Goal: Task Accomplishment & Management: Use online tool/utility

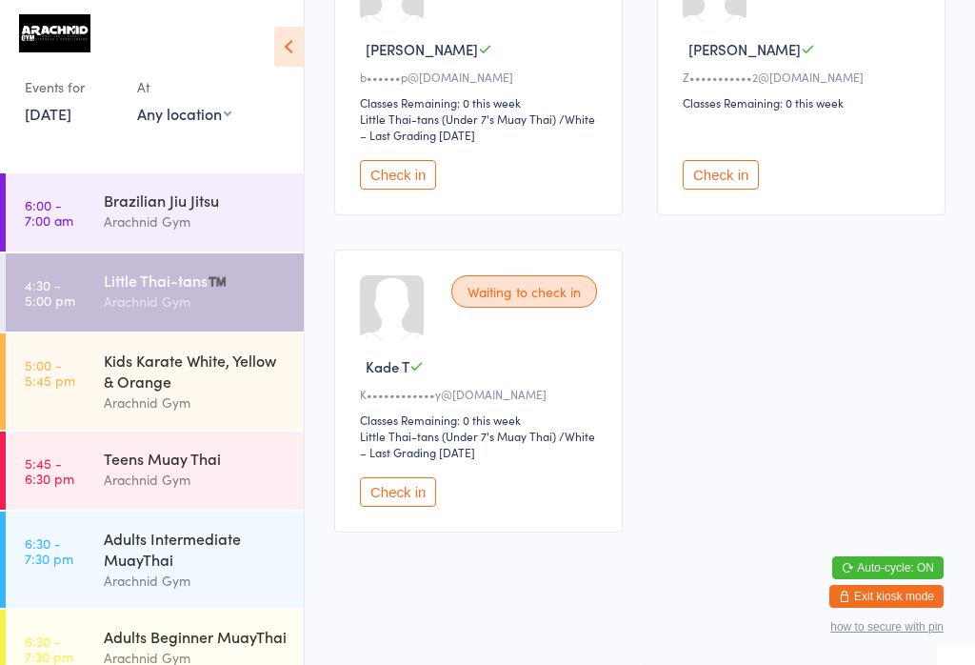
scroll to position [1308, 0]
click at [411, 507] on button "Check in" at bounding box center [398, 492] width 76 height 30
click at [402, 507] on button "Check in" at bounding box center [398, 492] width 76 height 30
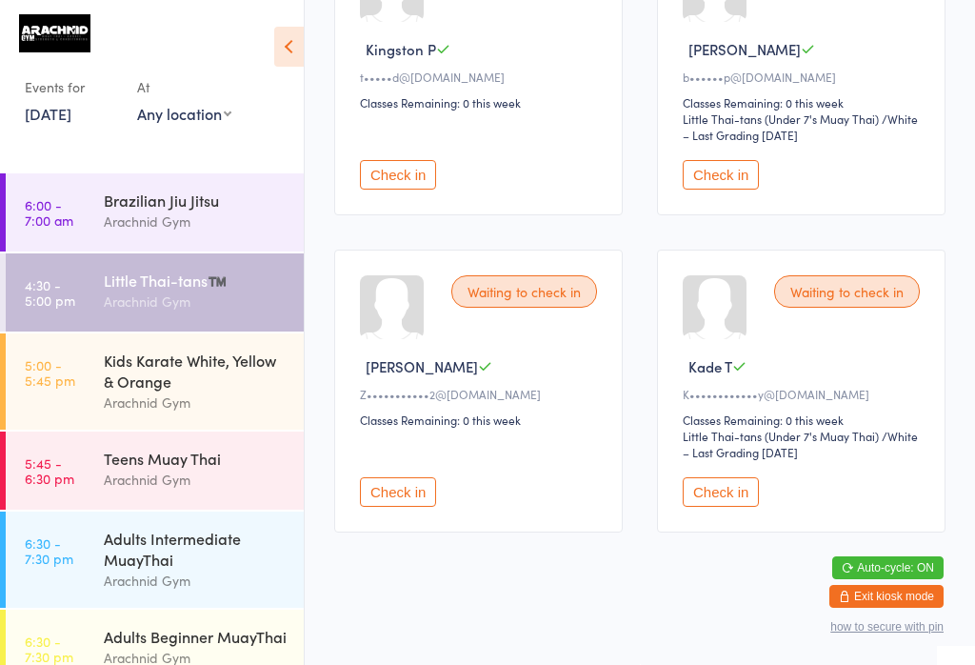
scroll to position [1016, 0]
click at [727, 507] on button "Check in" at bounding box center [721, 492] width 76 height 30
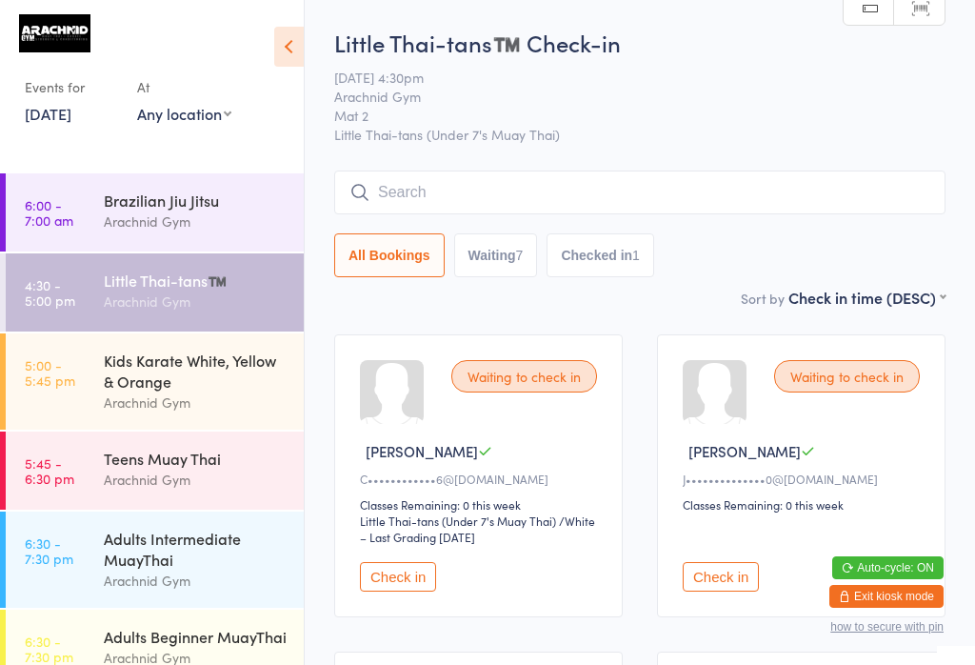
scroll to position [0, 0]
click at [748, 591] on button "Check in" at bounding box center [721, 577] width 76 height 30
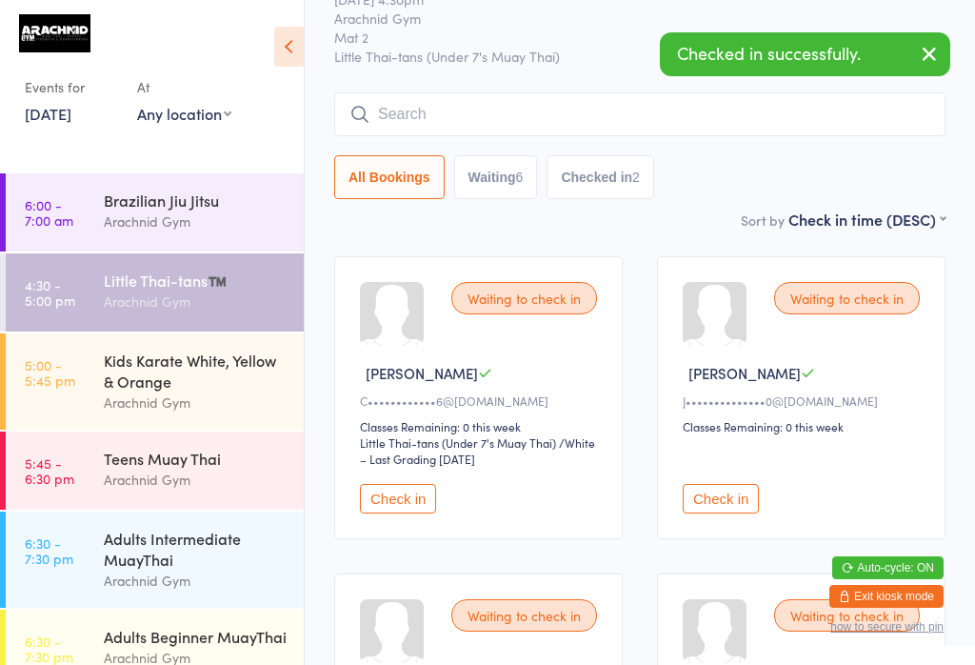
scroll to position [124, 0]
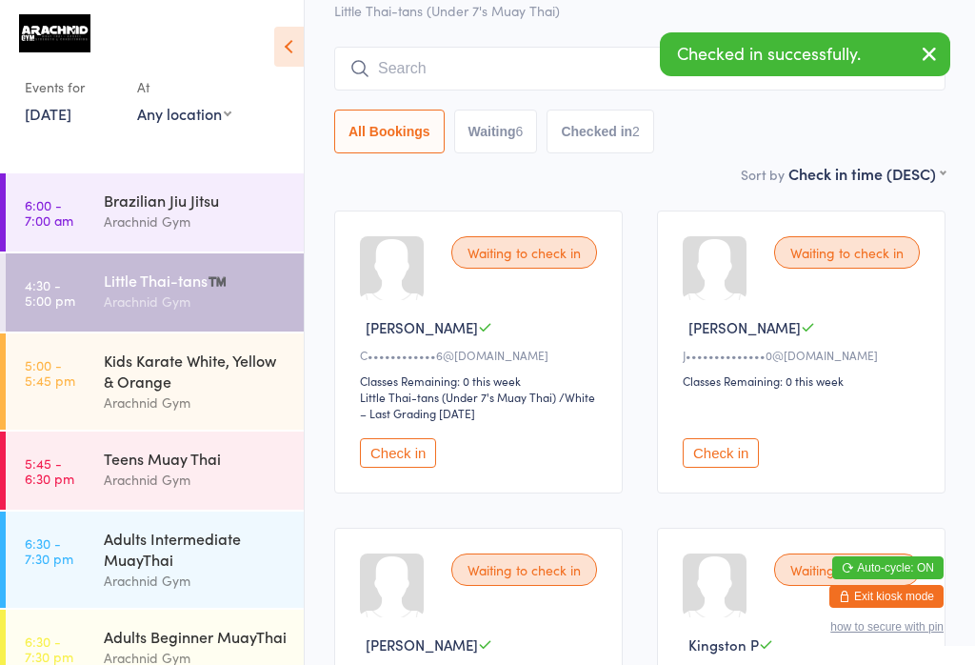
click at [742, 467] on button "Check in" at bounding box center [721, 453] width 76 height 30
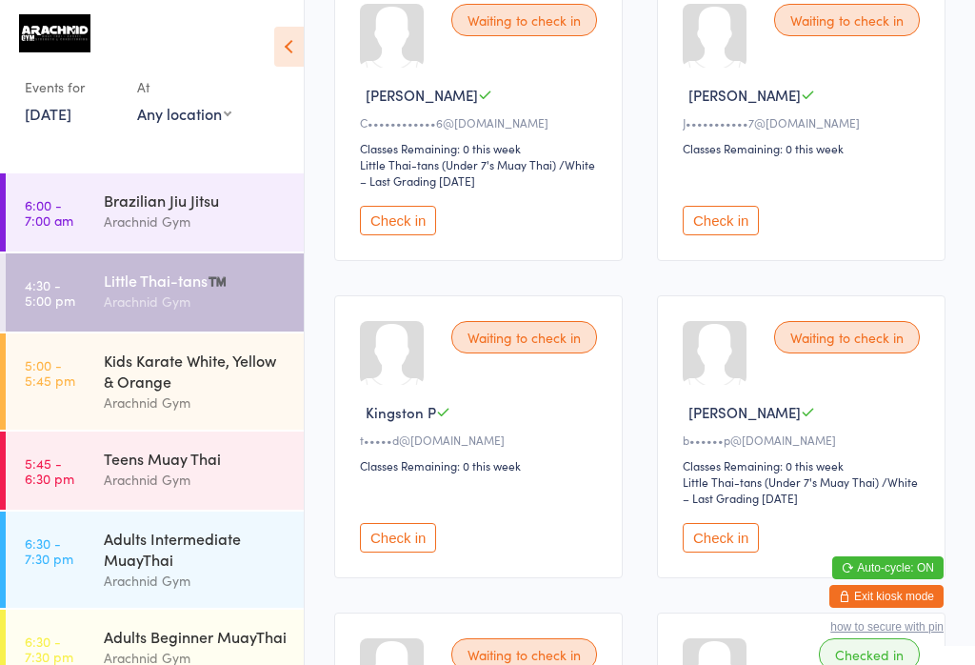
scroll to position [331, 0]
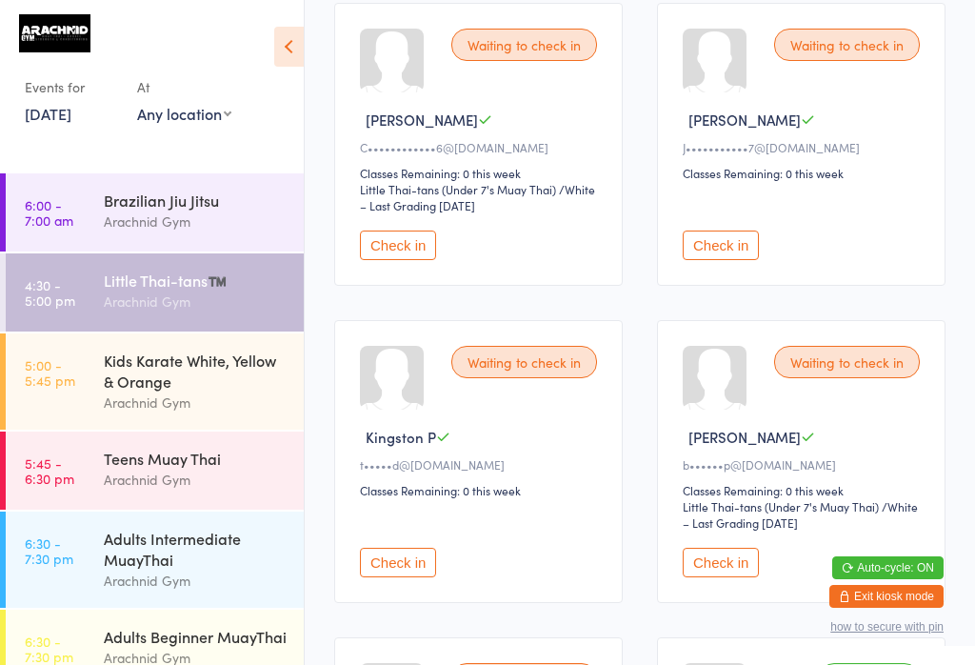
click at [395, 258] on button "Check in" at bounding box center [398, 245] width 76 height 30
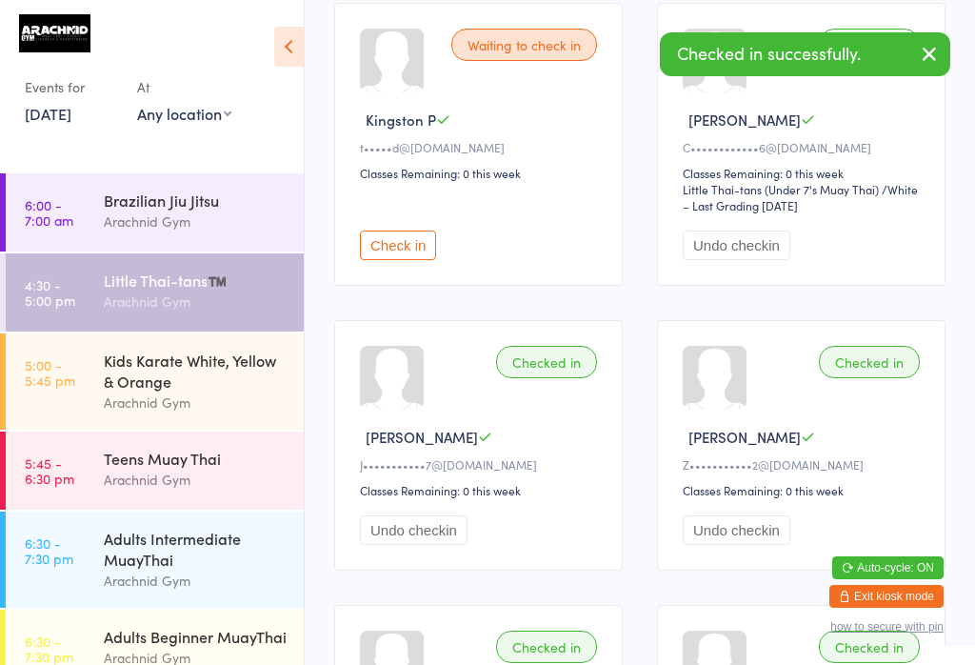
click at [409, 256] on button "Check in" at bounding box center [398, 245] width 76 height 30
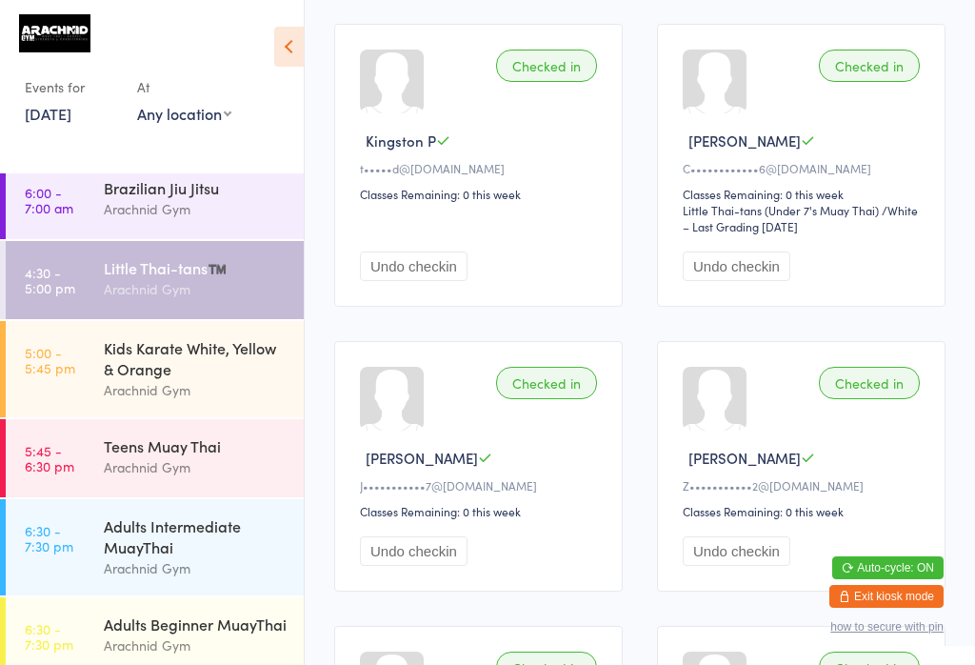
scroll to position [315, 0]
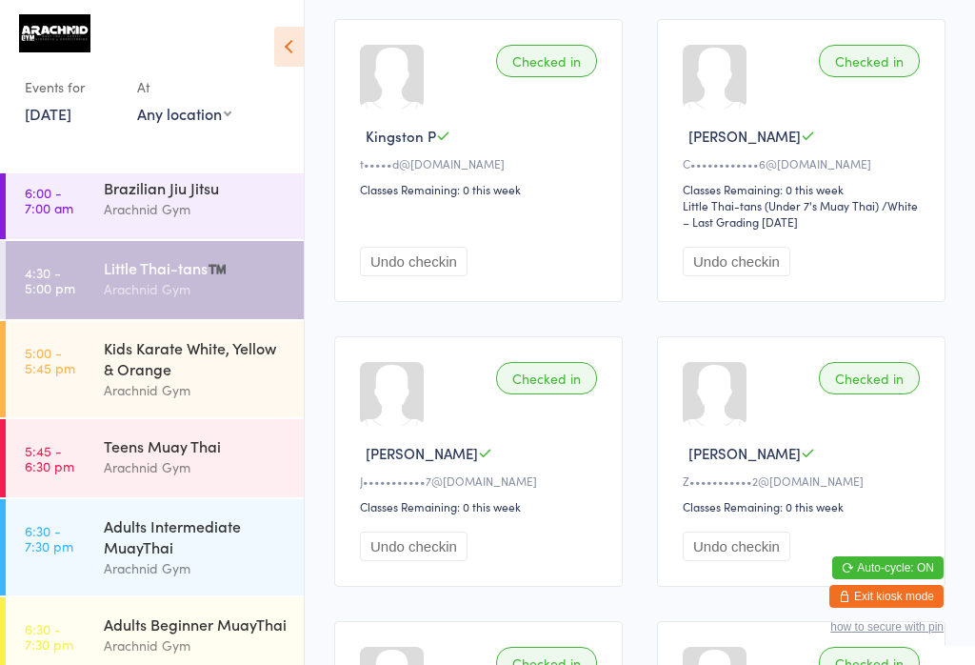
click at [207, 456] on div "Teens Muay Thai" at bounding box center [196, 445] width 184 height 21
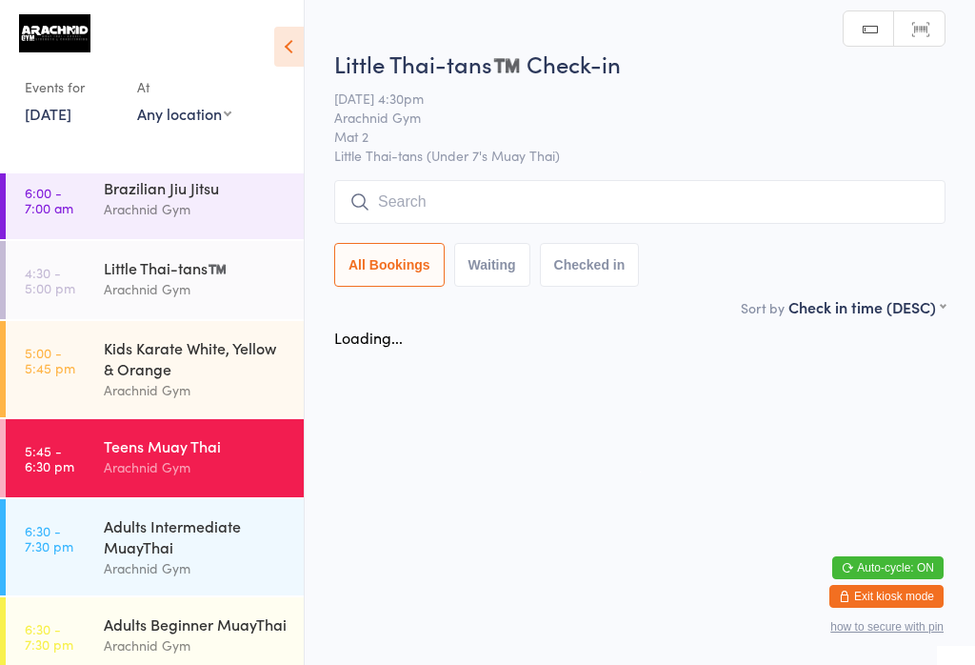
click at [722, 192] on input "search" at bounding box center [639, 202] width 611 height 44
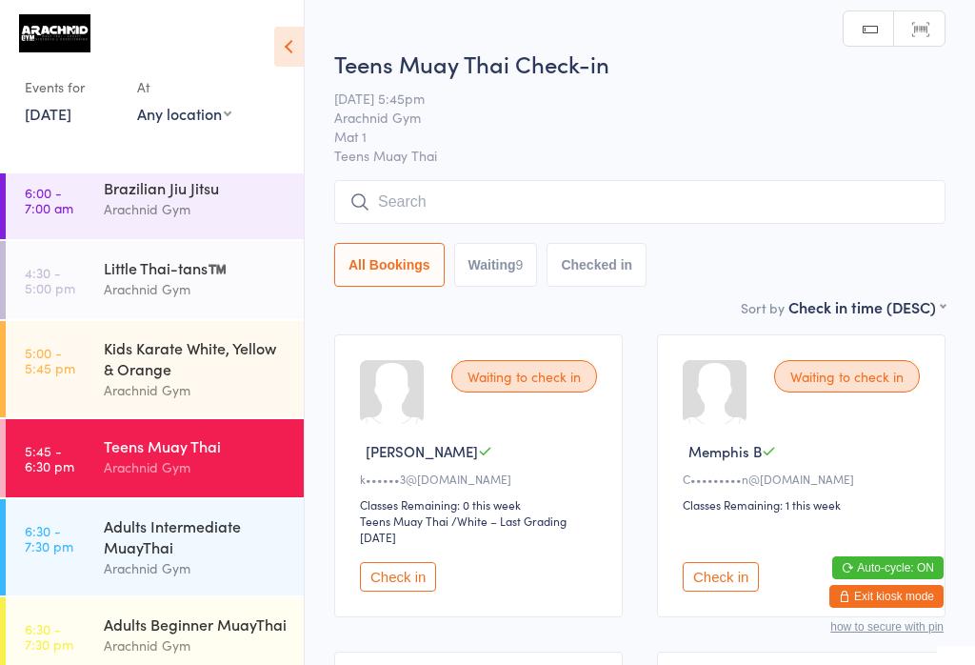
click at [772, 192] on input "search" at bounding box center [639, 202] width 611 height 44
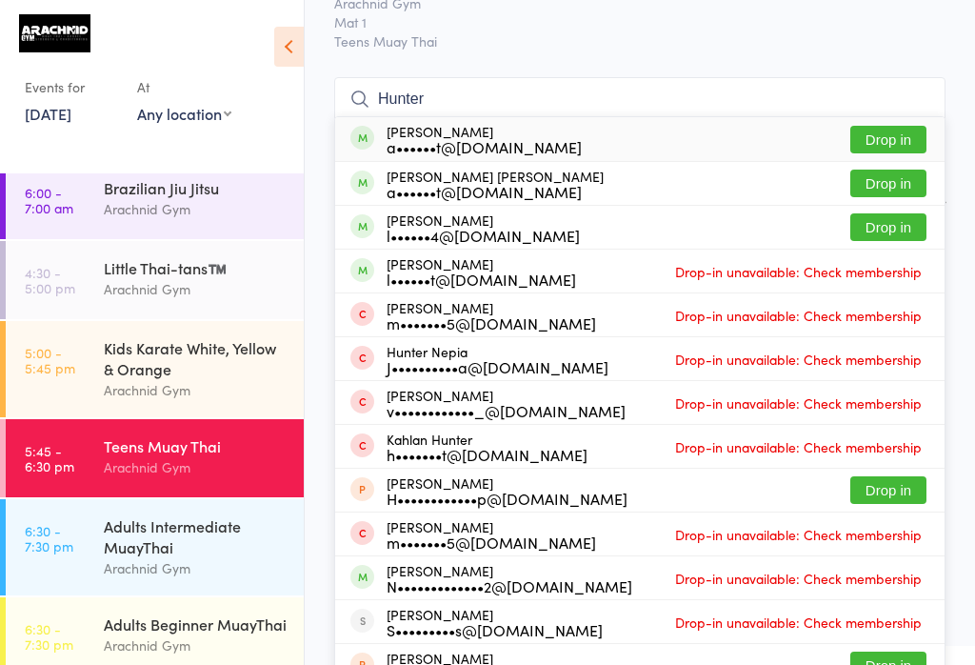
scroll to position [96, 0]
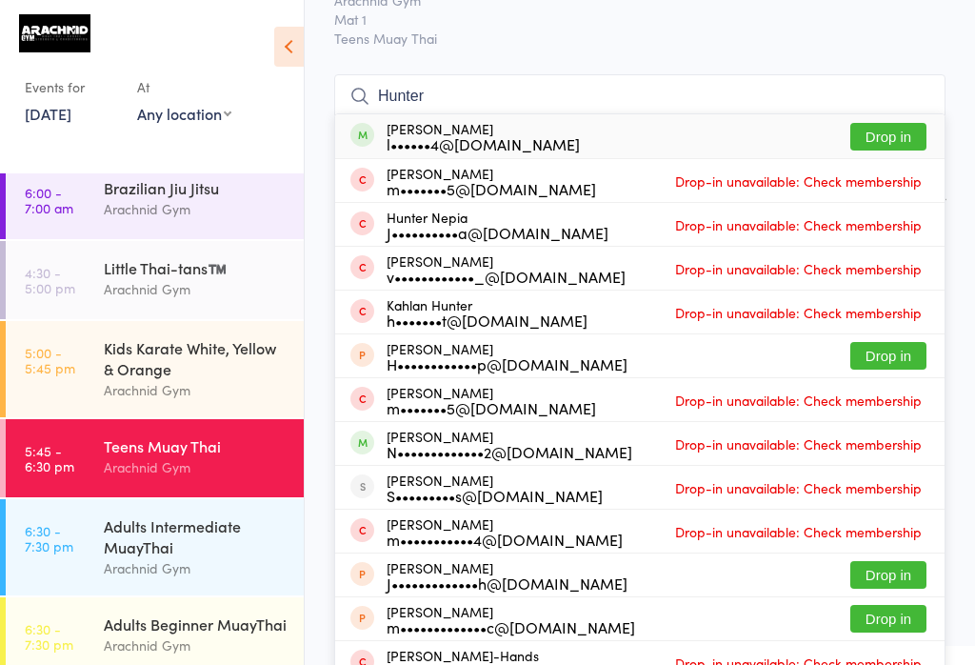
type input "Hunter"
click at [894, 130] on button "Drop in" at bounding box center [888, 137] width 76 height 28
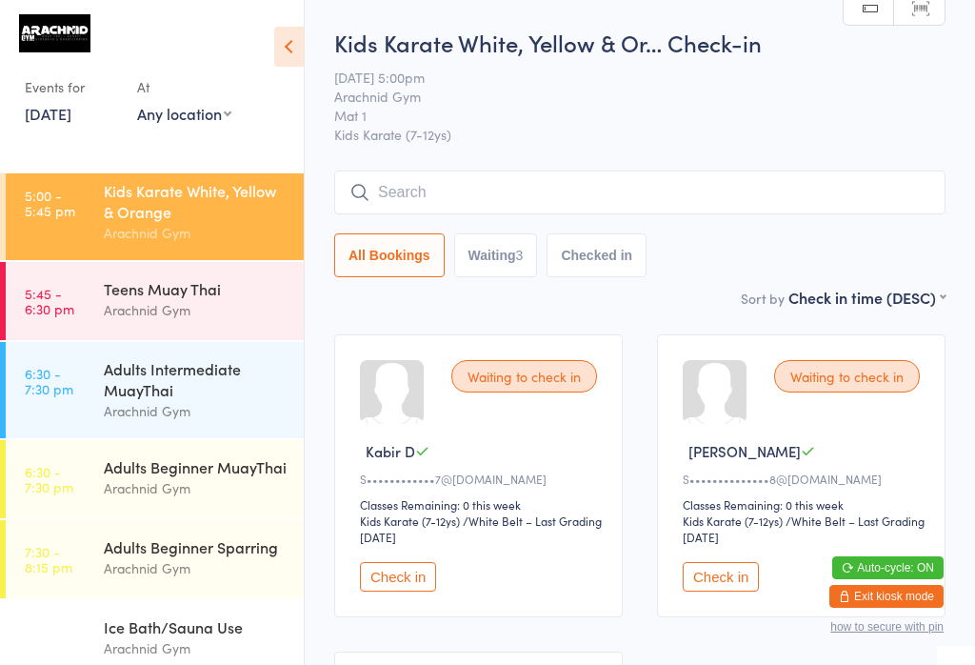
scroll to position [172, 0]
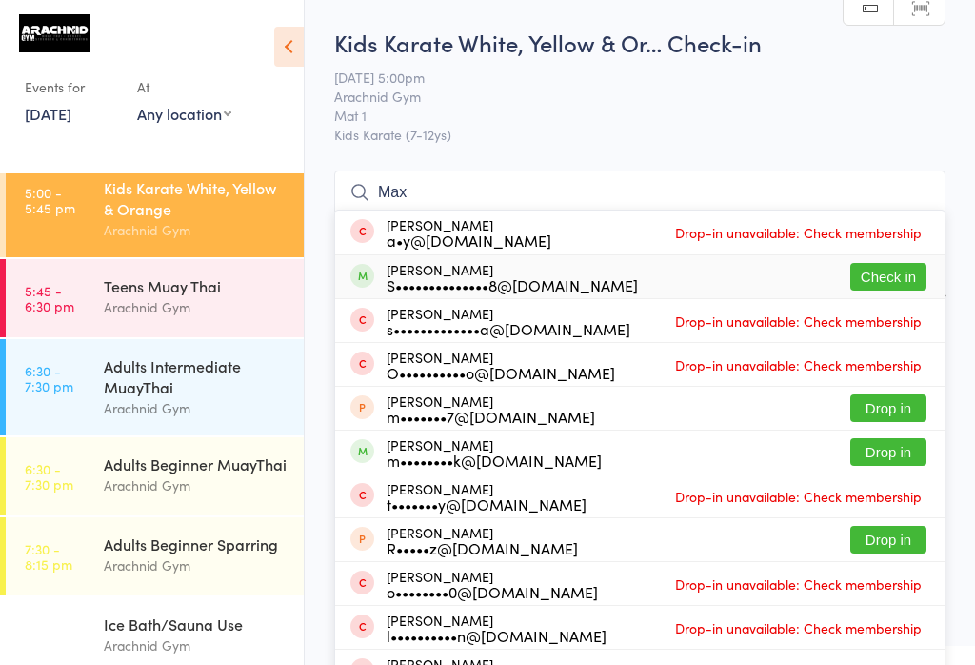
type input "Max"
click at [896, 271] on button "Check in" at bounding box center [888, 277] width 76 height 28
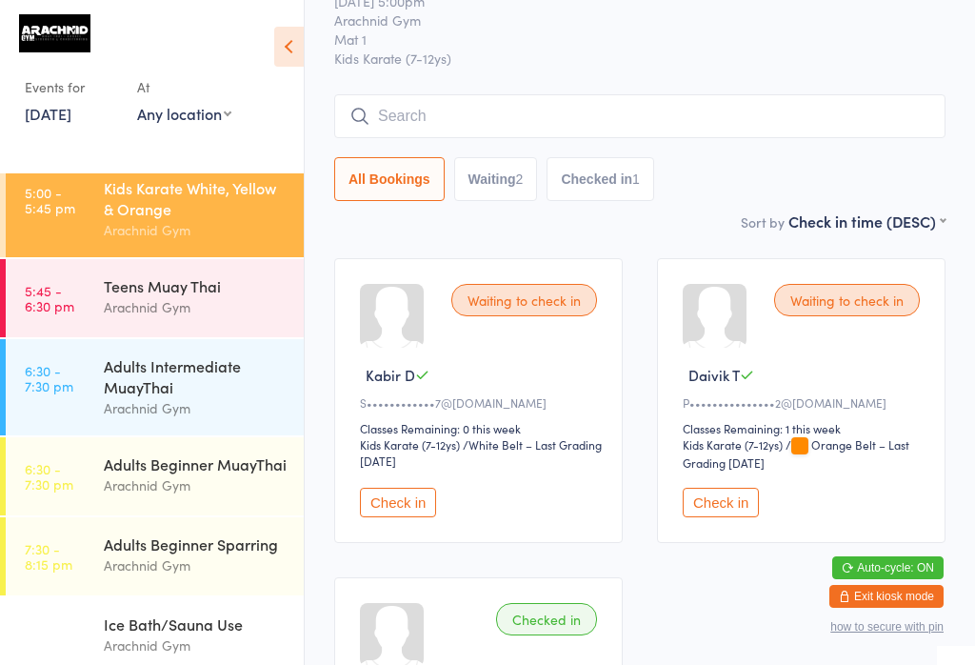
scroll to position [79, 0]
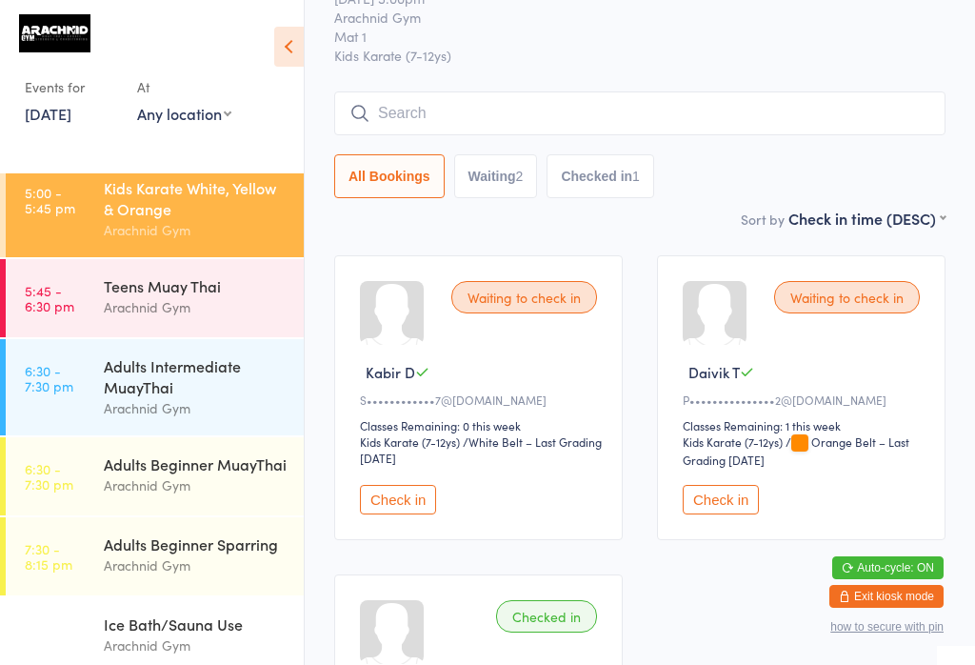
click at [717, 512] on button "Check in" at bounding box center [721, 500] width 76 height 30
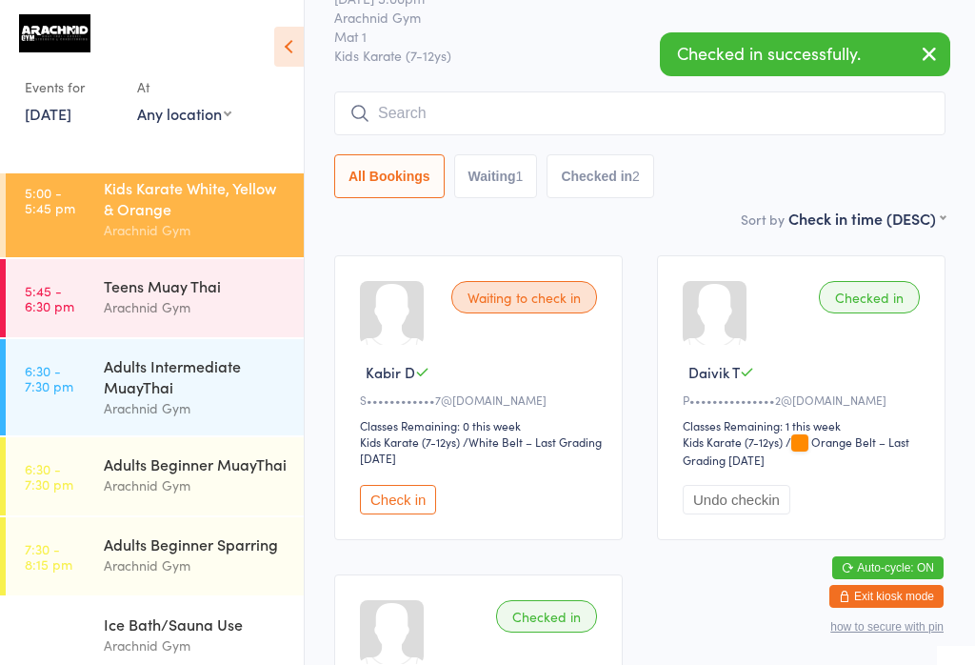
click at [644, 181] on button "Checked in 2" at bounding box center [601, 176] width 108 height 44
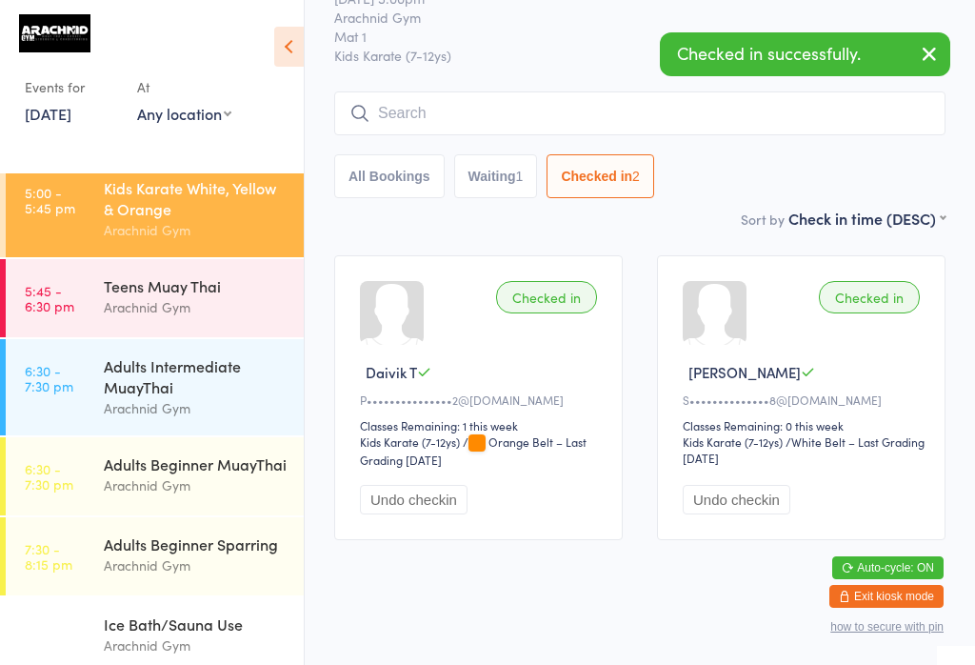
scroll to position [74, 0]
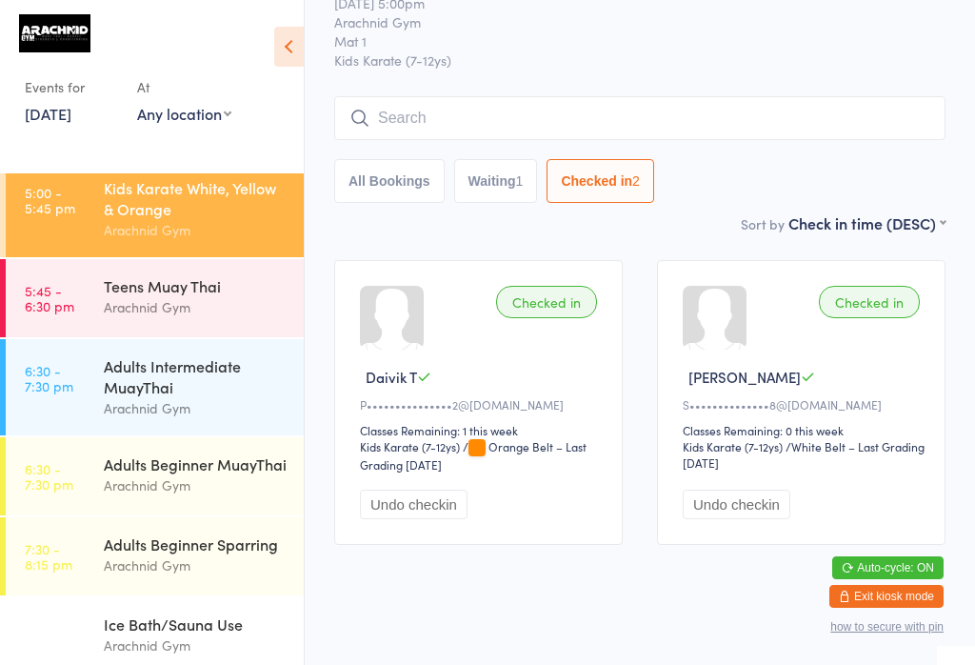
click at [70, 301] on time "5:45 - 6:30 pm" at bounding box center [50, 298] width 50 height 30
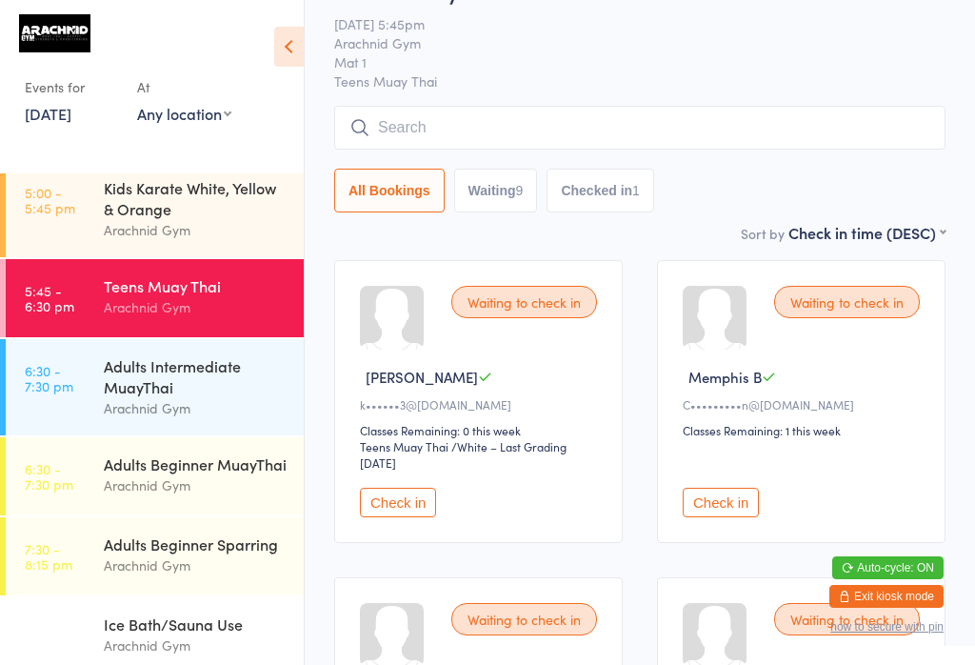
click at [389, 121] on input "search" at bounding box center [639, 128] width 611 height 44
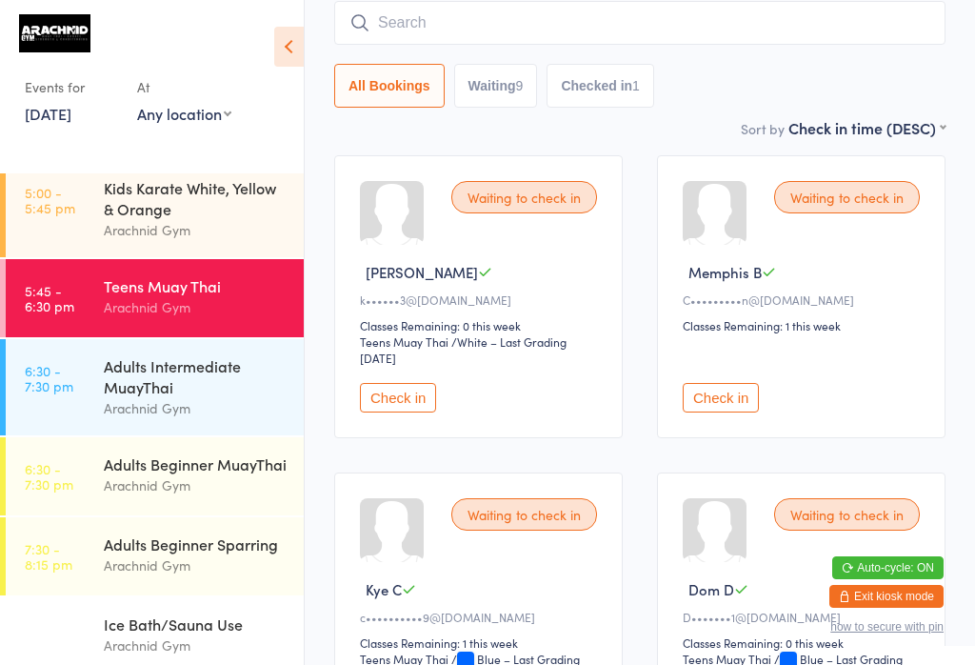
scroll to position [182, 0]
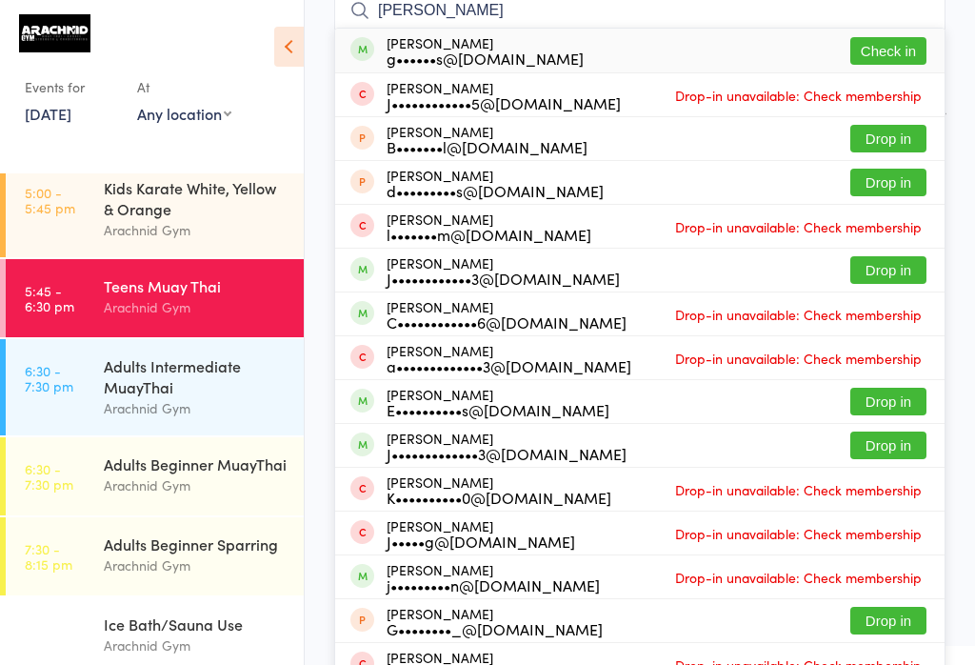
type input "James ellis"
click at [897, 48] on button "Check in" at bounding box center [888, 51] width 76 height 28
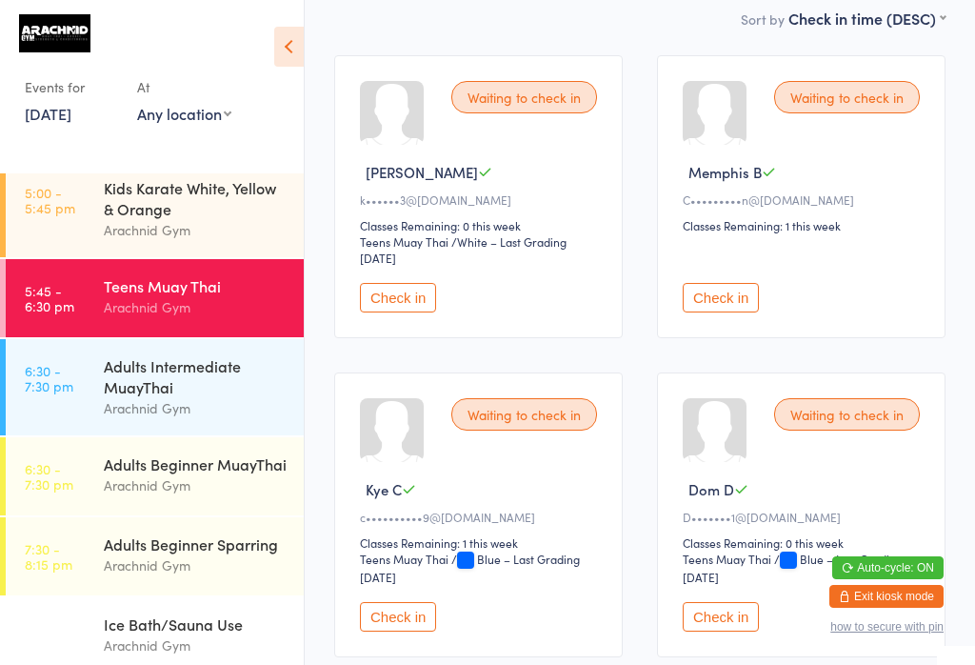
scroll to position [278, 0]
click at [405, 303] on button "Check in" at bounding box center [398, 299] width 76 height 30
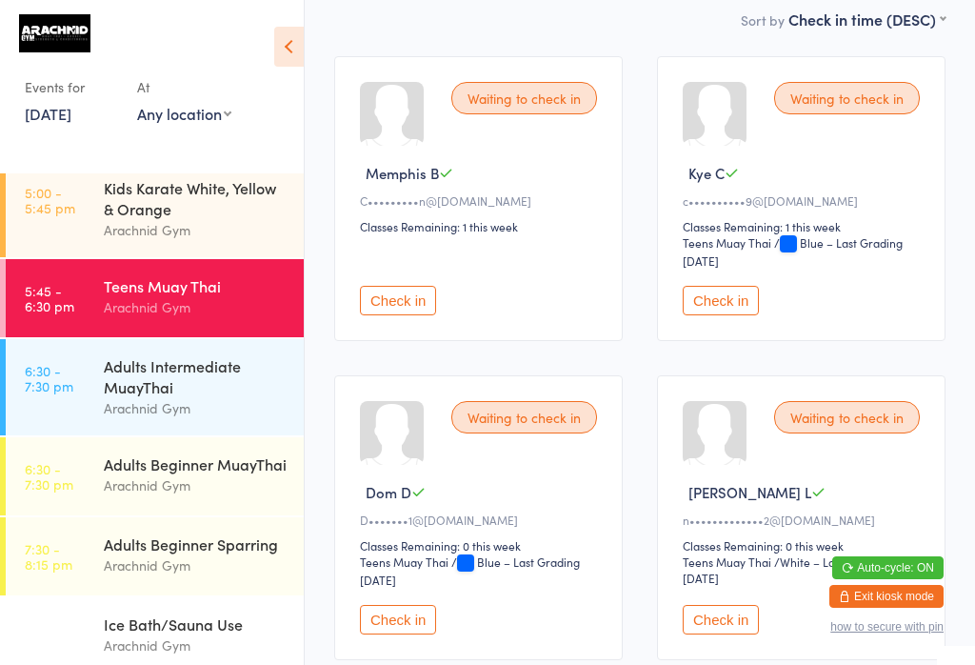
click at [395, 307] on button "Check in" at bounding box center [398, 301] width 76 height 30
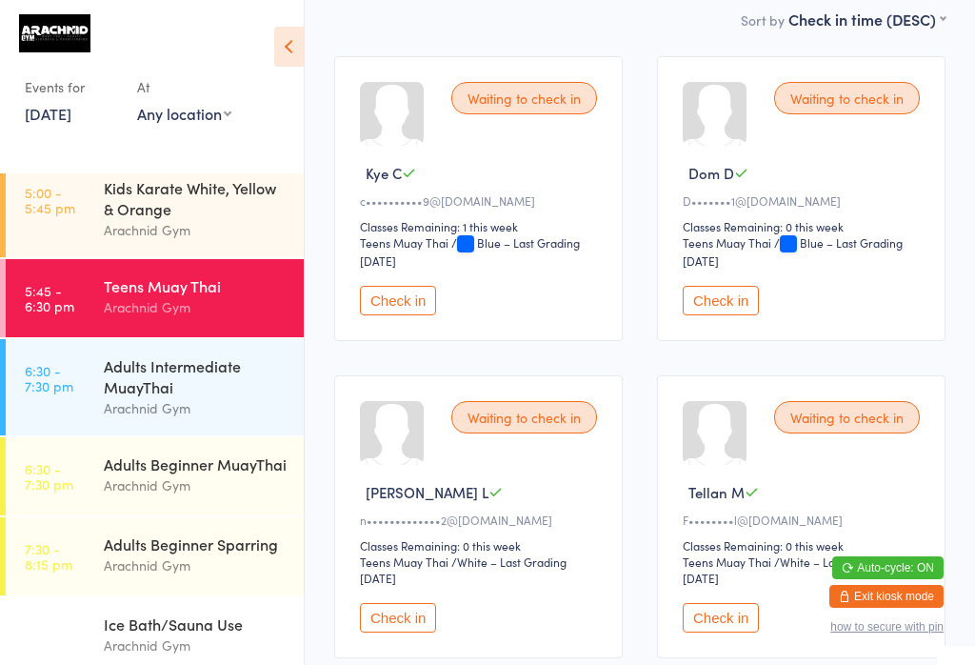
click at [75, 269] on link "5:45 - 6:30 pm Teens Muay Thai Arachnid Gym" at bounding box center [155, 298] width 298 height 78
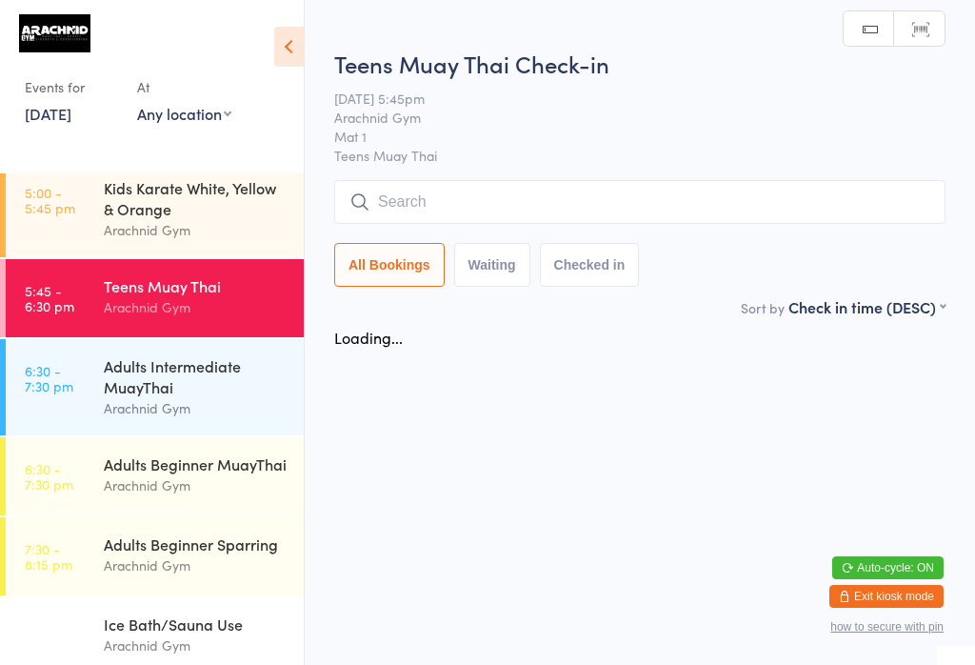
scroll to position [0, 0]
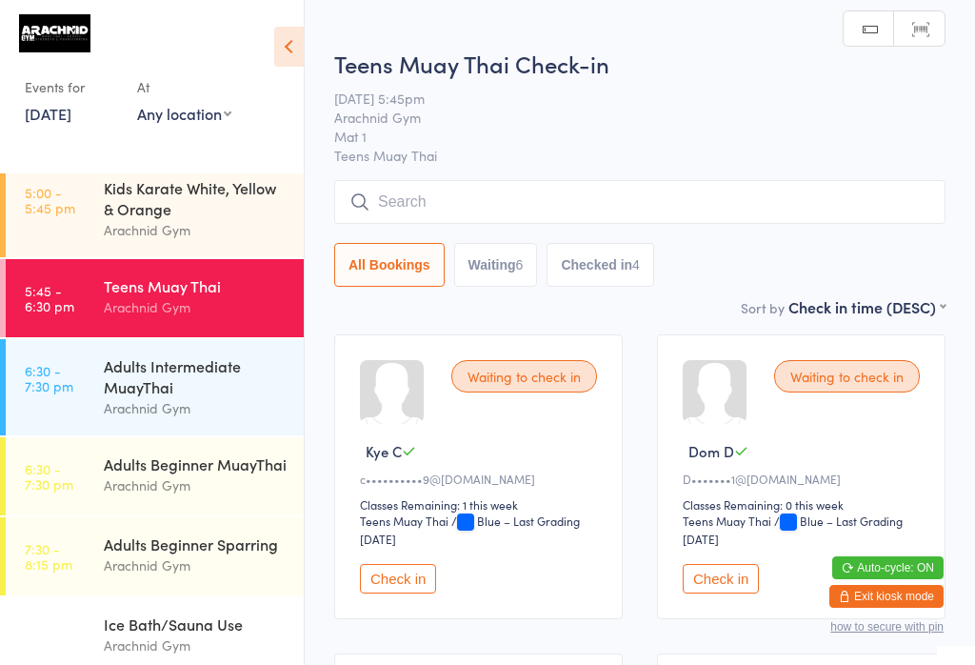
click at [761, 199] on input "search" at bounding box center [639, 202] width 611 height 44
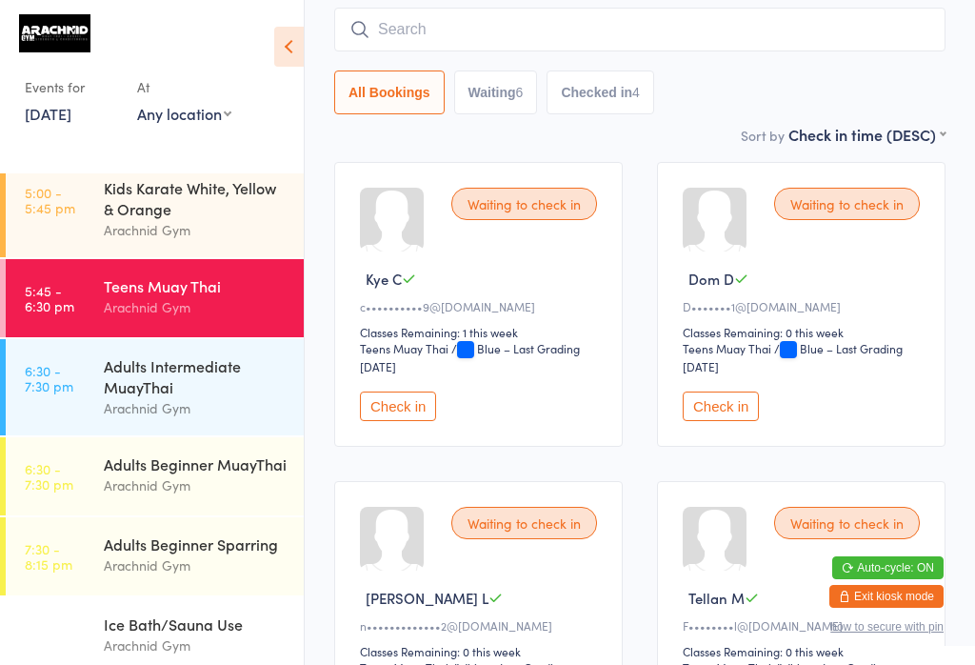
scroll to position [182, 0]
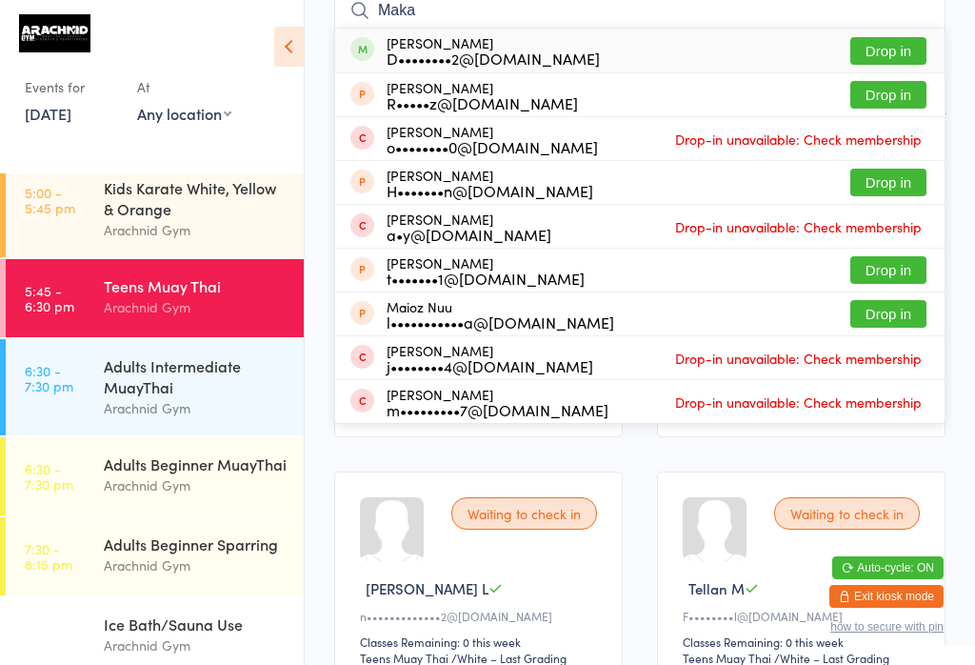
type input "Maka"
click at [906, 49] on button "Drop in" at bounding box center [888, 51] width 76 height 28
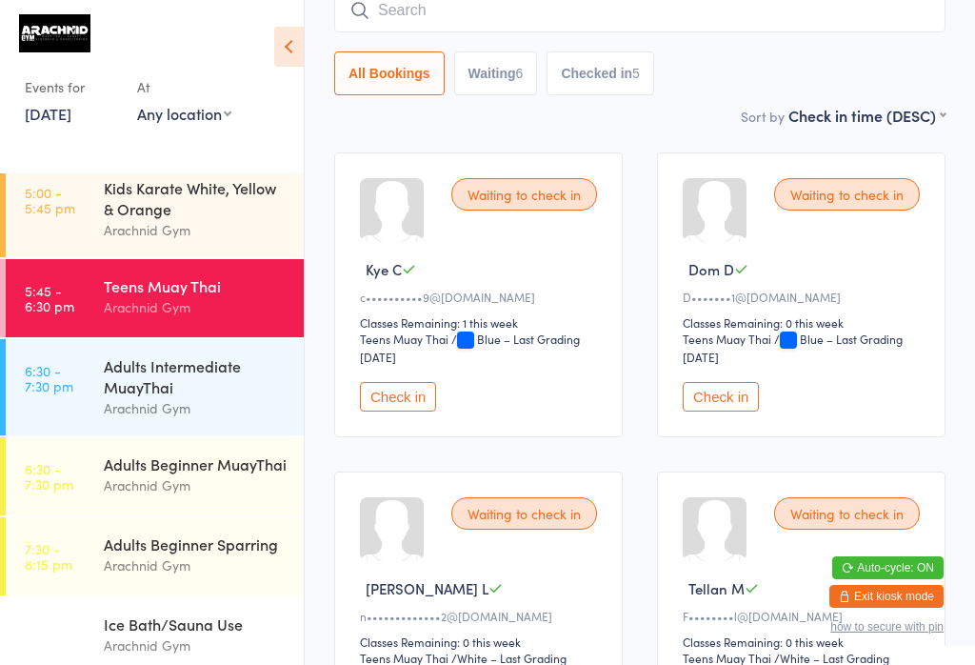
click at [385, 411] on button "Check in" at bounding box center [398, 397] width 76 height 30
click at [552, 29] on input "search" at bounding box center [639, 11] width 611 height 44
click at [564, 23] on input "search" at bounding box center [639, 11] width 611 height 44
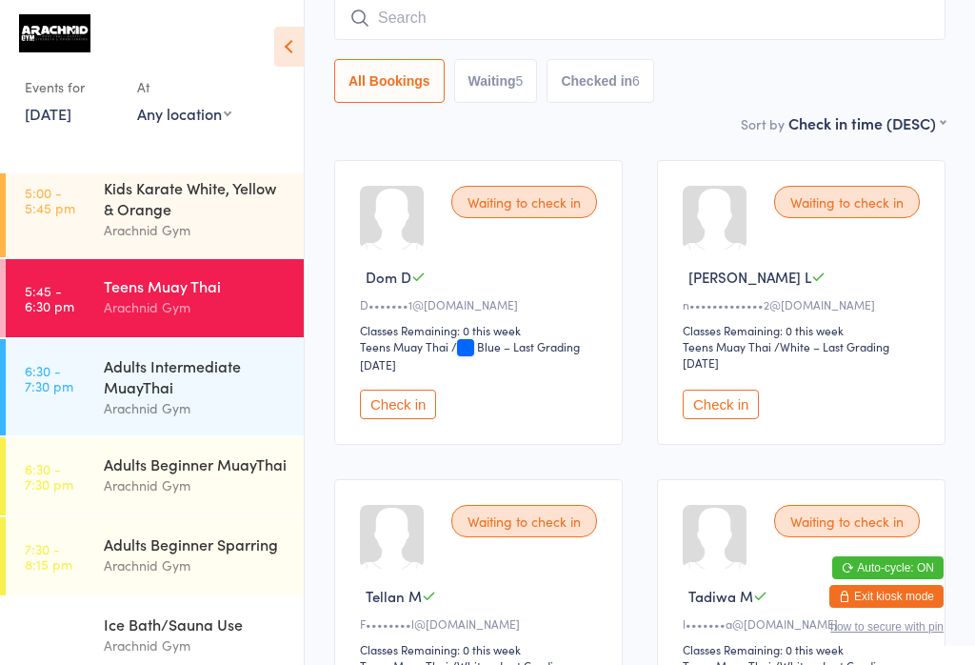
scroll to position [172, 0]
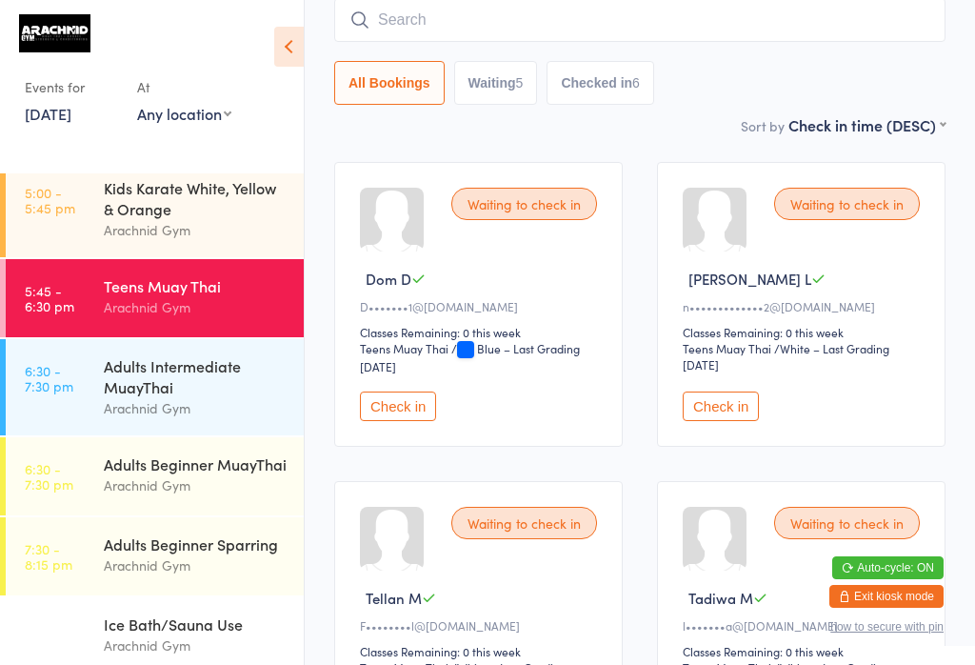
click at [462, 12] on input "search" at bounding box center [639, 20] width 611 height 44
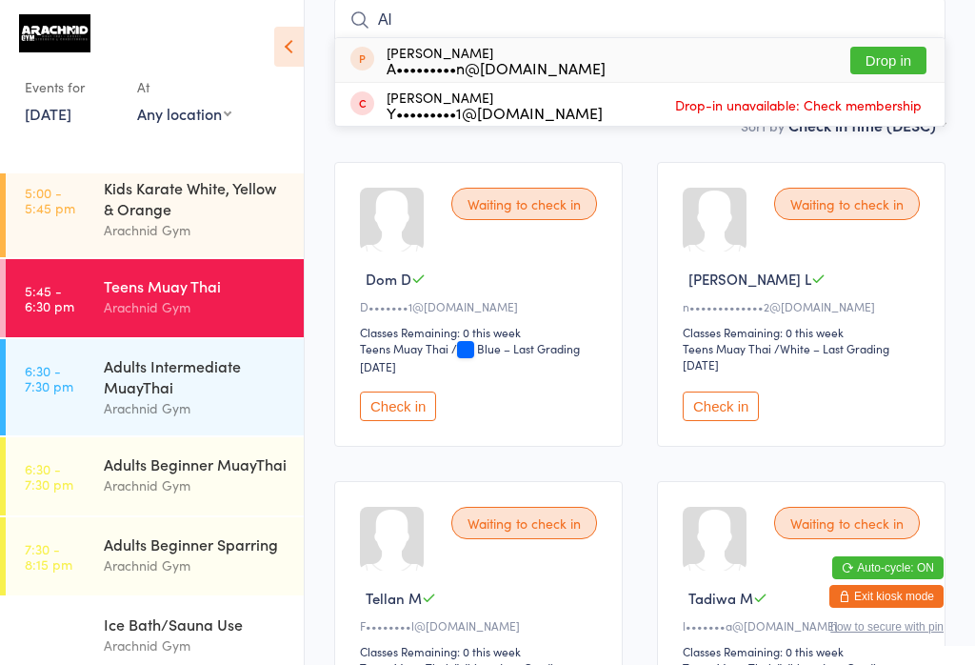
type input "A"
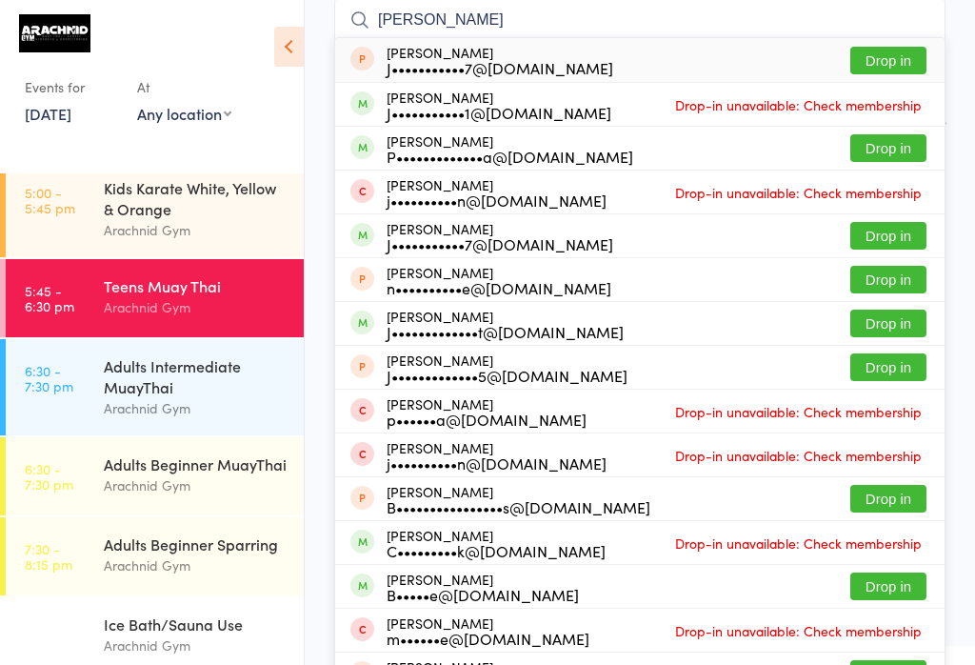
type input "Josh"
click at [903, 155] on button "Drop in" at bounding box center [888, 148] width 76 height 28
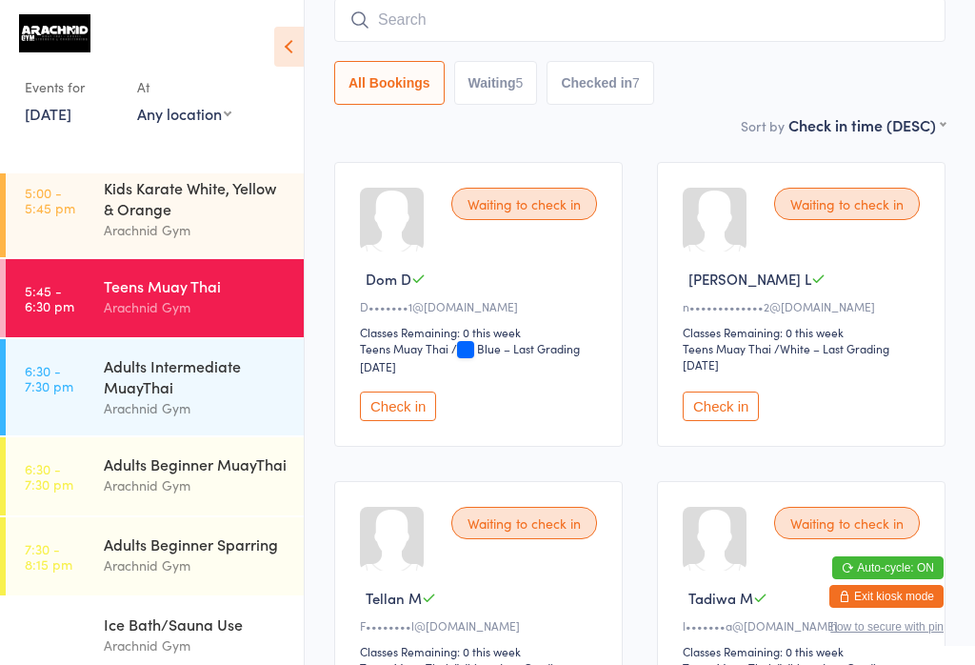
click at [421, 415] on button "Check in" at bounding box center [398, 406] width 76 height 30
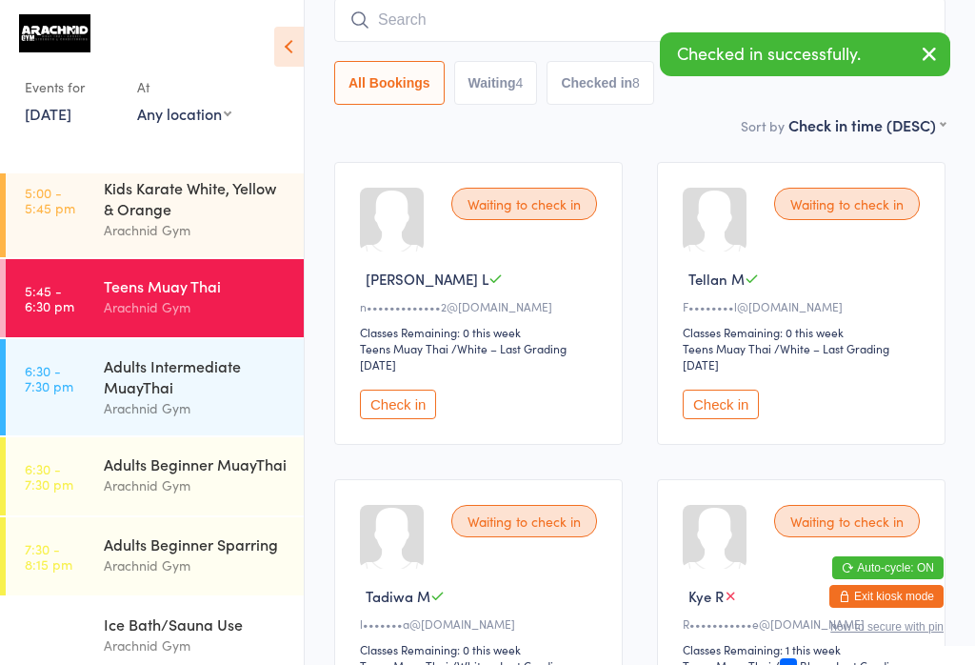
click at [587, 13] on input "search" at bounding box center [639, 20] width 611 height 44
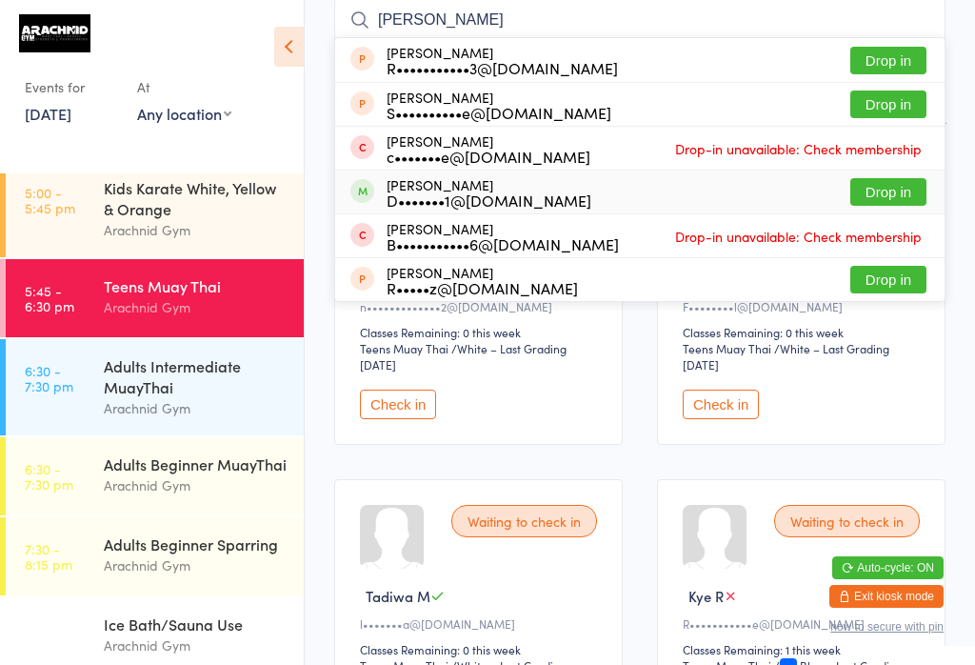
type input "Rocco"
click at [912, 186] on button "Drop in" at bounding box center [888, 192] width 76 height 28
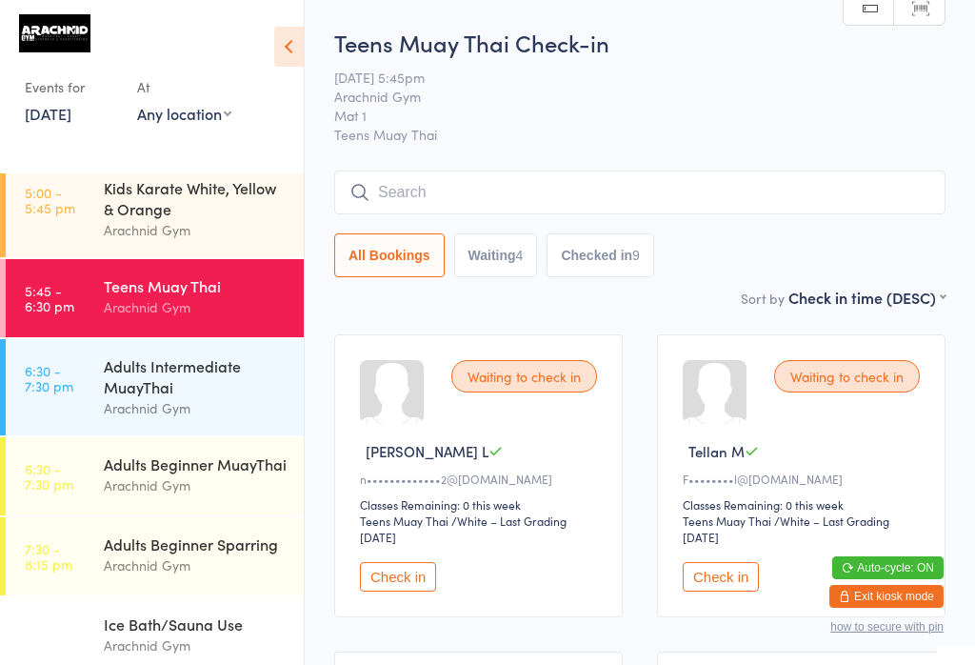
scroll to position [0, 0]
click at [677, 197] on input "search" at bounding box center [639, 192] width 611 height 44
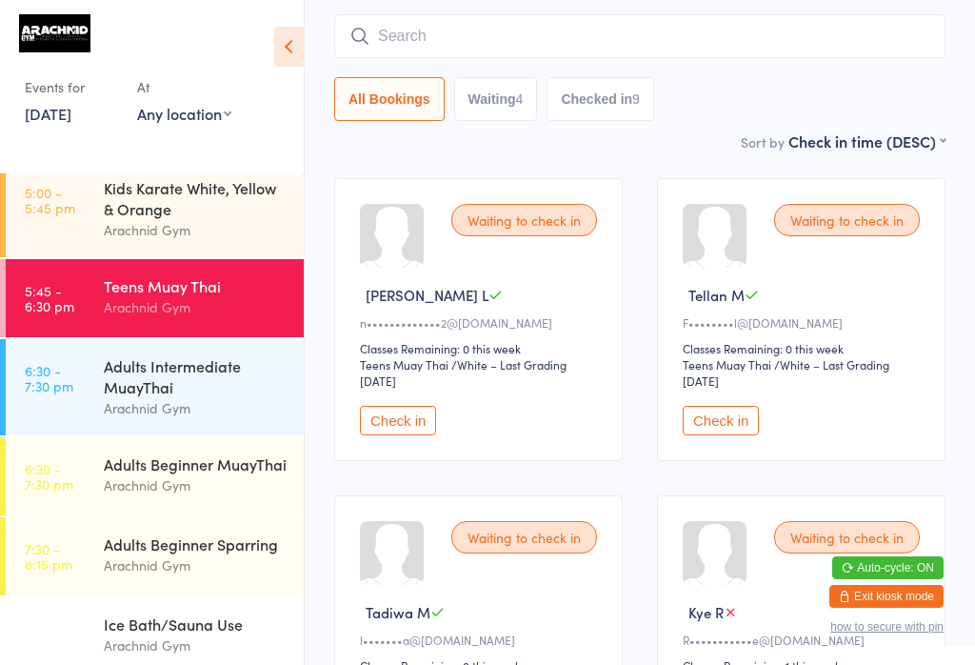
scroll to position [172, 0]
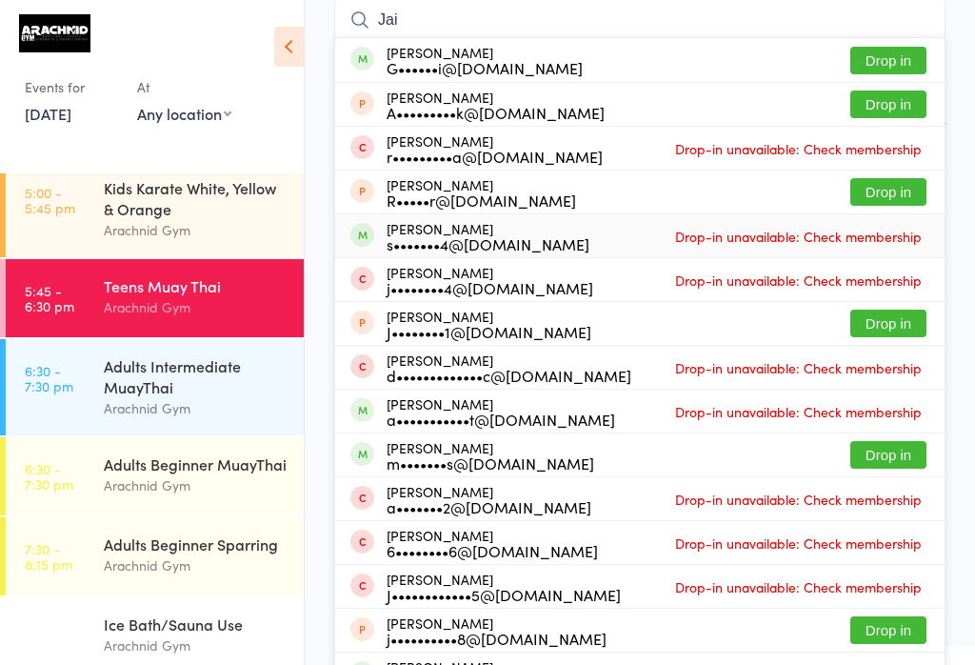
type input "Jai"
click at [910, 236] on span "Drop-in unavailable: Check membership" at bounding box center [798, 236] width 256 height 29
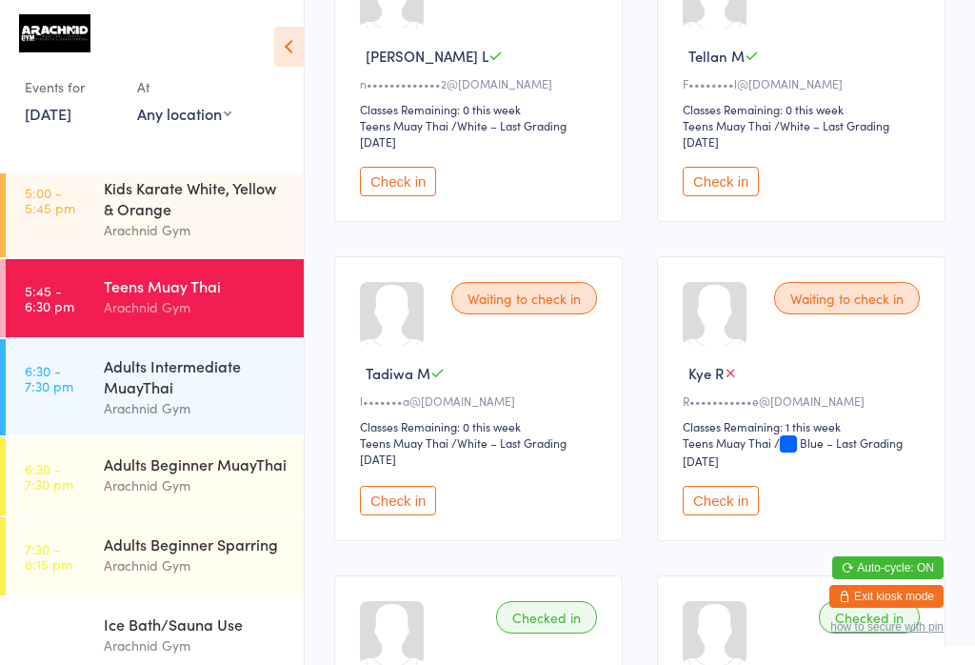
scroll to position [392, 0]
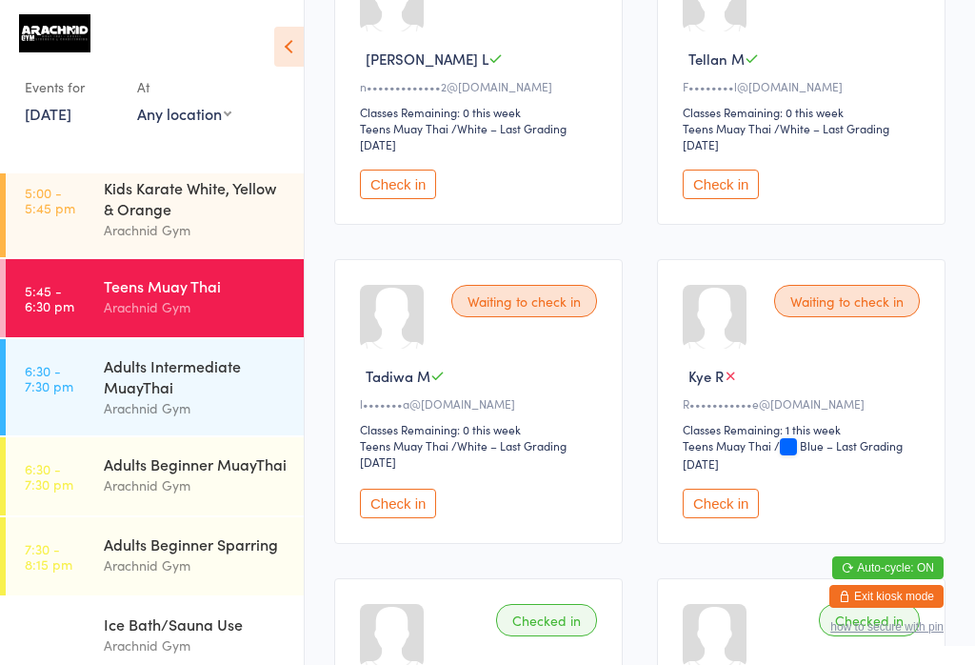
click at [389, 518] on button "Check in" at bounding box center [398, 503] width 76 height 30
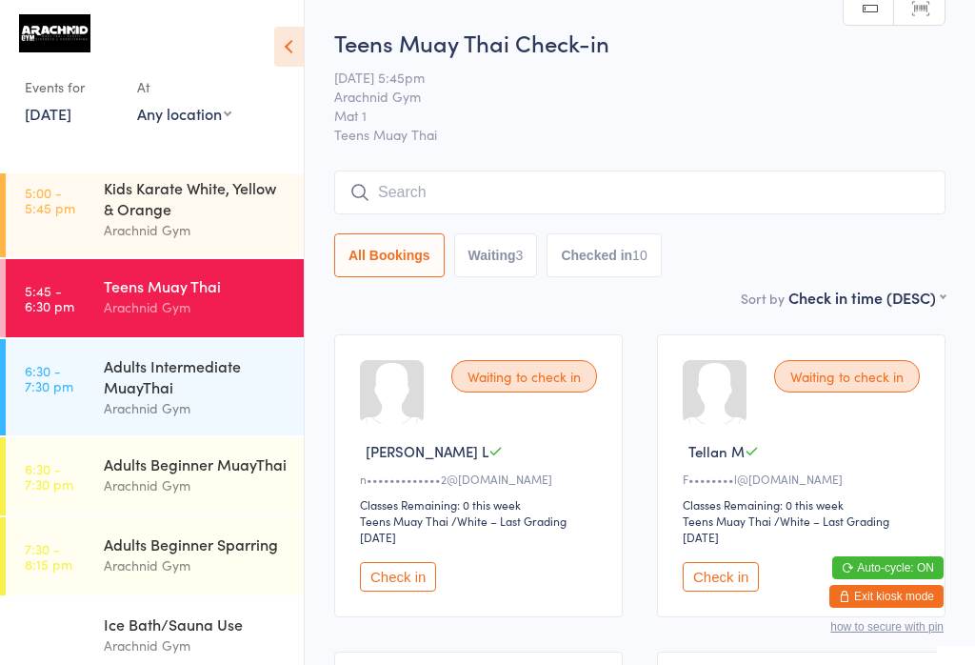
scroll to position [0, 0]
click at [811, 179] on input "search" at bounding box center [639, 192] width 611 height 44
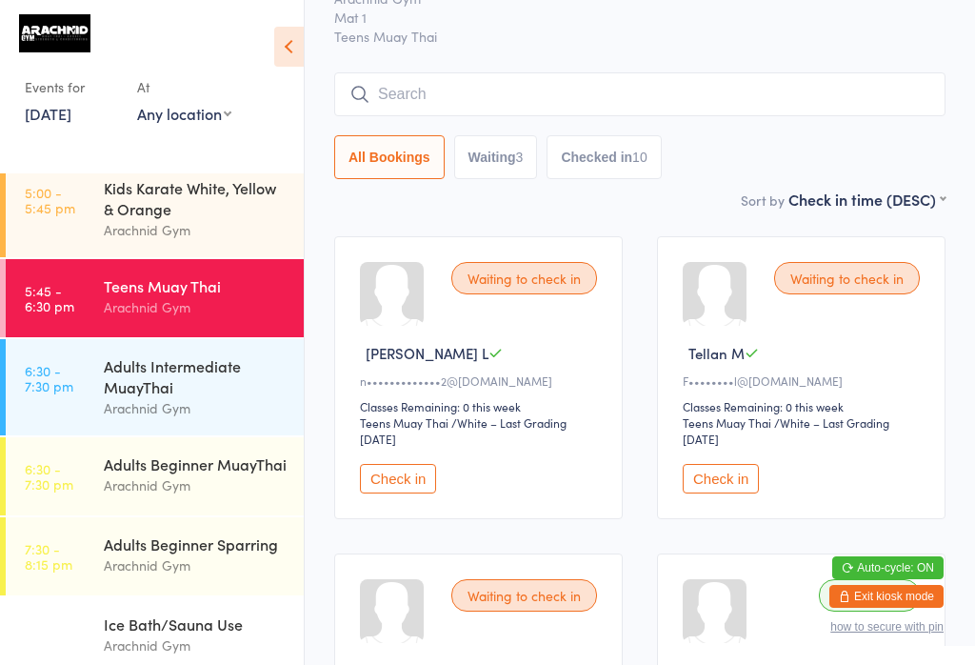
scroll to position [172, 0]
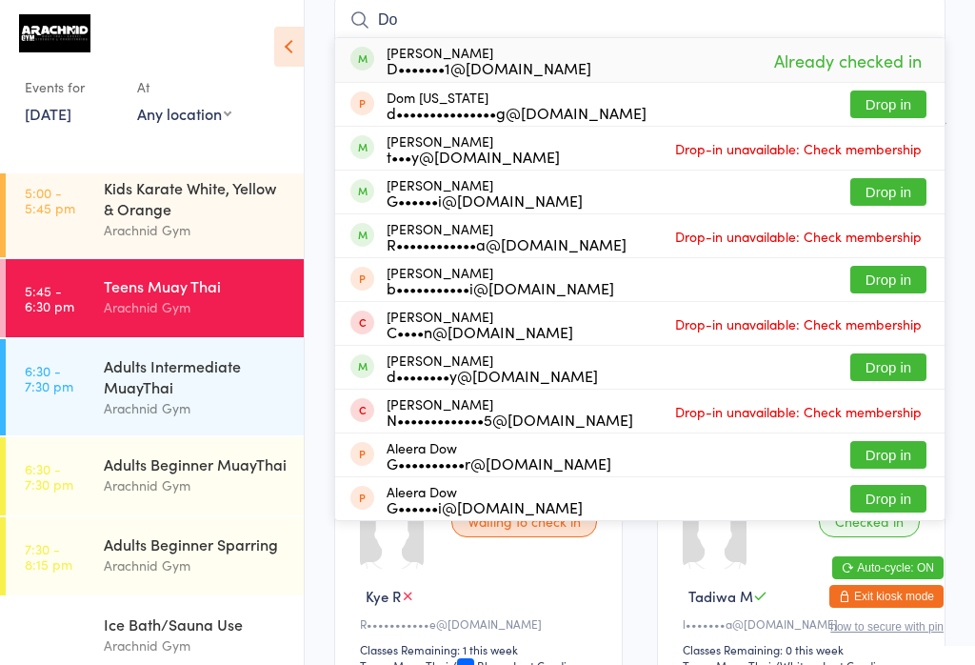
type input "D"
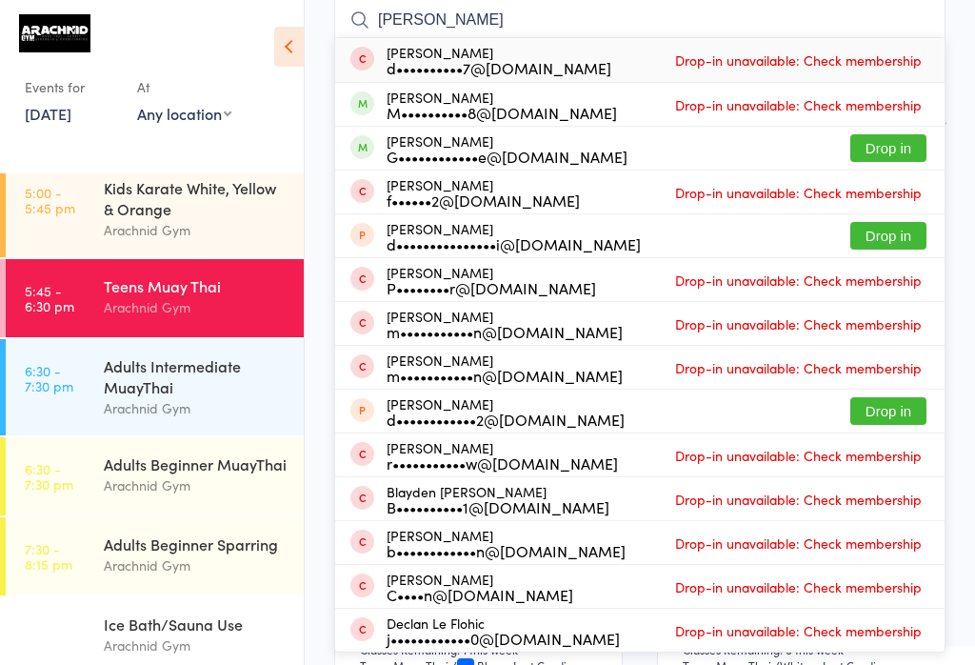
type input "Dylan"
click at [898, 153] on button "Drop in" at bounding box center [888, 148] width 76 height 28
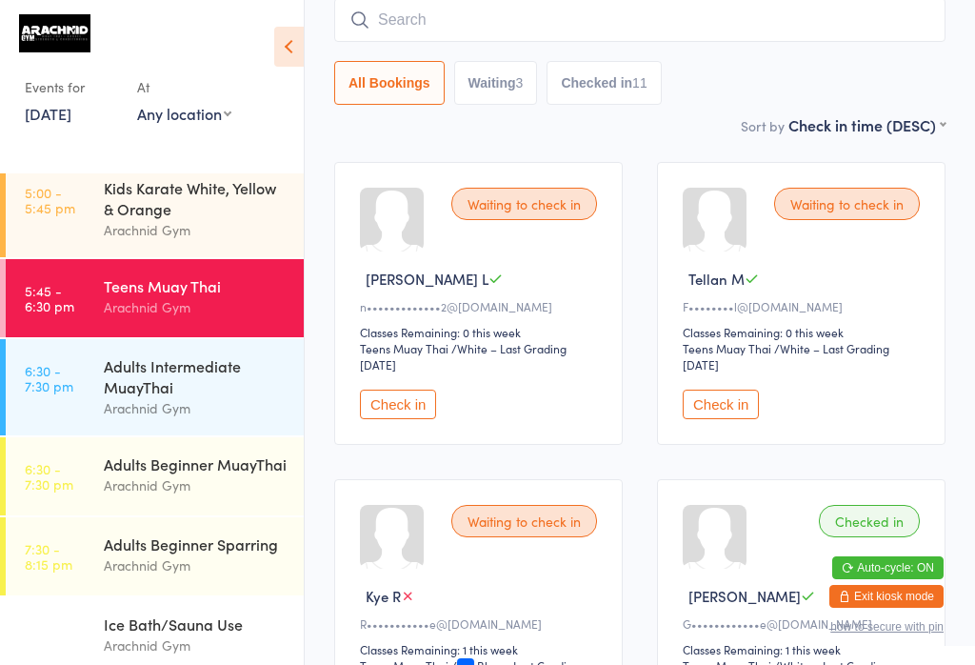
click at [583, 40] on input "search" at bounding box center [639, 20] width 611 height 44
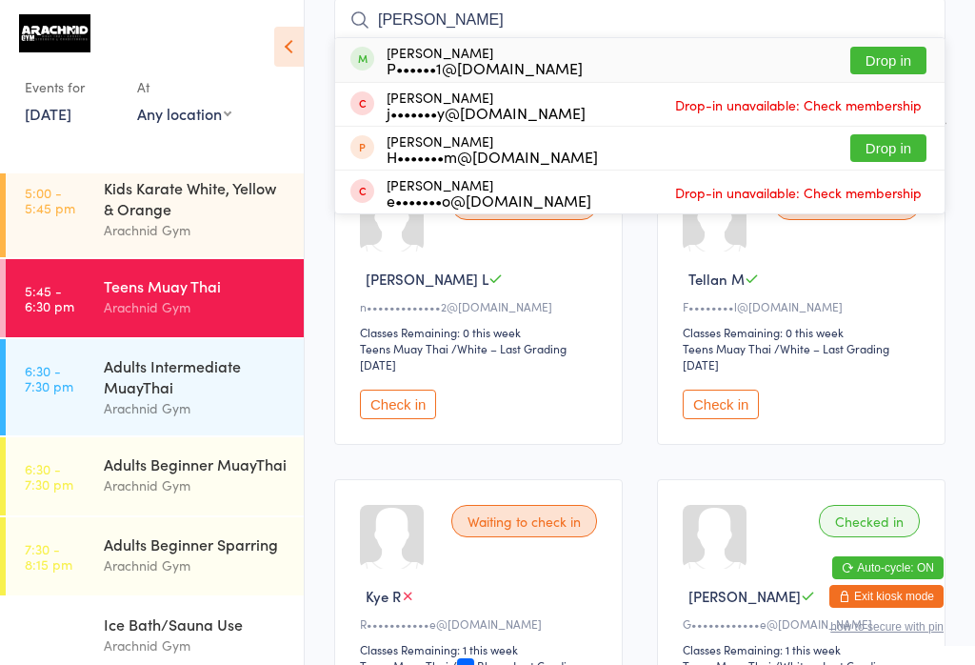
type input "Hobbs"
click at [912, 57] on button "Drop in" at bounding box center [888, 61] width 76 height 28
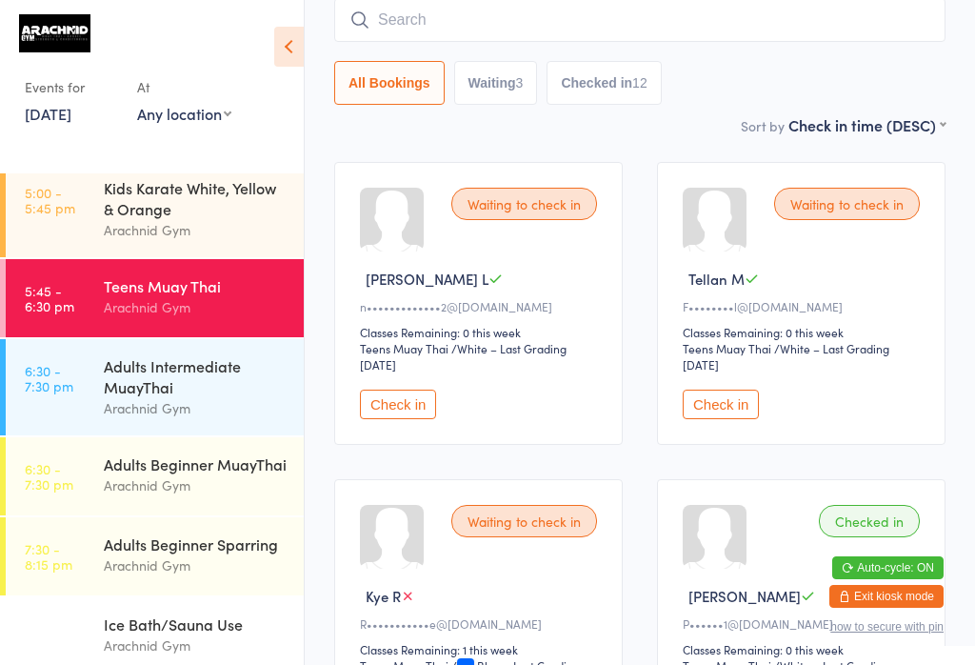
click at [642, 26] on input "search" at bounding box center [639, 20] width 611 height 44
type input "Kayla hesketh"
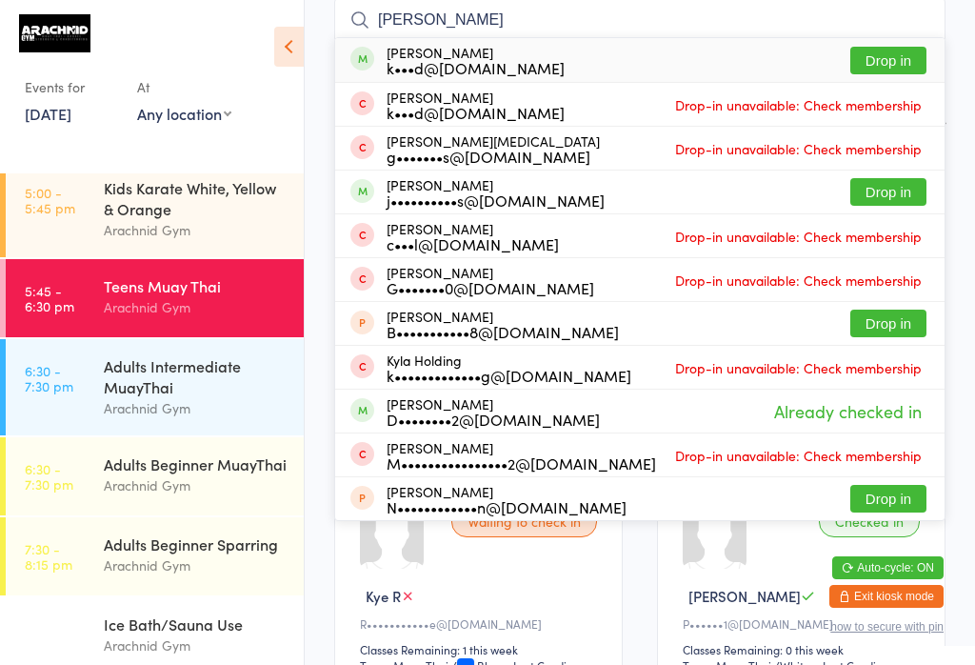
click at [890, 63] on button "Drop in" at bounding box center [888, 61] width 76 height 28
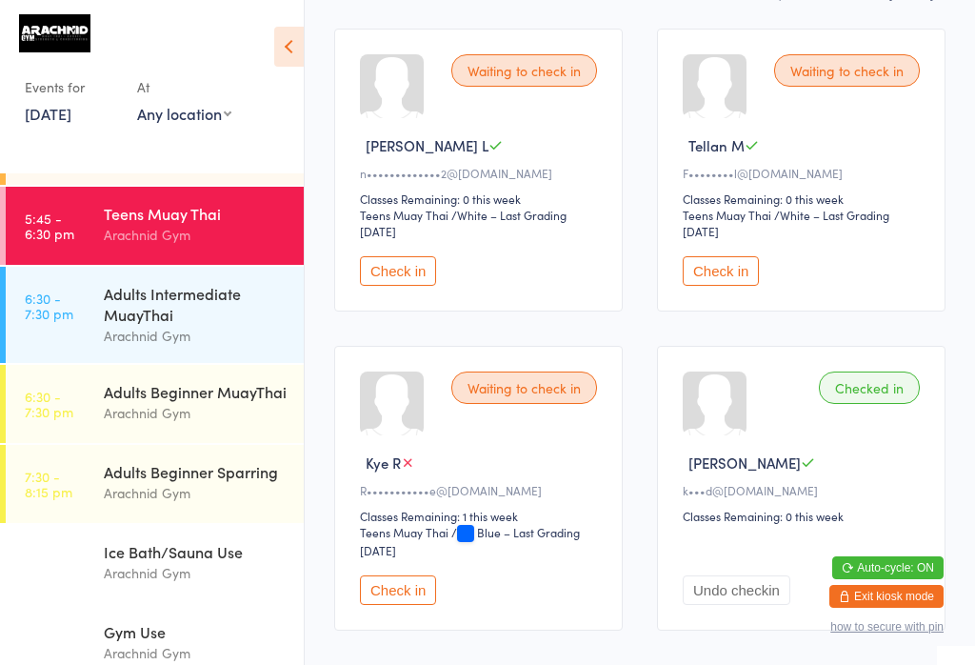
scroll to position [307, 0]
click at [229, 381] on div "Adults Beginner MuayThai" at bounding box center [196, 391] width 184 height 21
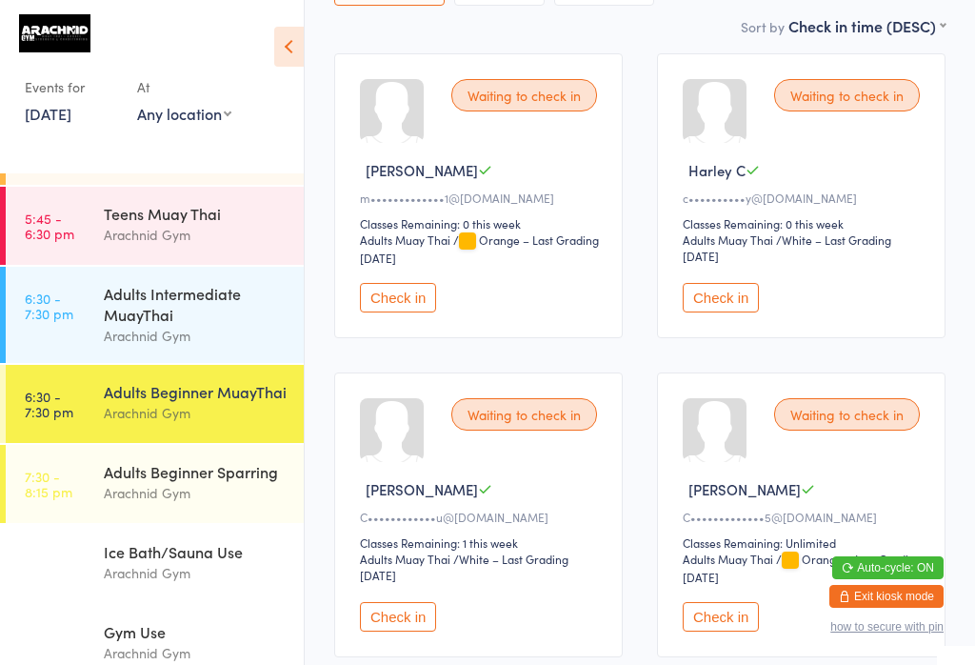
scroll to position [302, 0]
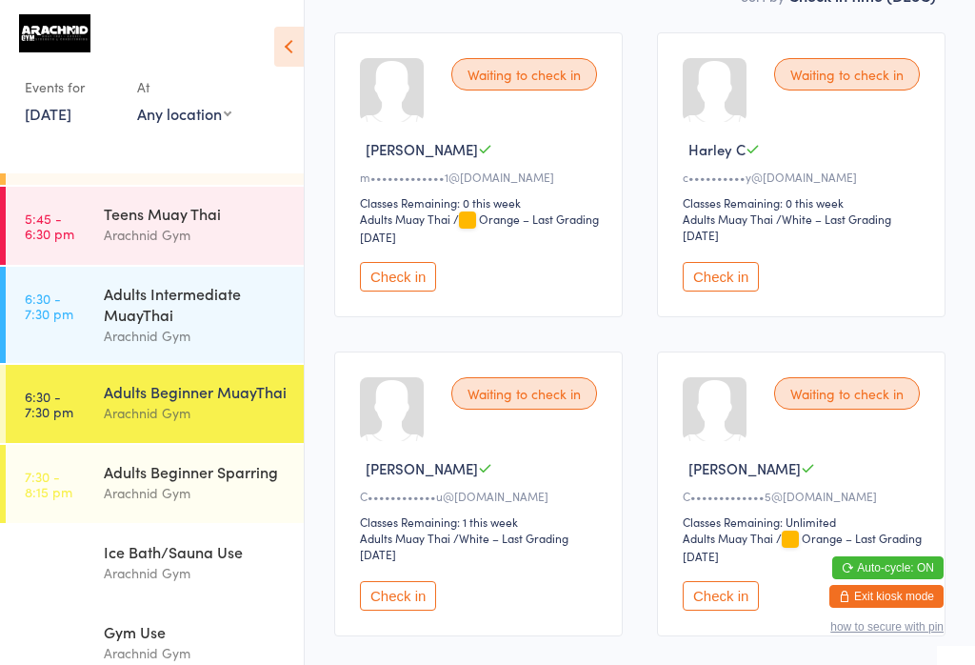
click at [742, 288] on button "Check in" at bounding box center [721, 277] width 76 height 30
click at [140, 308] on div "Adults Intermediate MuayThai" at bounding box center [196, 304] width 184 height 42
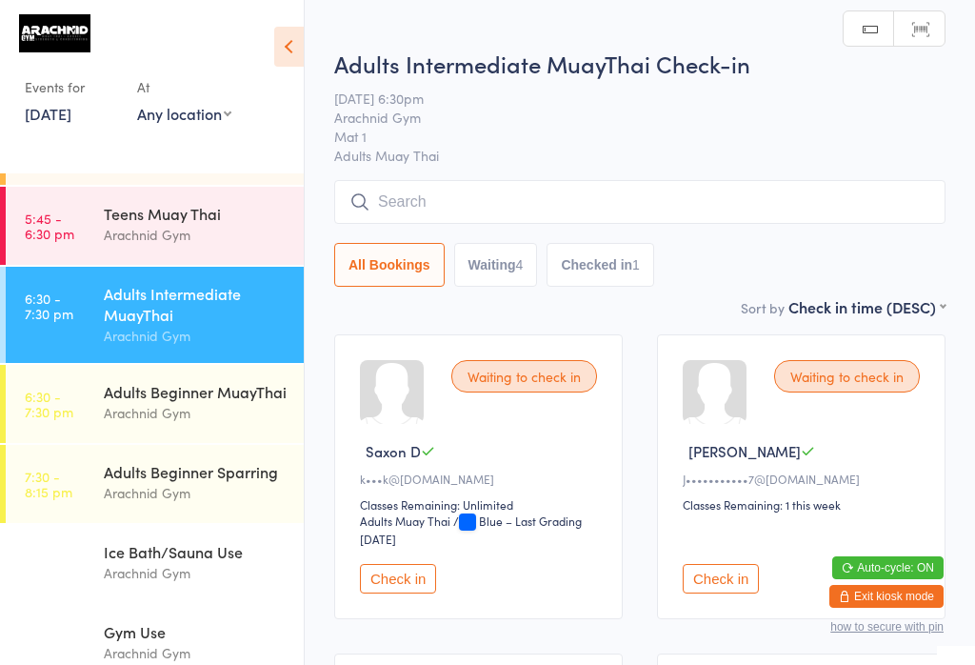
click at [504, 197] on input "search" at bounding box center [639, 202] width 611 height 44
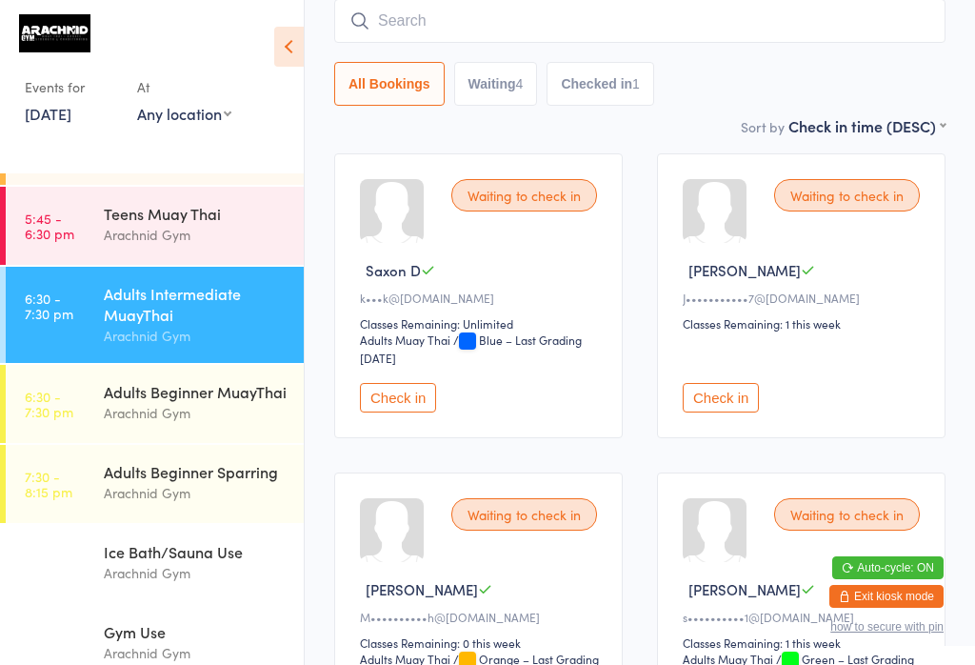
scroll to position [182, 0]
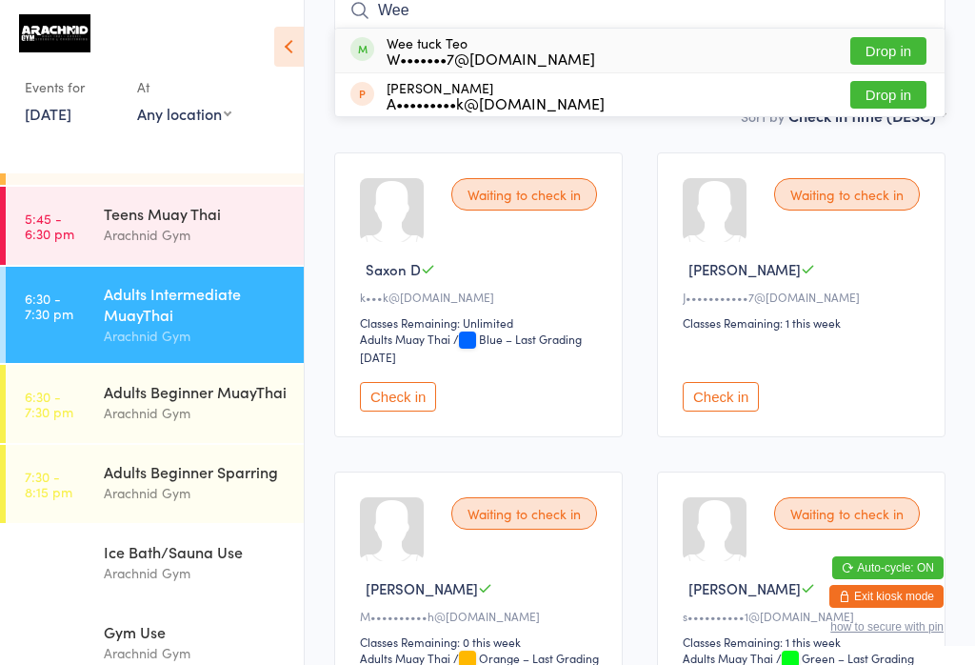
type input "Wee"
click at [875, 40] on button "Drop in" at bounding box center [888, 51] width 76 height 28
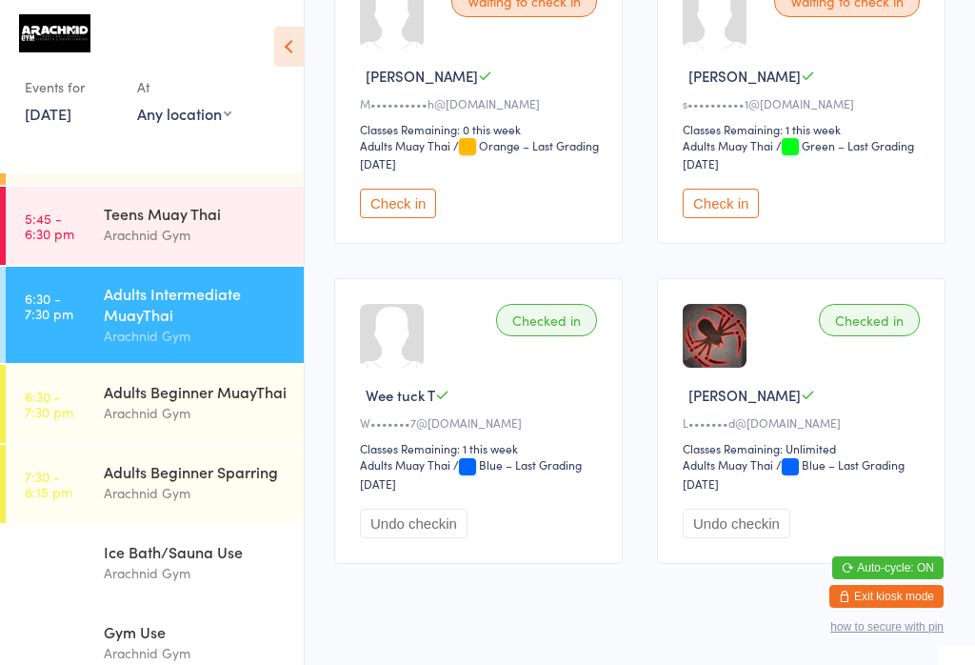
scroll to position [695, 0]
click at [220, 415] on div "Arachnid Gym" at bounding box center [196, 413] width 184 height 22
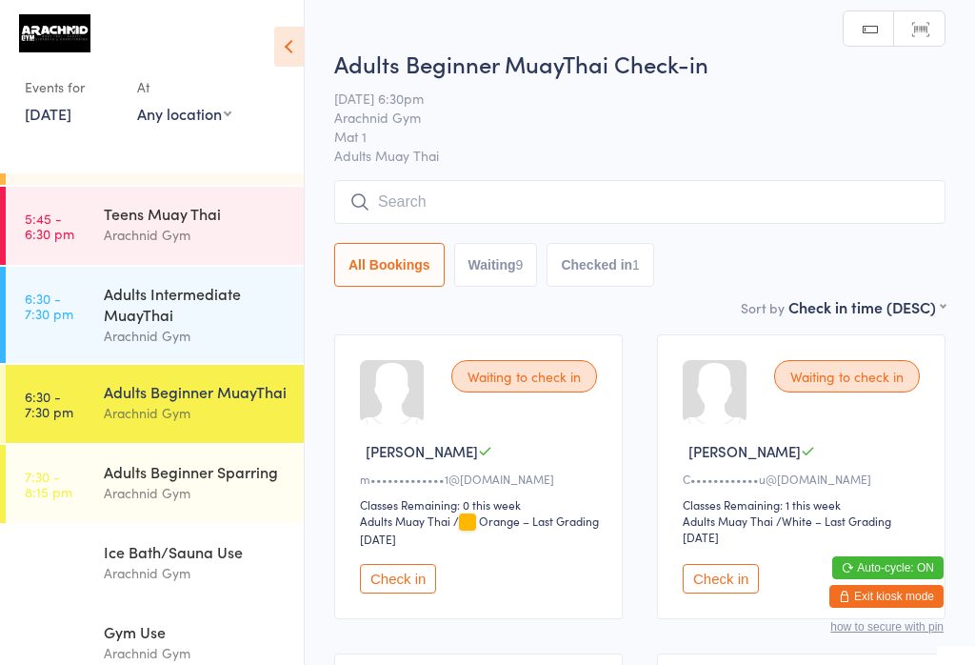
click at [596, 202] on input "search" at bounding box center [639, 202] width 611 height 44
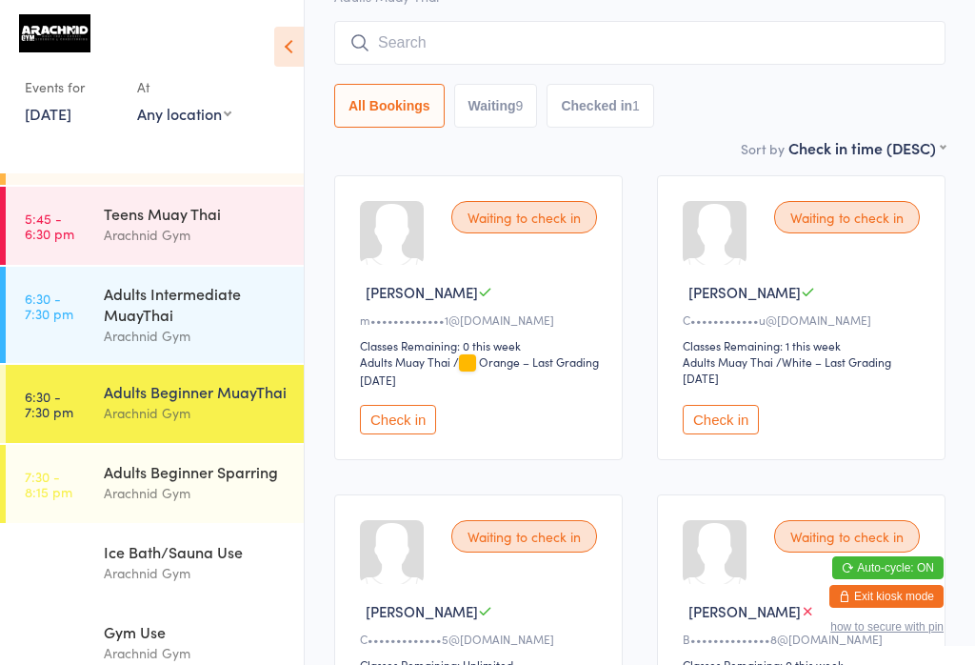
scroll to position [182, 0]
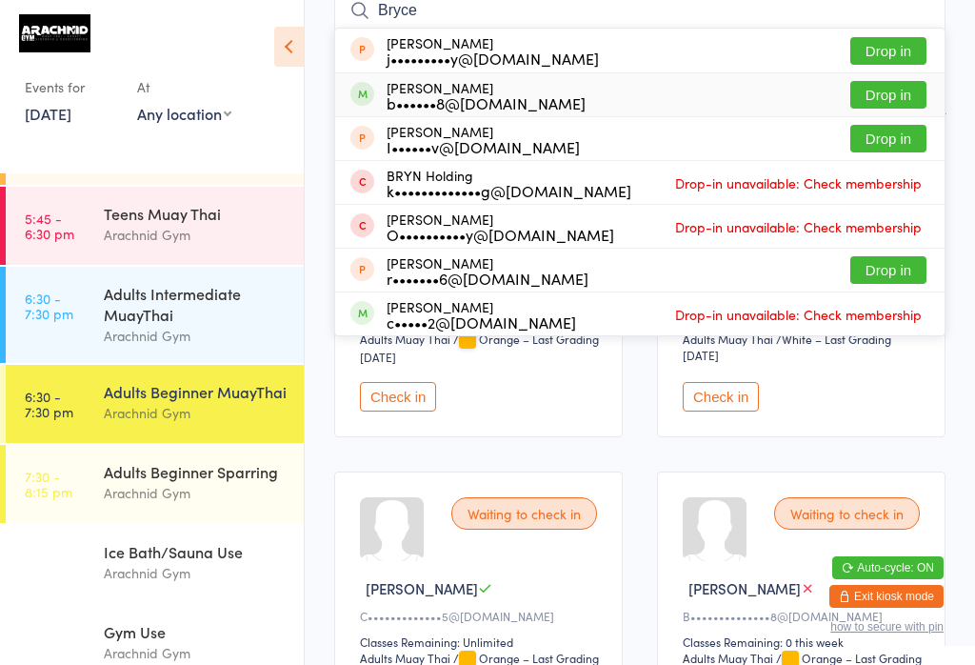
type input "Bryce"
click at [907, 90] on button "Drop in" at bounding box center [888, 95] width 76 height 28
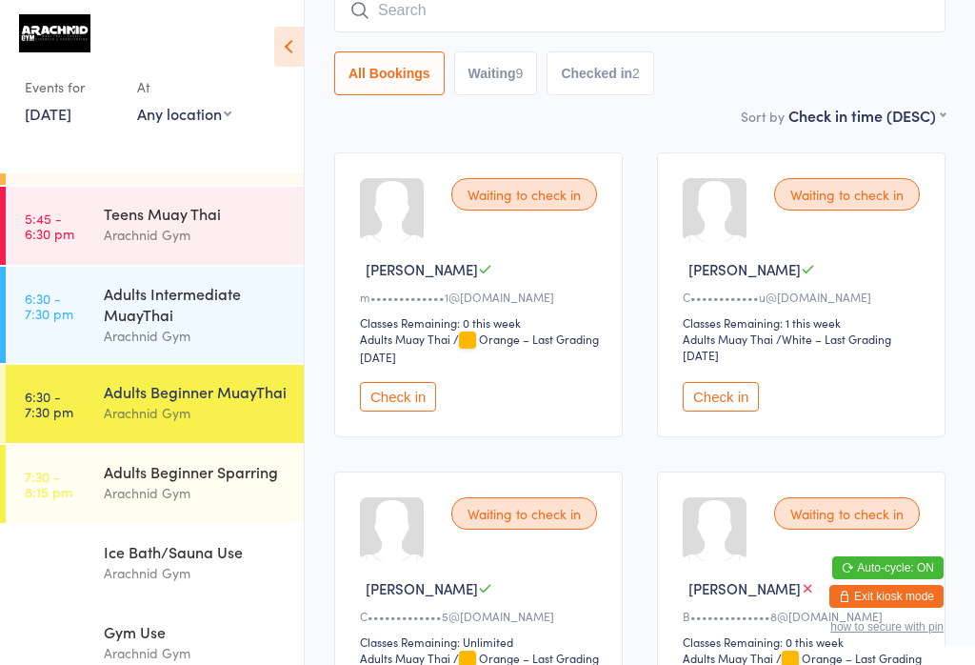
click at [189, 325] on div "Adults Intermediate MuayThai" at bounding box center [196, 304] width 184 height 42
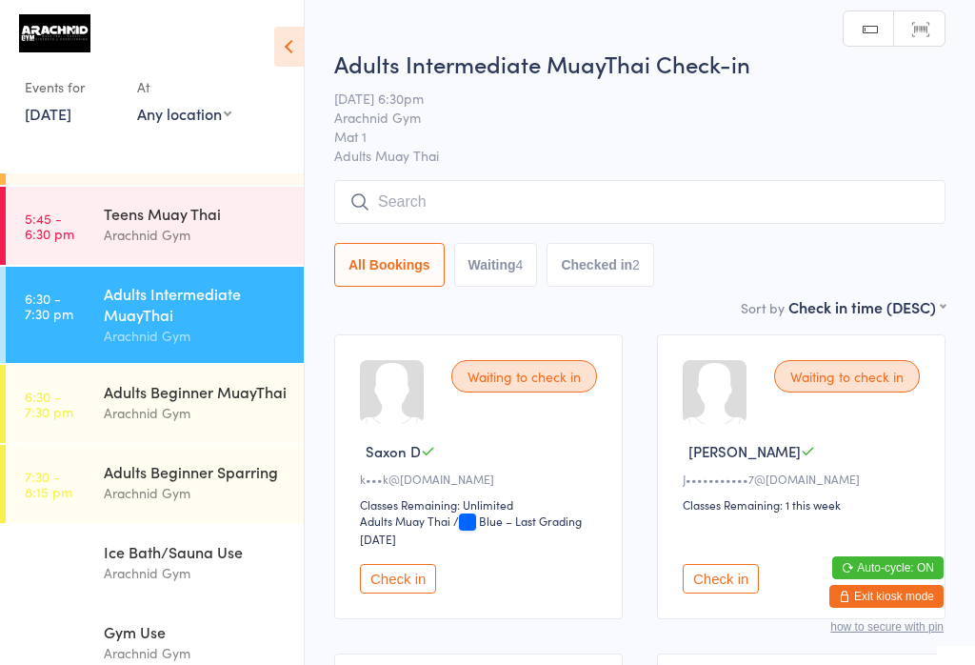
click at [471, 182] on input "search" at bounding box center [639, 202] width 611 height 44
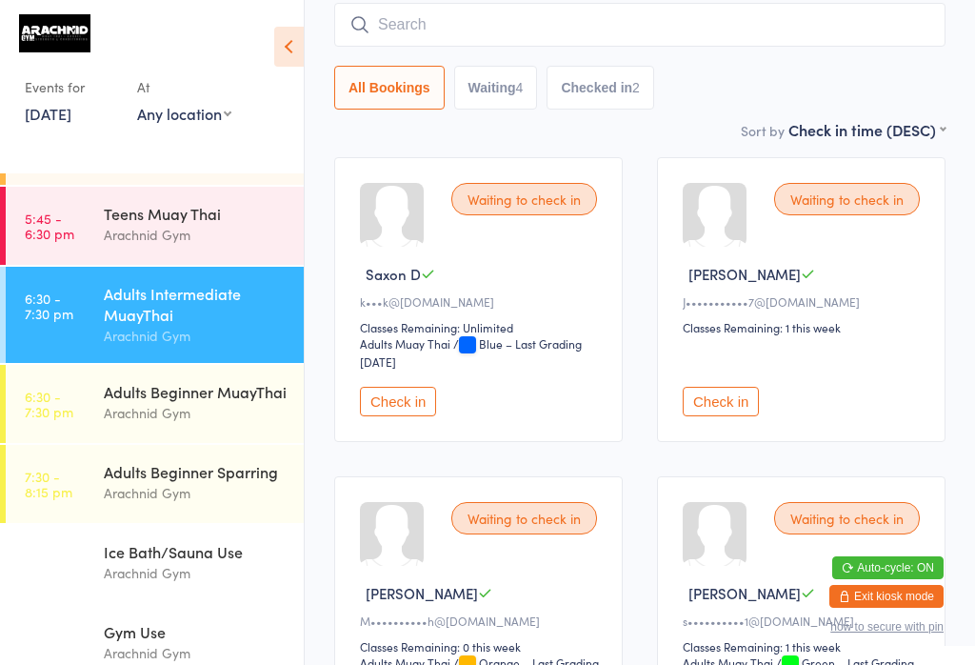
scroll to position [182, 0]
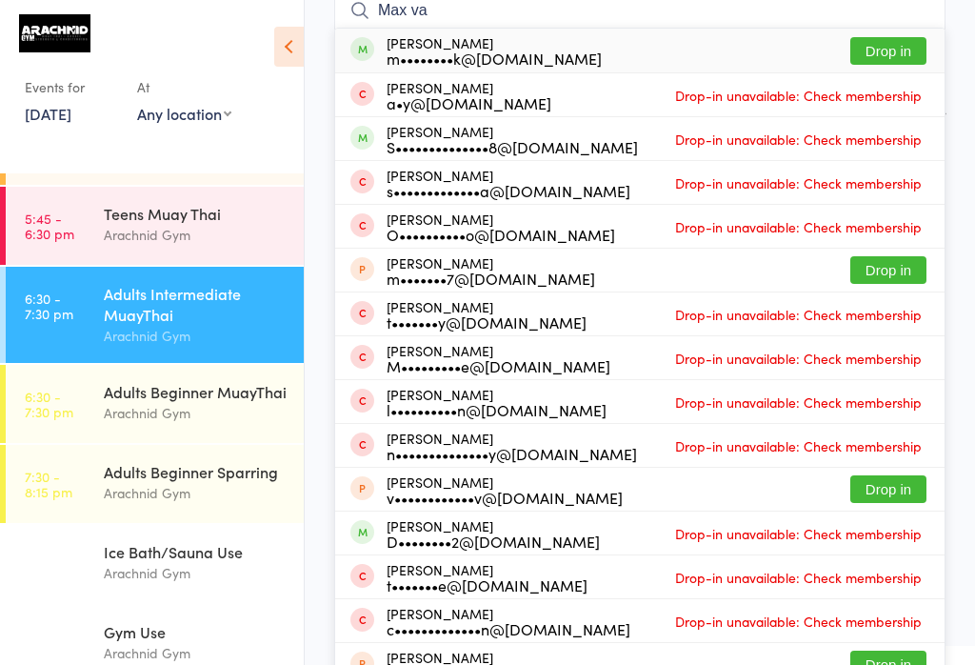
type input "Max va"
click at [906, 44] on button "Drop in" at bounding box center [888, 51] width 76 height 28
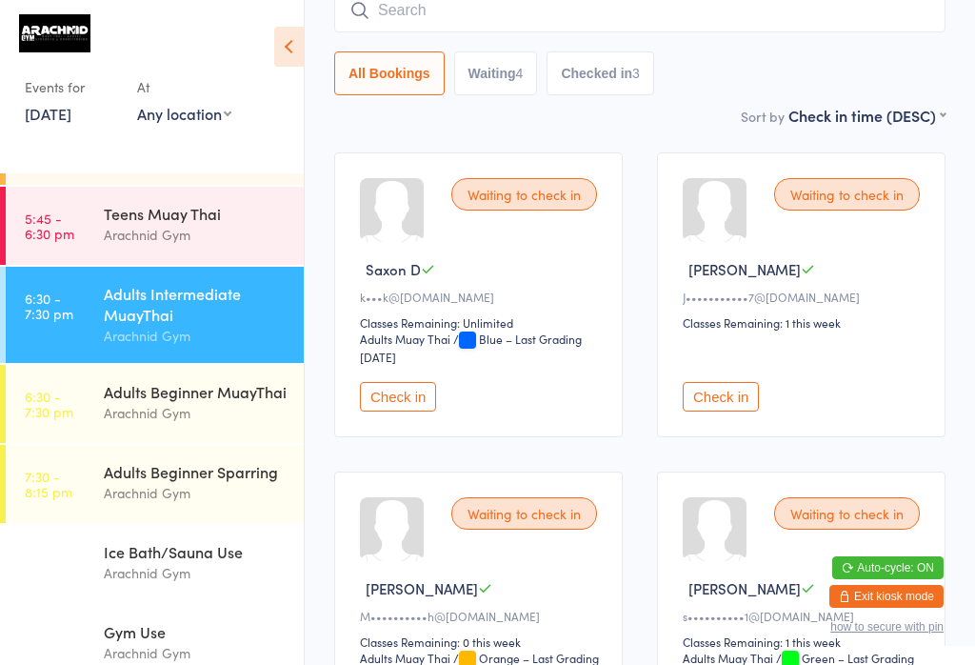
click at [706, 14] on input "search" at bounding box center [639, 11] width 611 height 44
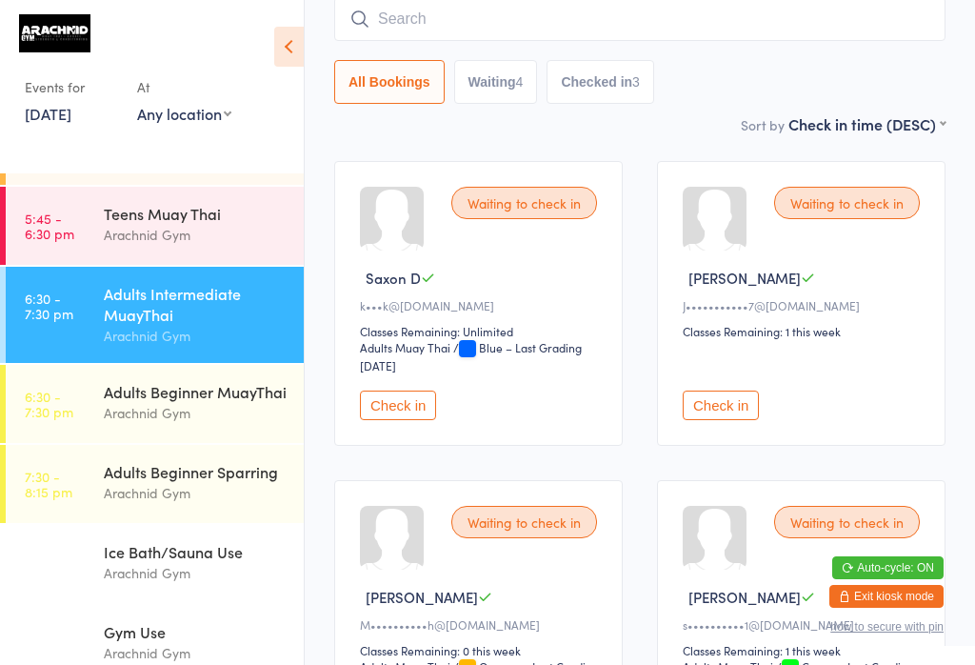
scroll to position [172, 0]
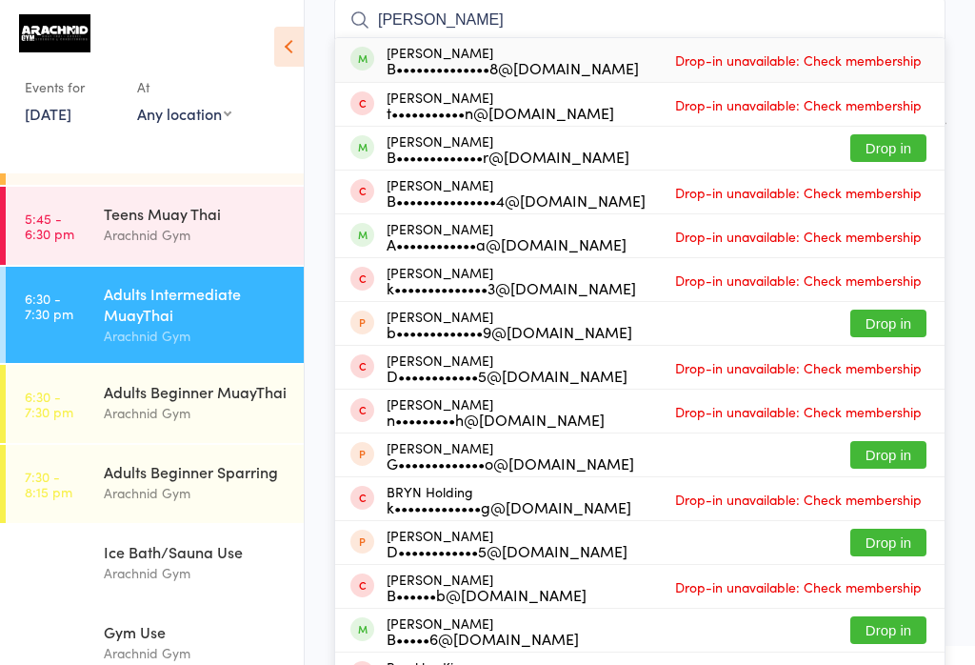
type input "Brandyn"
click at [602, 63] on div "B••••••••••••••8@outlook.com" at bounding box center [513, 67] width 252 height 15
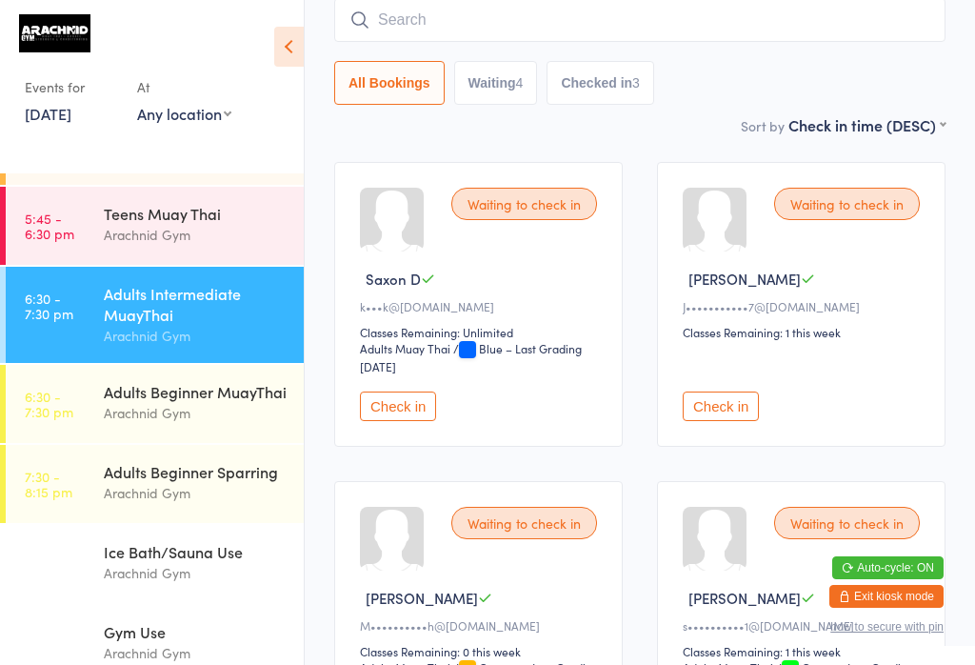
click at [233, 402] on div "Adults Beginner MuayThai" at bounding box center [196, 391] width 184 height 21
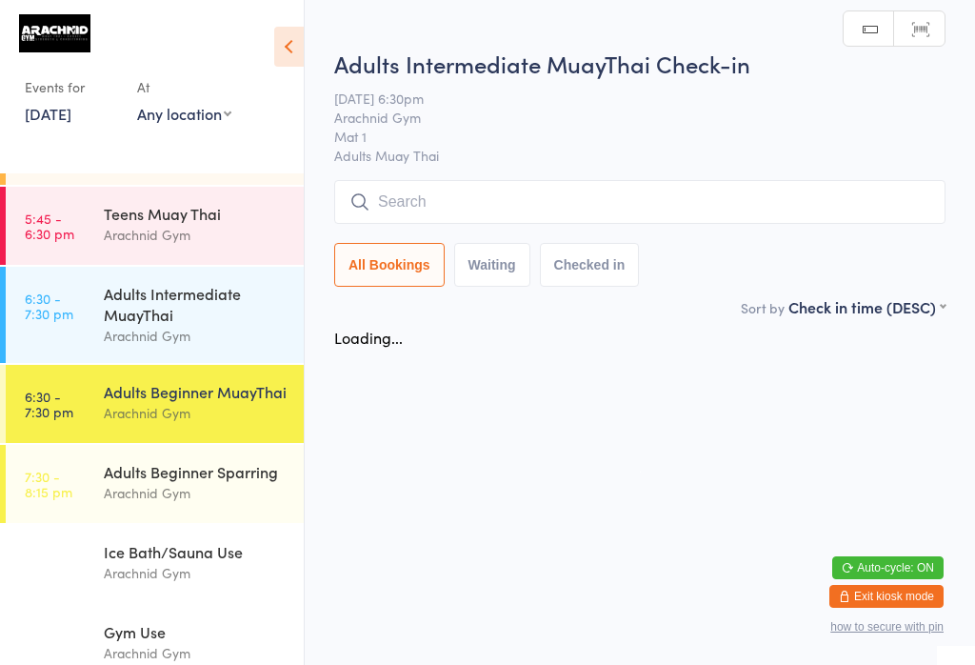
click at [463, 20] on html "You have now entered Kiosk Mode. Members will be able to check themselves in us…" at bounding box center [487, 332] width 975 height 665
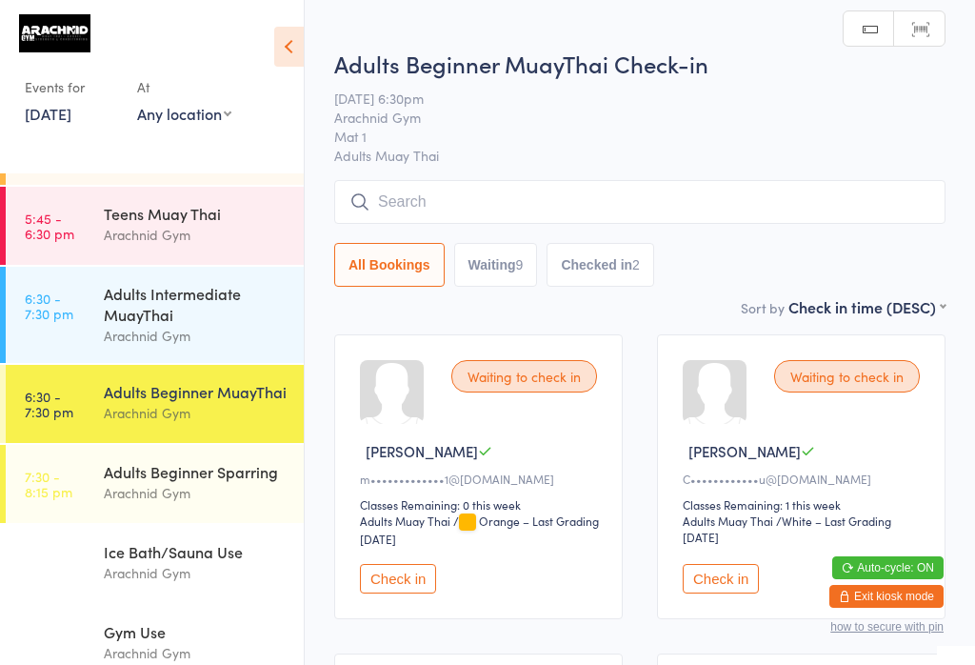
click at [524, 208] on input "search" at bounding box center [639, 202] width 611 height 44
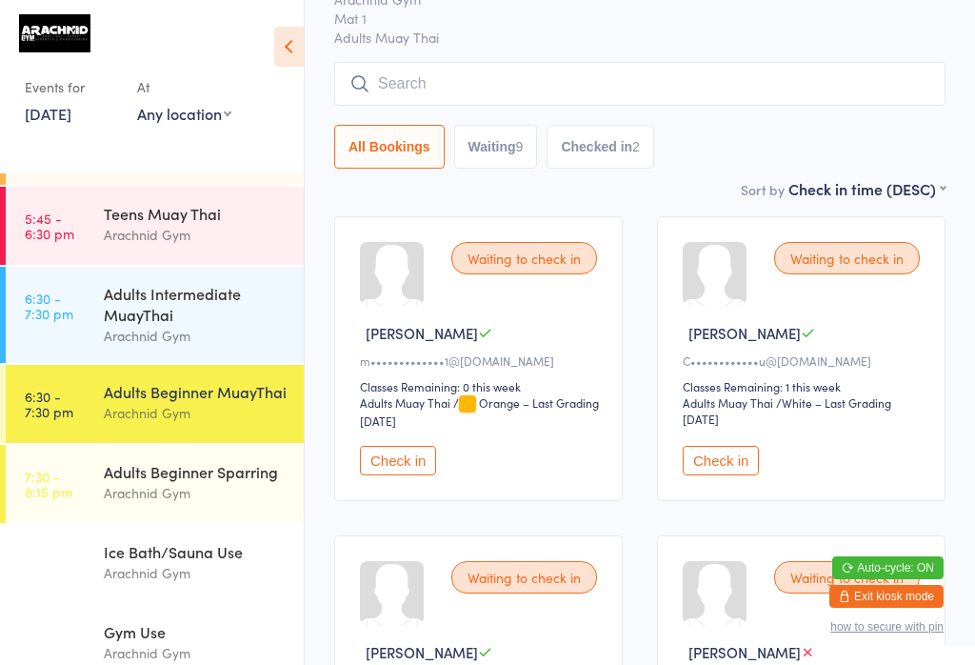
scroll to position [182, 0]
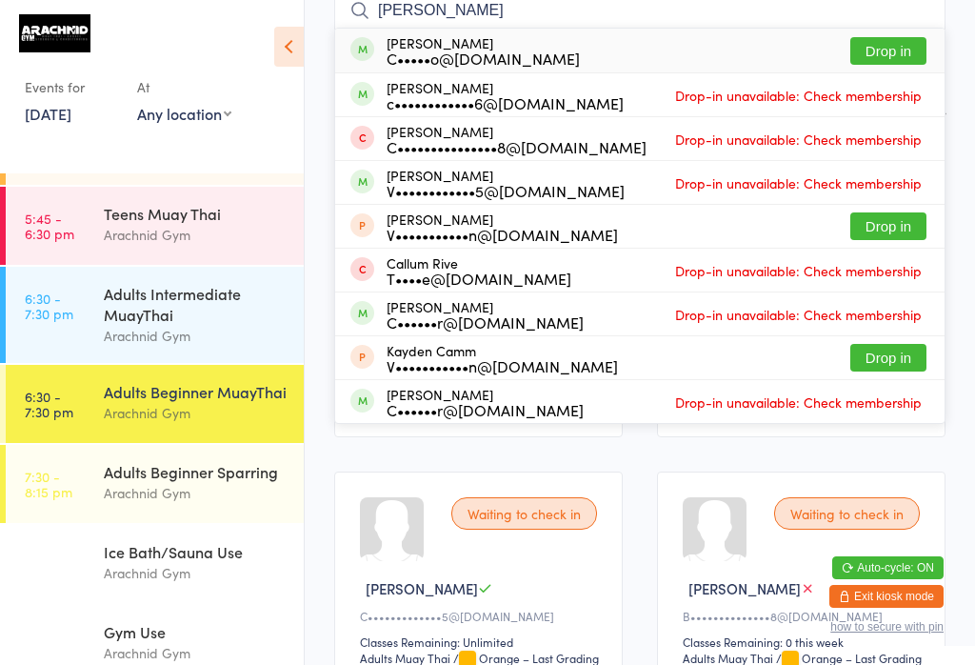
type input "Cameron russ"
click at [887, 51] on button "Drop in" at bounding box center [888, 51] width 76 height 28
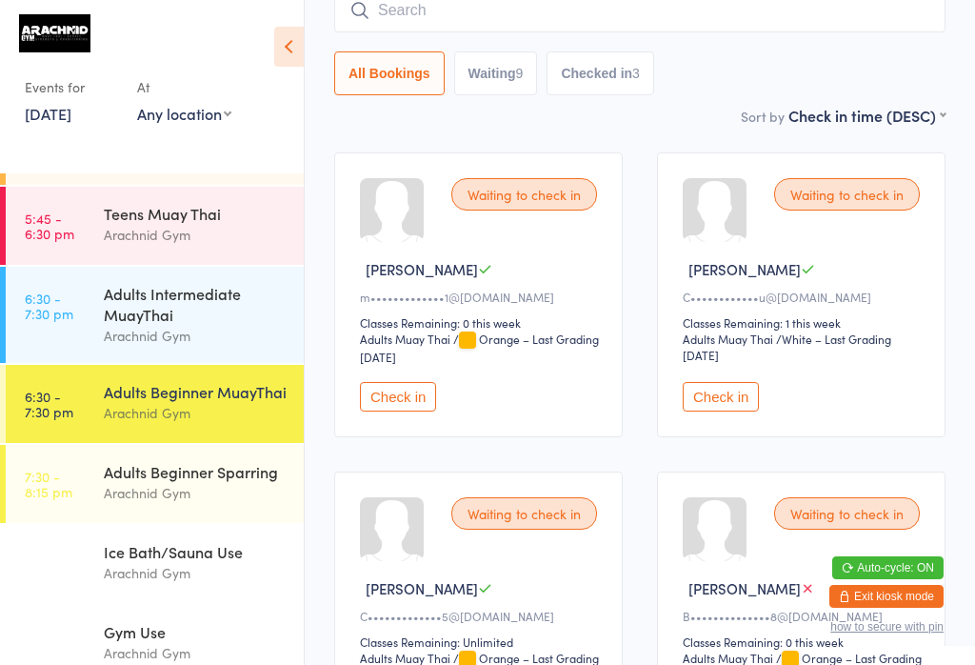
click at [661, 21] on input "search" at bounding box center [639, 11] width 611 height 44
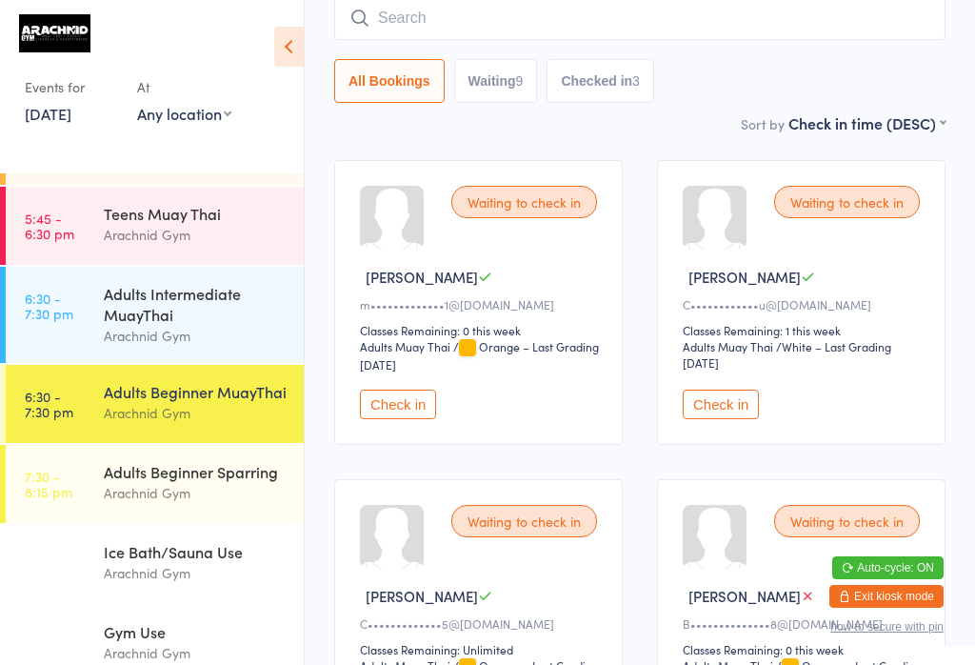
scroll to position [172, 0]
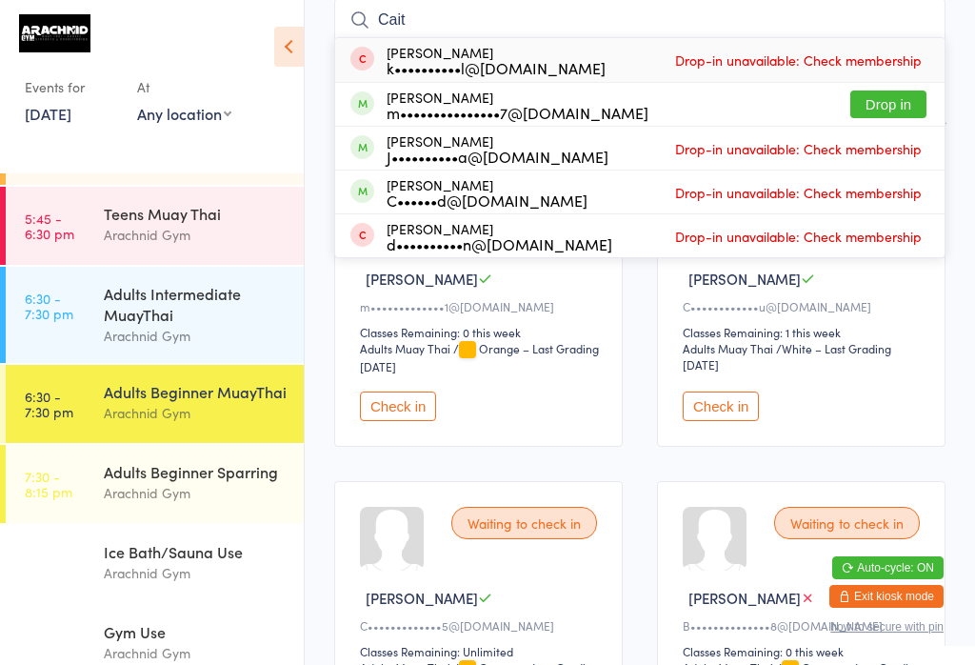
type input "Cait"
click at [893, 98] on button "Drop in" at bounding box center [888, 104] width 76 height 28
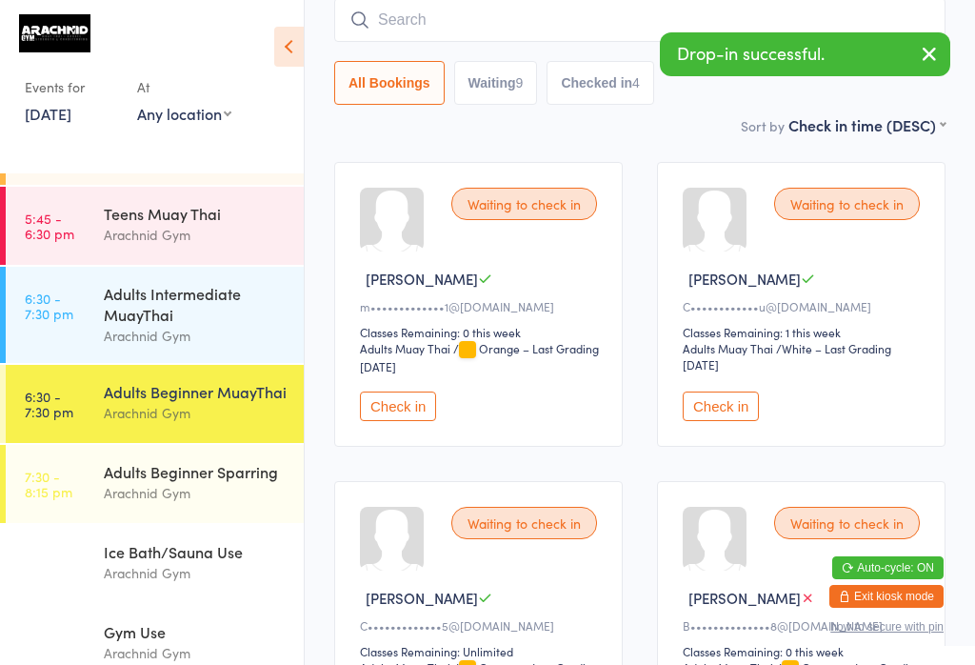
click at [216, 482] on div "Adults Beginner Sparring" at bounding box center [196, 471] width 184 height 21
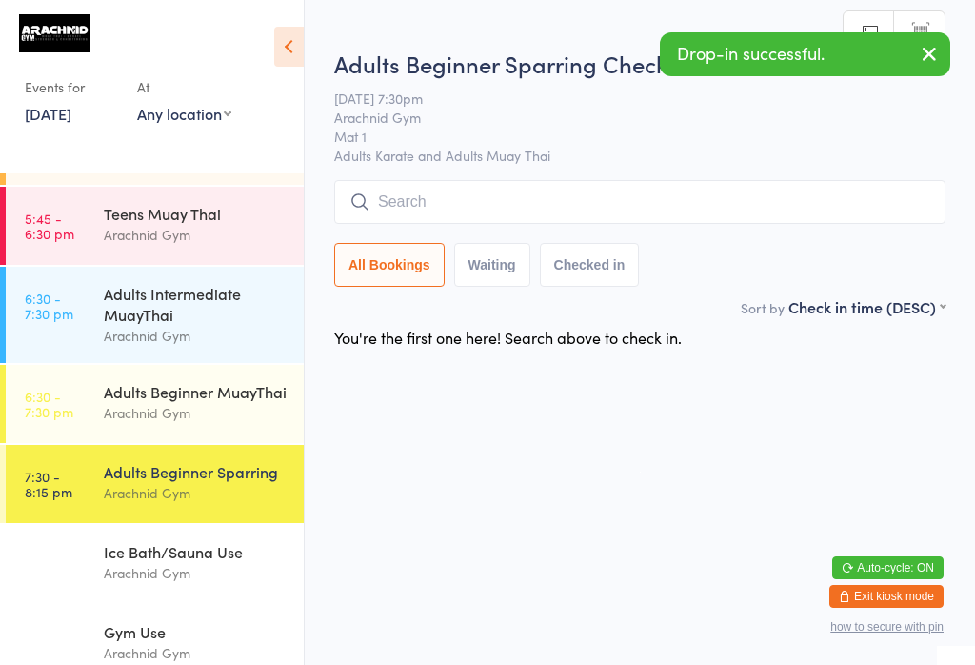
click at [644, 205] on input "search" at bounding box center [639, 202] width 611 height 44
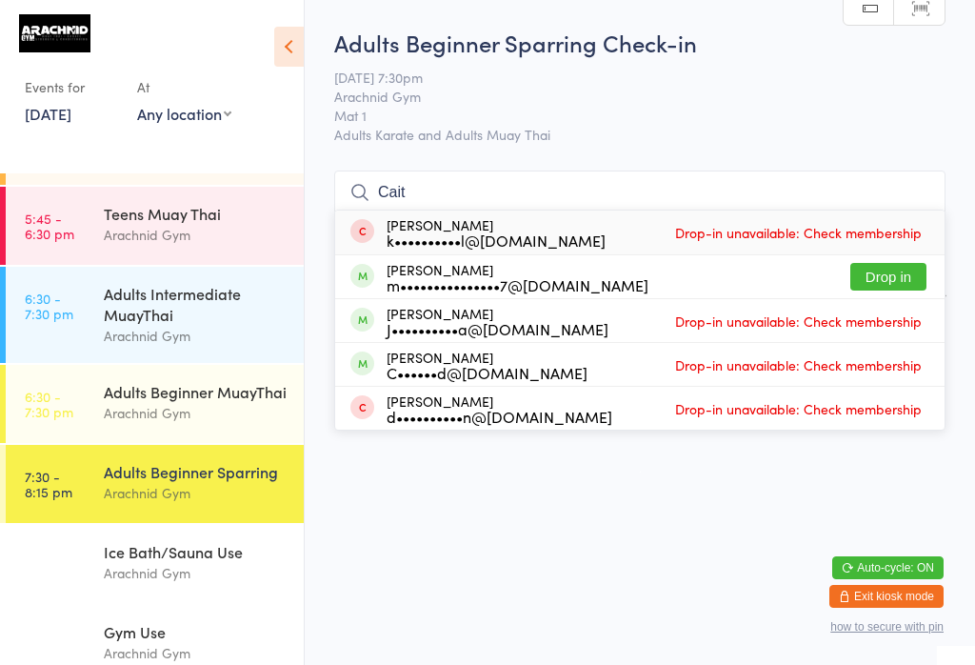
type input "Cait"
click at [882, 263] on button "Drop in" at bounding box center [888, 277] width 76 height 28
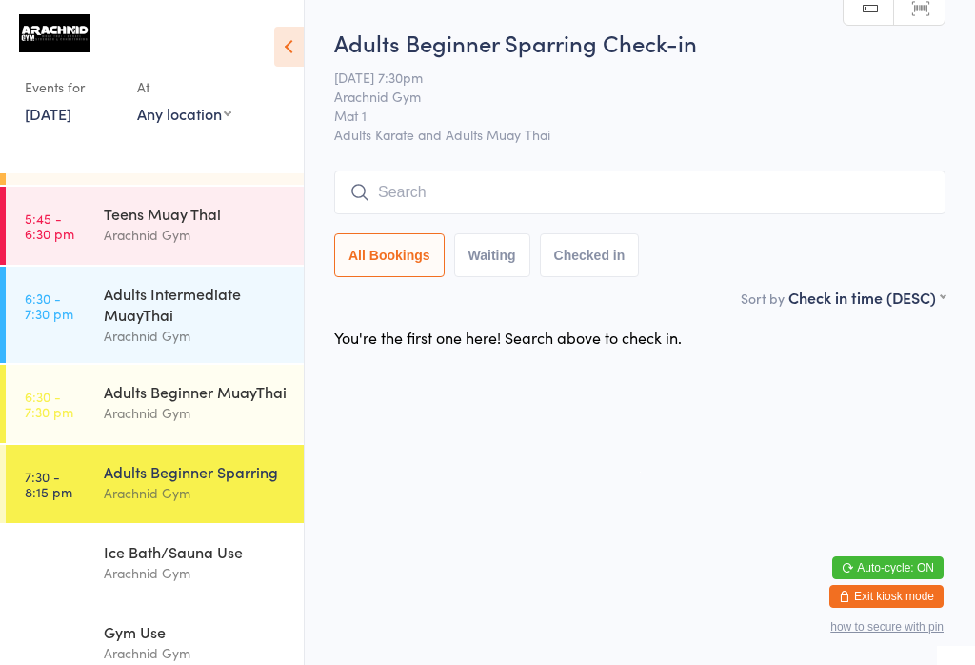
scroll to position [0, 0]
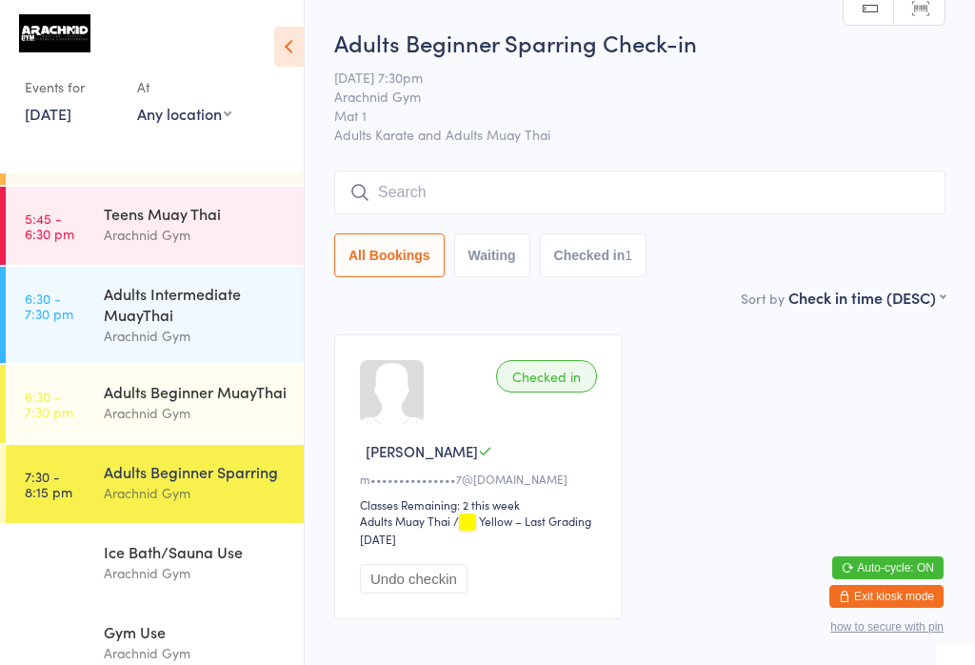
click at [207, 318] on div "Adults Intermediate MuayThai" at bounding box center [196, 304] width 184 height 42
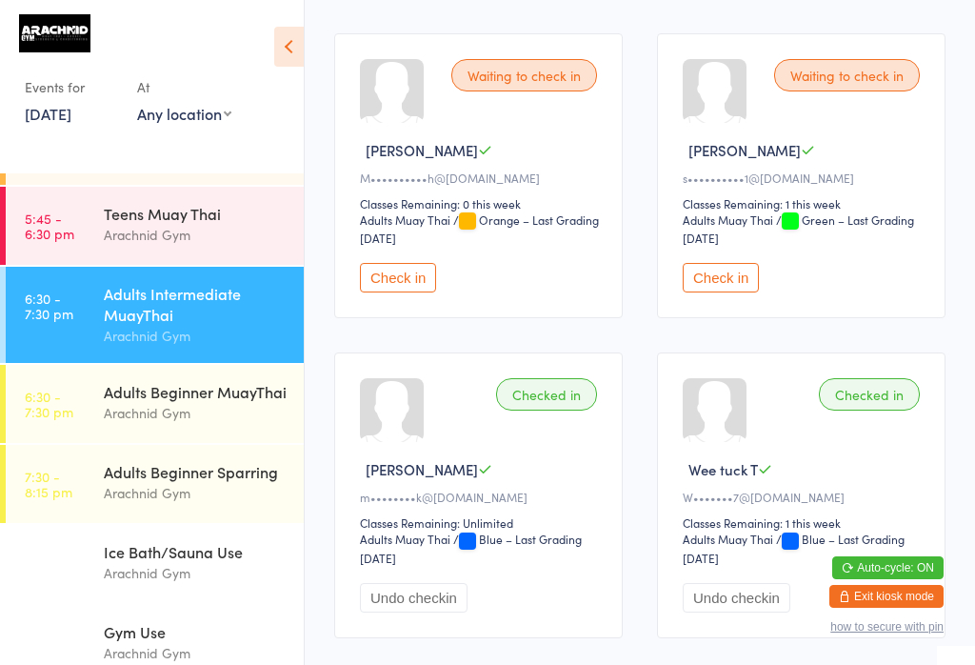
scroll to position [637, 0]
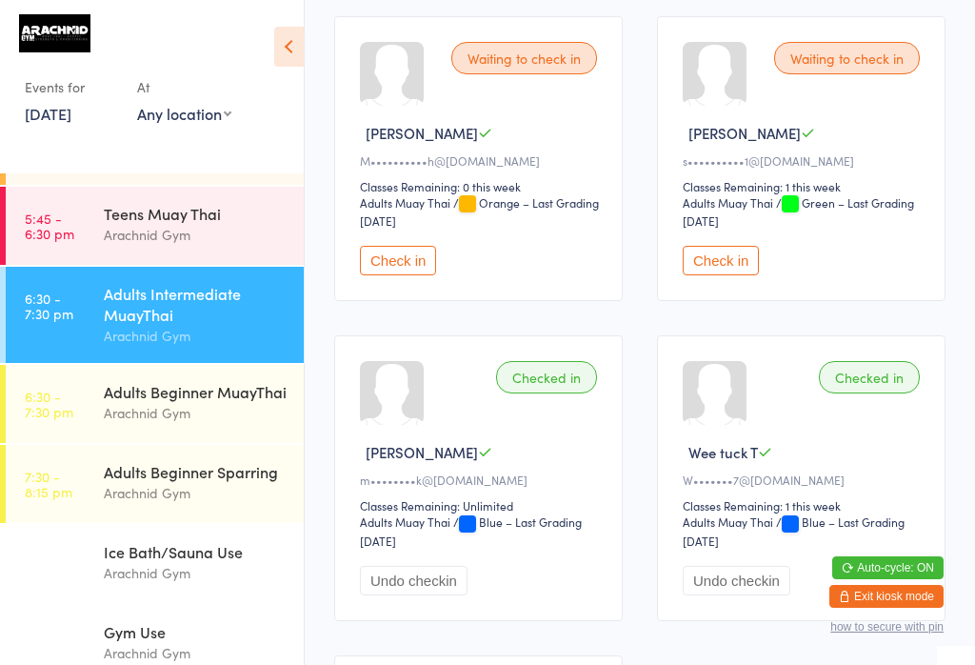
click at [389, 275] on button "Check in" at bounding box center [398, 261] width 76 height 30
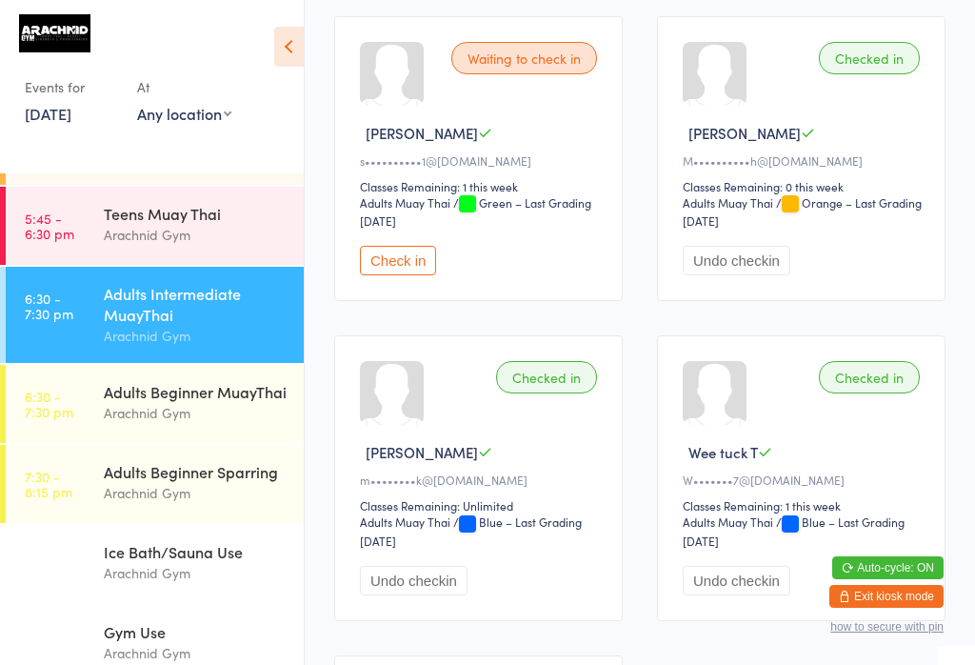
click at [228, 377] on div "Adults Beginner MuayThai Arachnid Gym" at bounding box center [204, 402] width 200 height 75
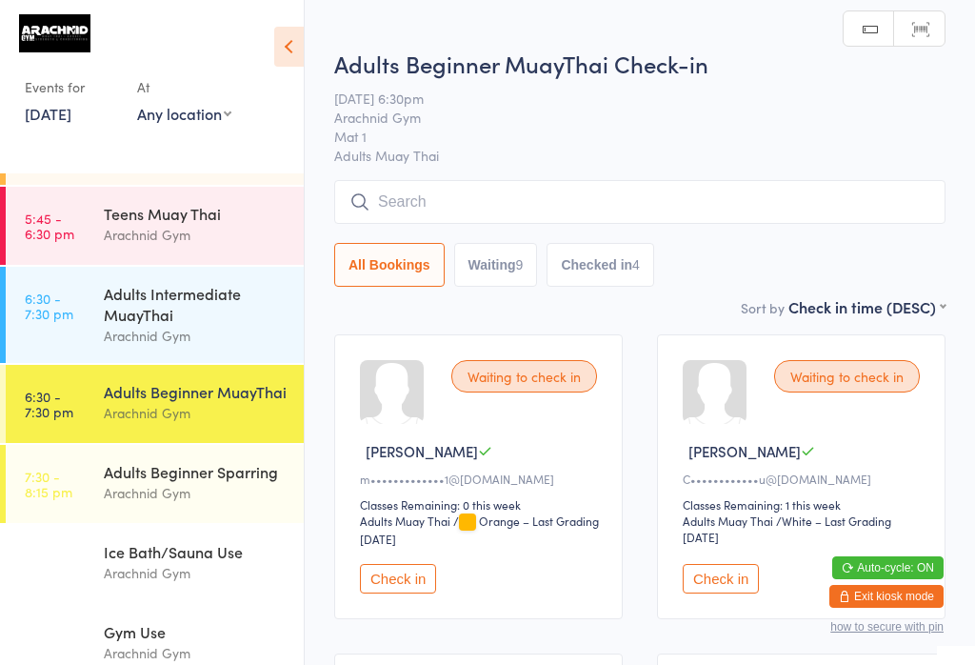
click at [542, 197] on input "search" at bounding box center [639, 202] width 611 height 44
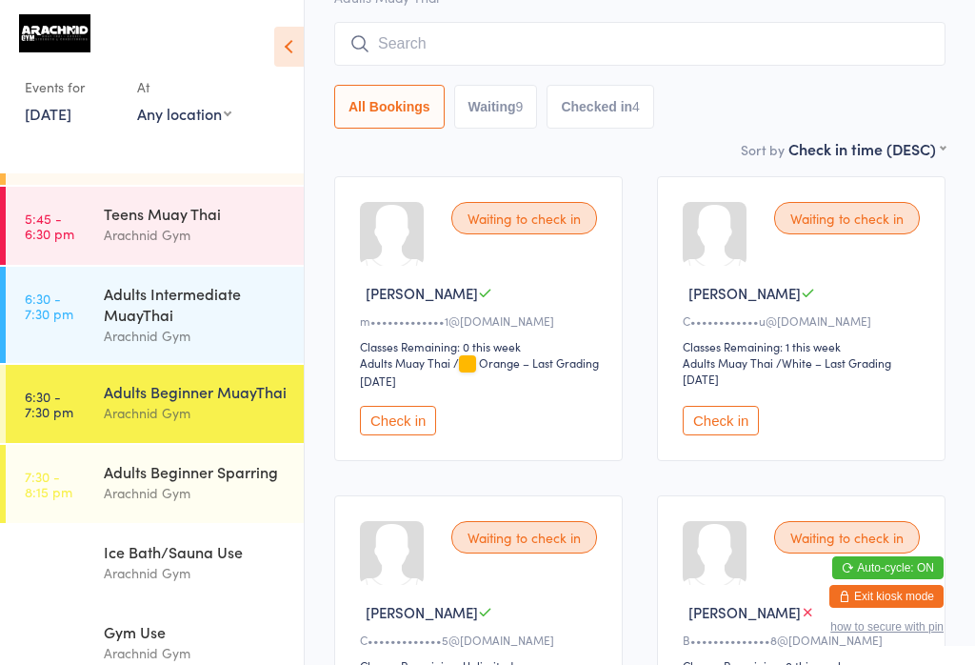
scroll to position [182, 0]
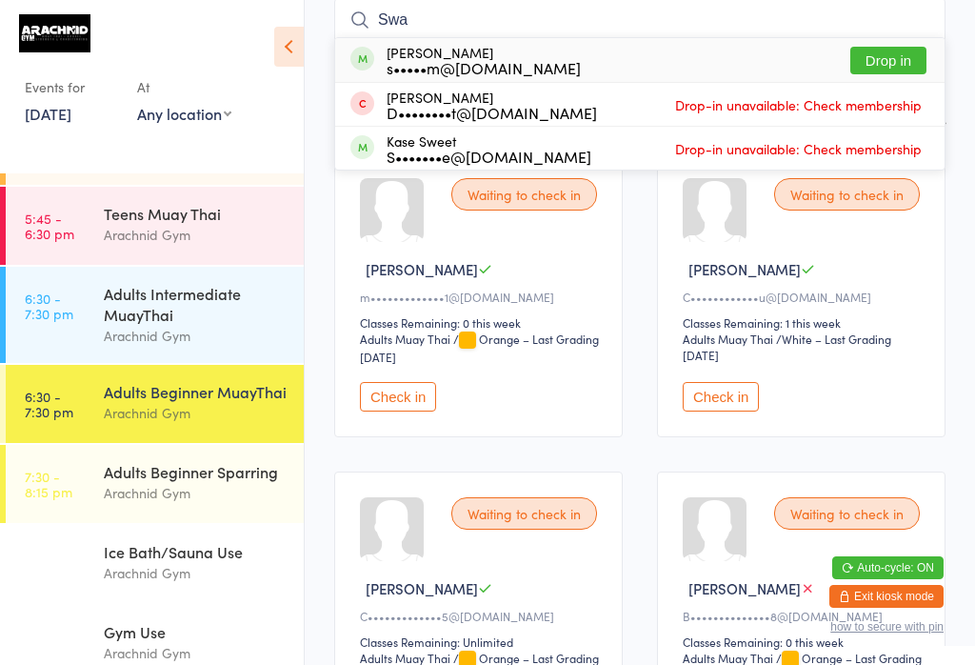
type input "Swa"
click at [886, 56] on button "Drop in" at bounding box center [888, 61] width 76 height 28
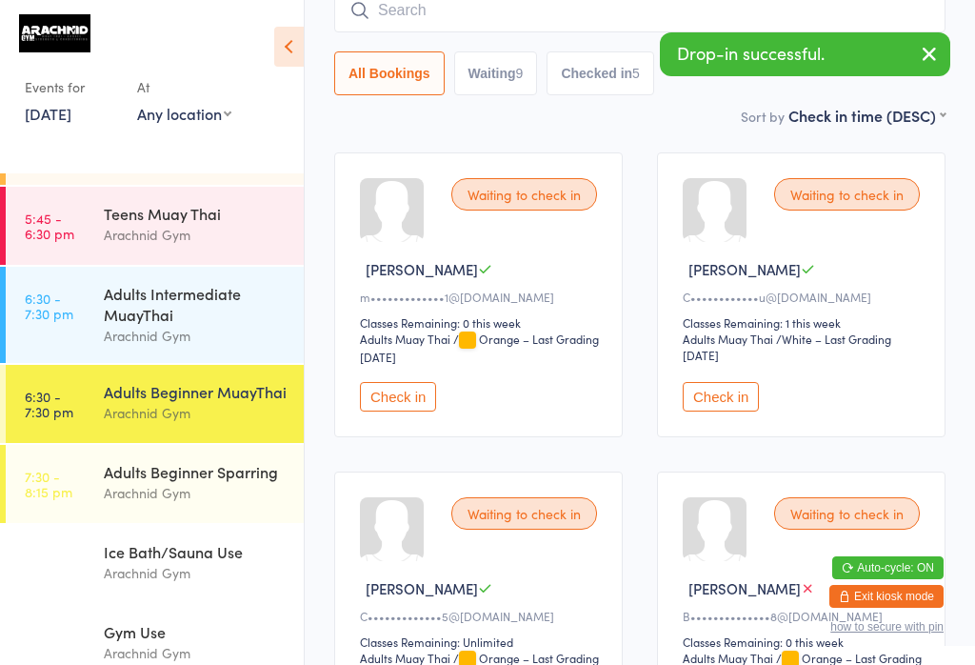
scroll to position [234, 0]
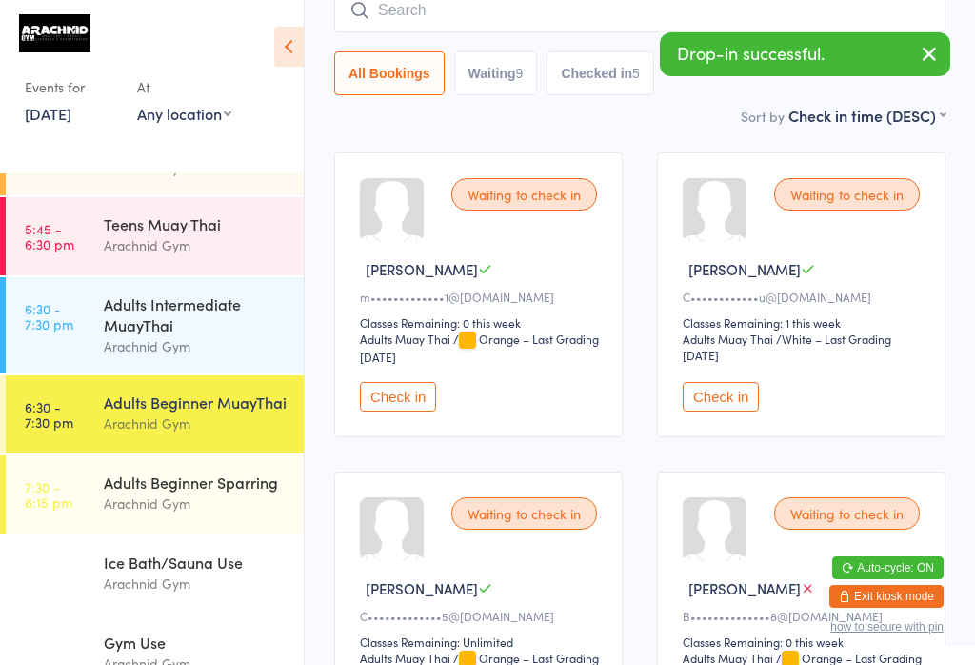
click at [583, 4] on input "search" at bounding box center [639, 11] width 611 height 44
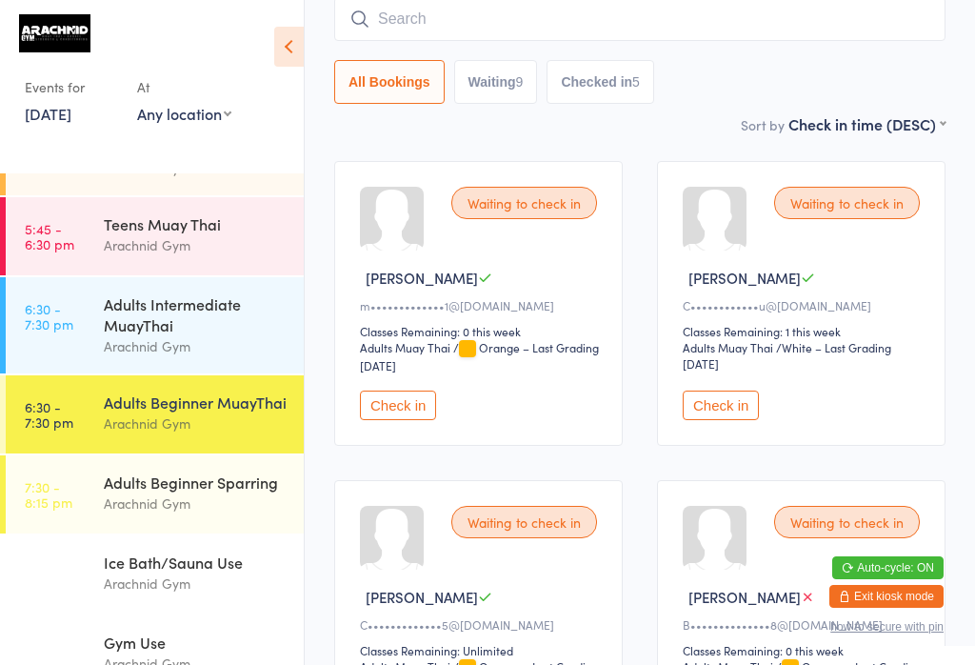
scroll to position [172, 0]
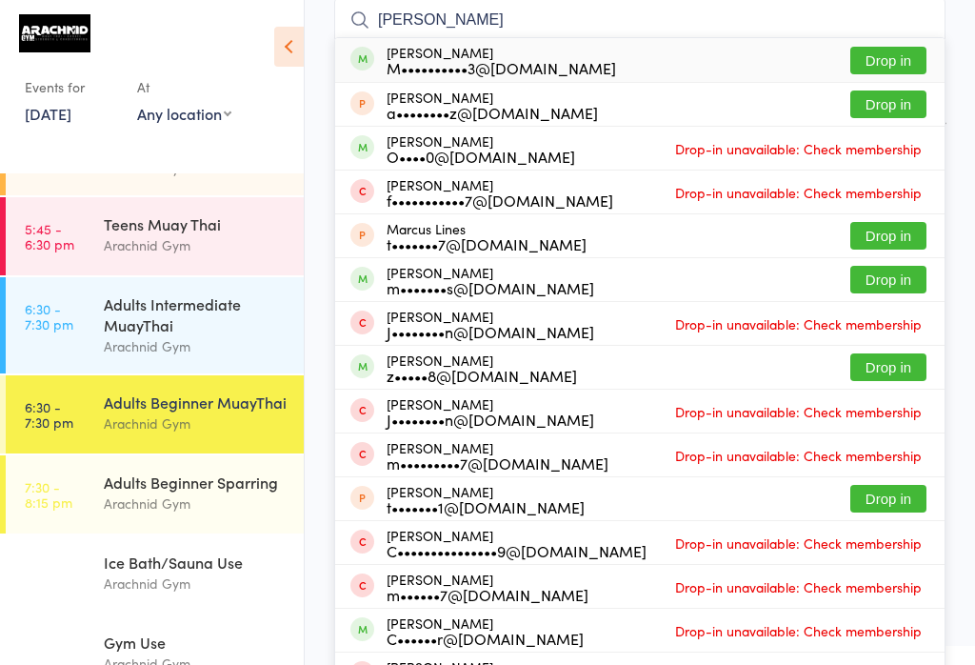
type input "Marcin"
click at [894, 62] on button "Drop in" at bounding box center [888, 61] width 76 height 28
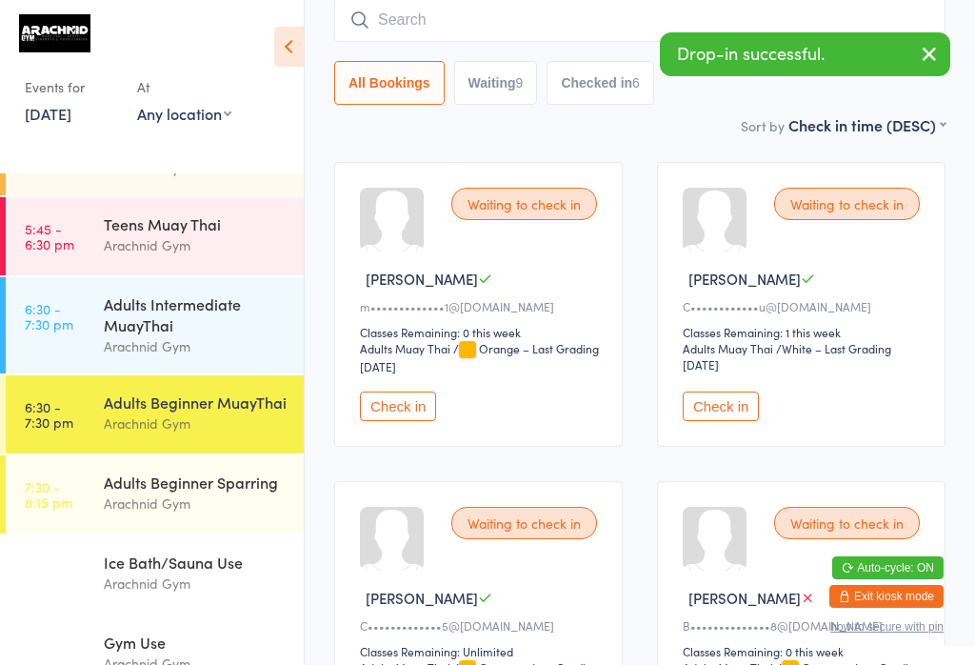
click at [198, 345] on div "Arachnid Gym" at bounding box center [196, 346] width 184 height 22
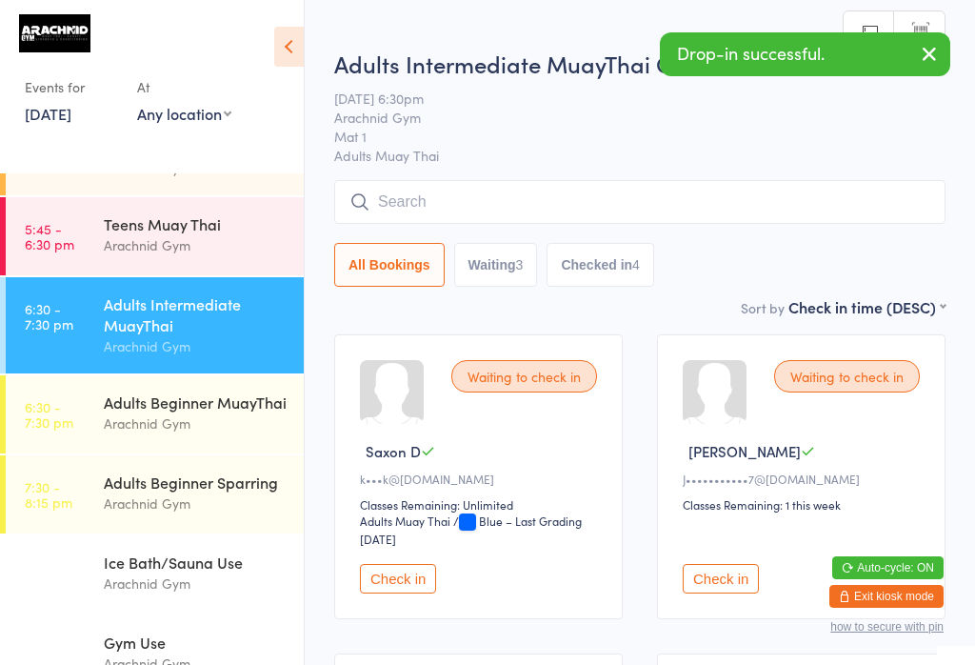
click at [573, 188] on input "search" at bounding box center [639, 202] width 611 height 44
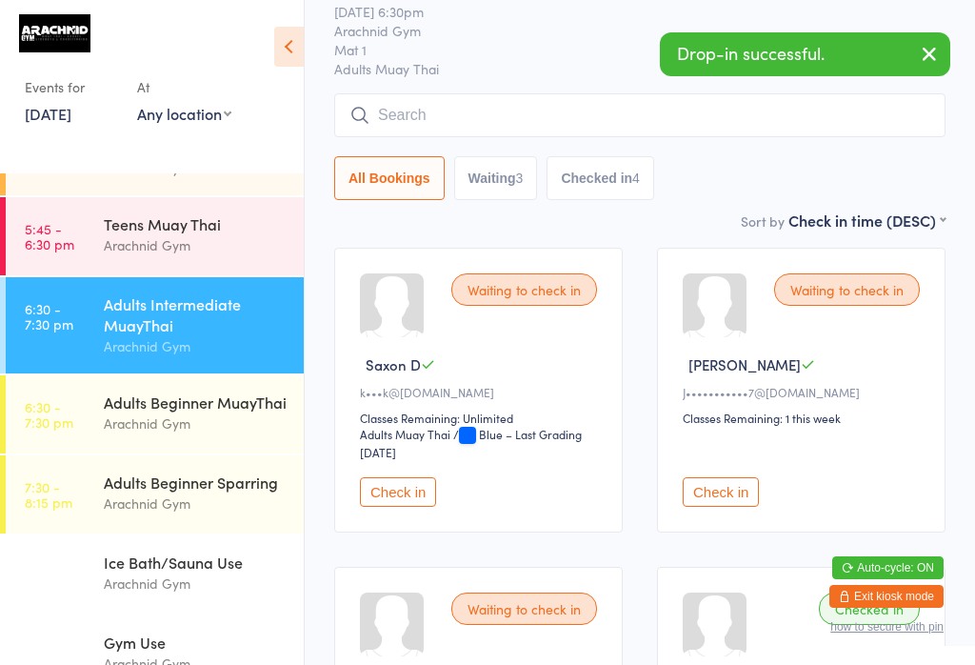
scroll to position [182, 0]
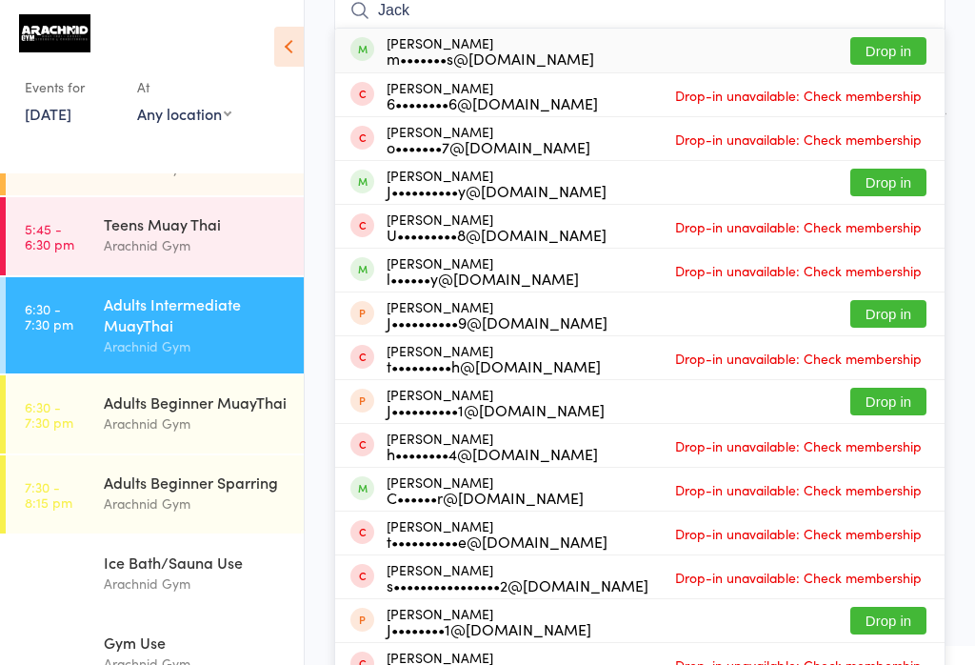
type input "Jack"
click at [871, 189] on button "Drop in" at bounding box center [888, 183] width 76 height 28
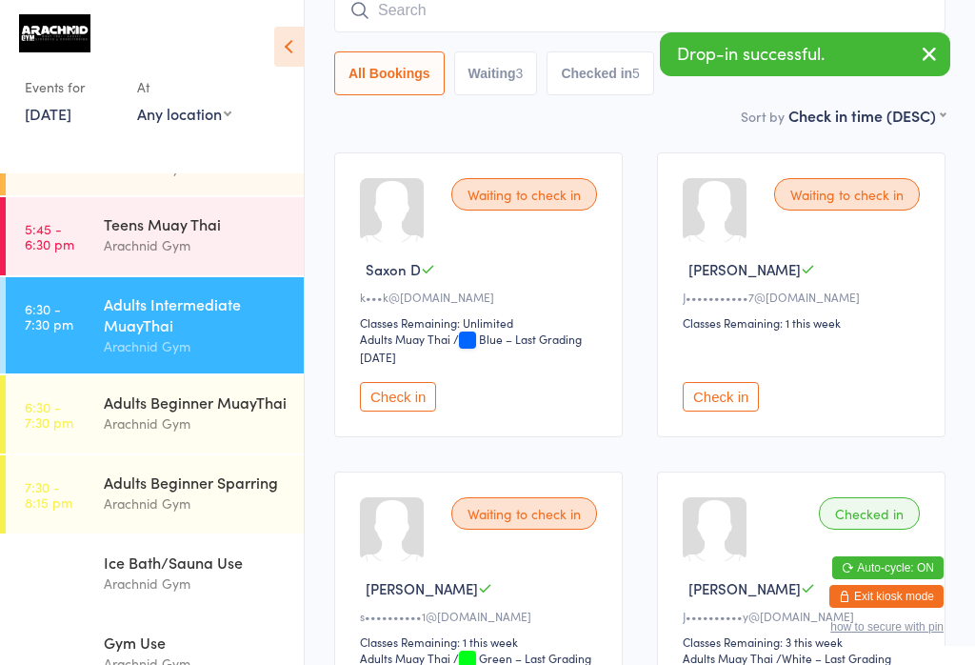
click at [504, 32] on input "search" at bounding box center [639, 11] width 611 height 44
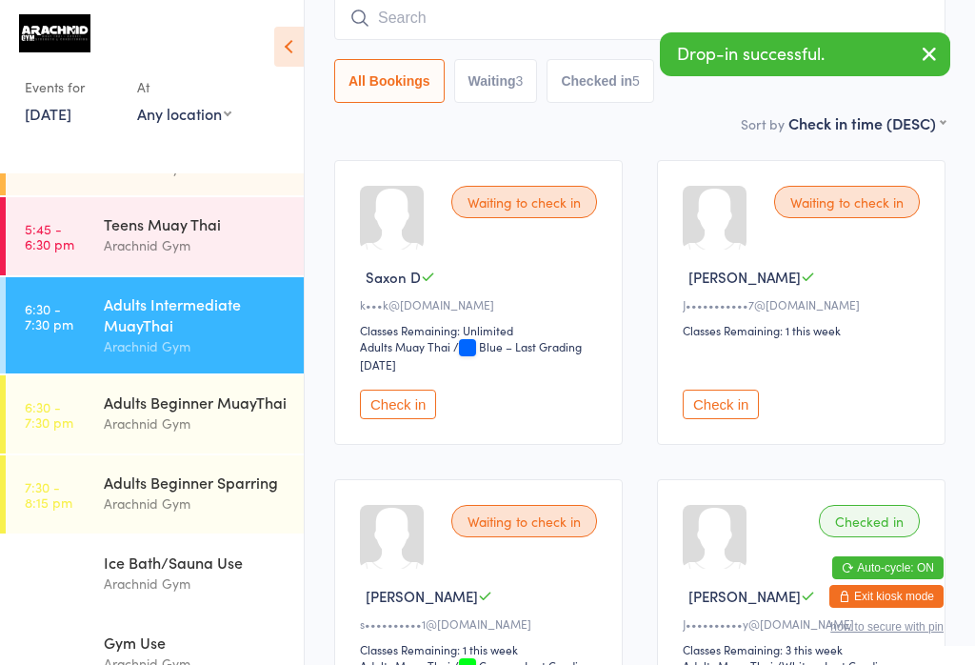
scroll to position [172, 0]
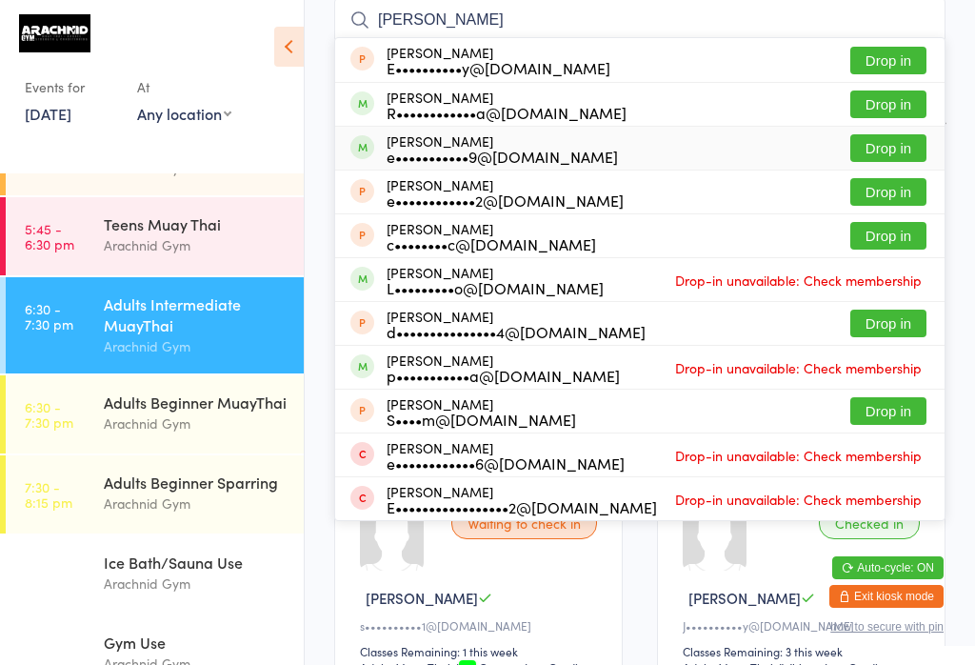
type input "Elijah"
click at [549, 149] on div "e•••••••••••9@gmail.com" at bounding box center [502, 156] width 231 height 15
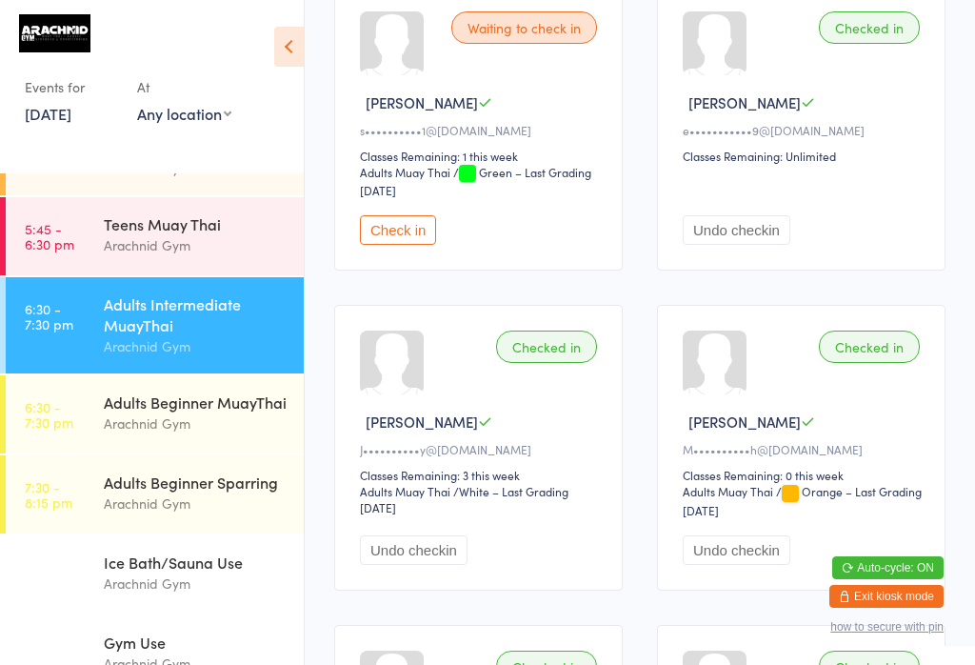
scroll to position [605, 0]
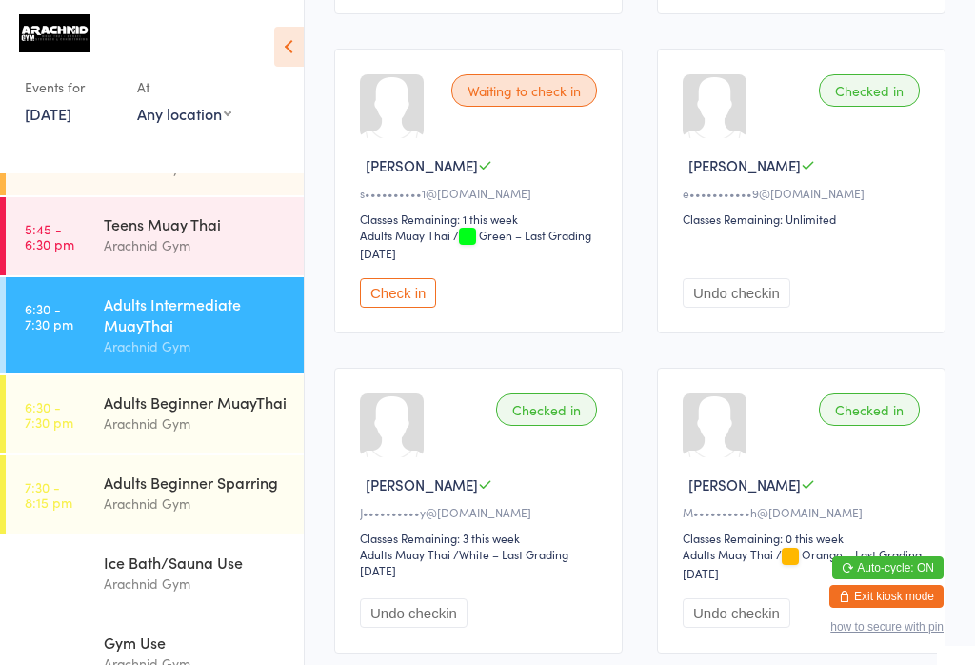
click at [261, 431] on div "Arachnid Gym" at bounding box center [196, 423] width 184 height 22
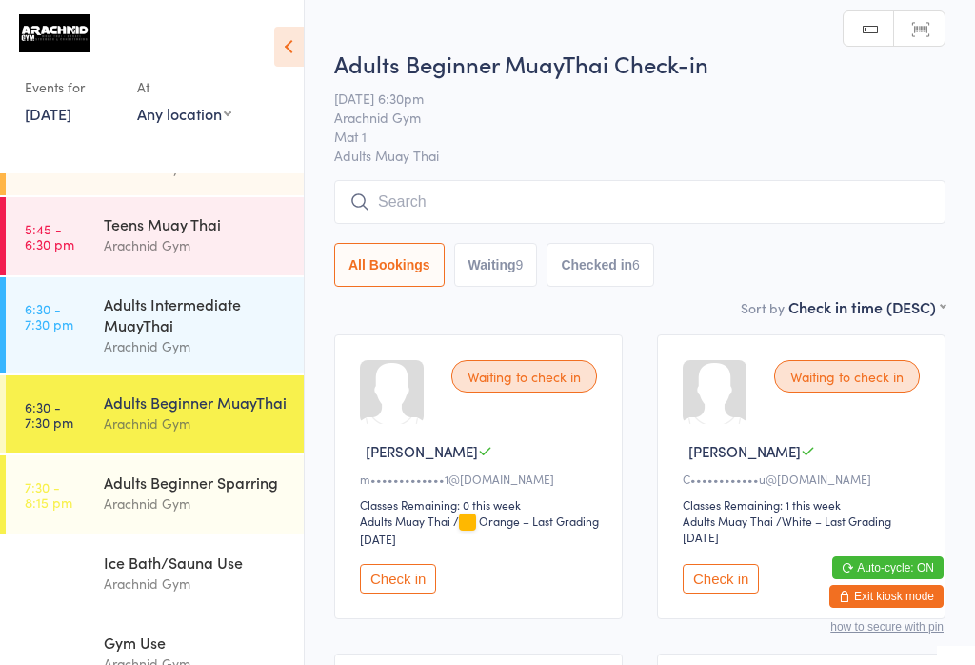
click at [592, 209] on input "search" at bounding box center [639, 202] width 611 height 44
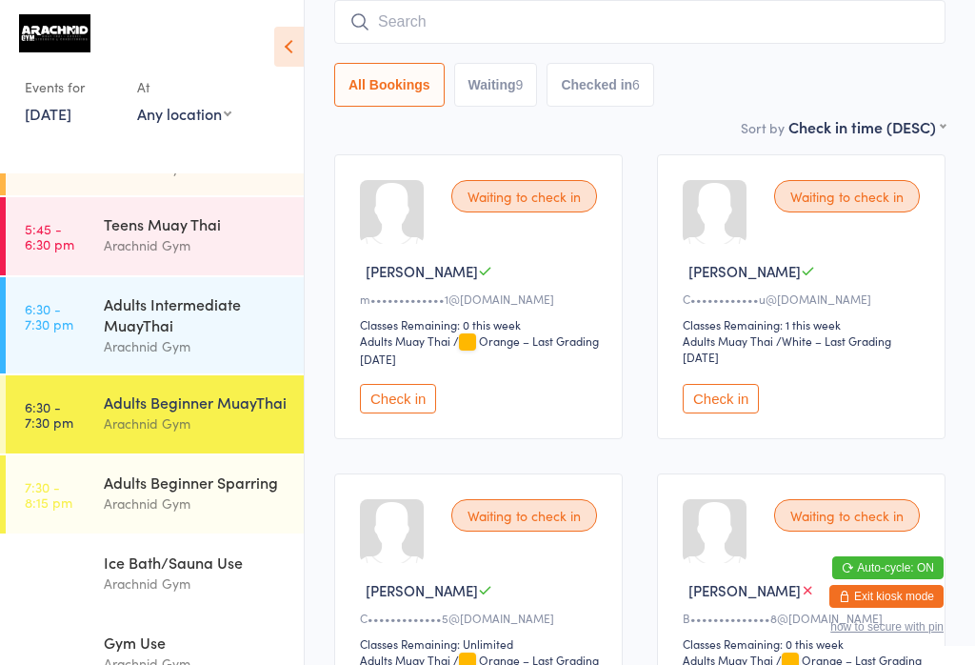
scroll to position [182, 0]
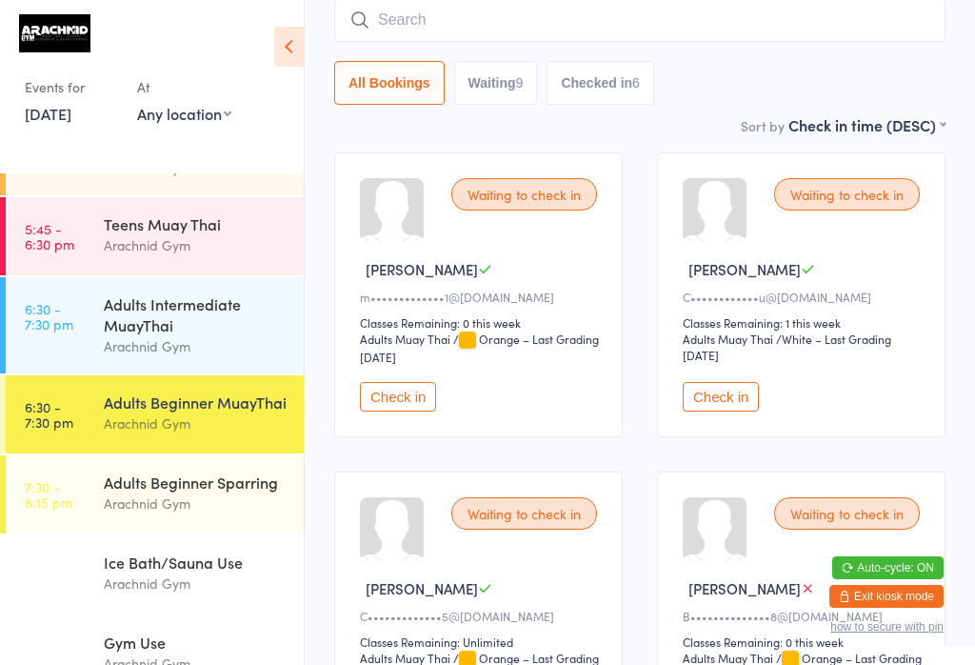
type input "A"
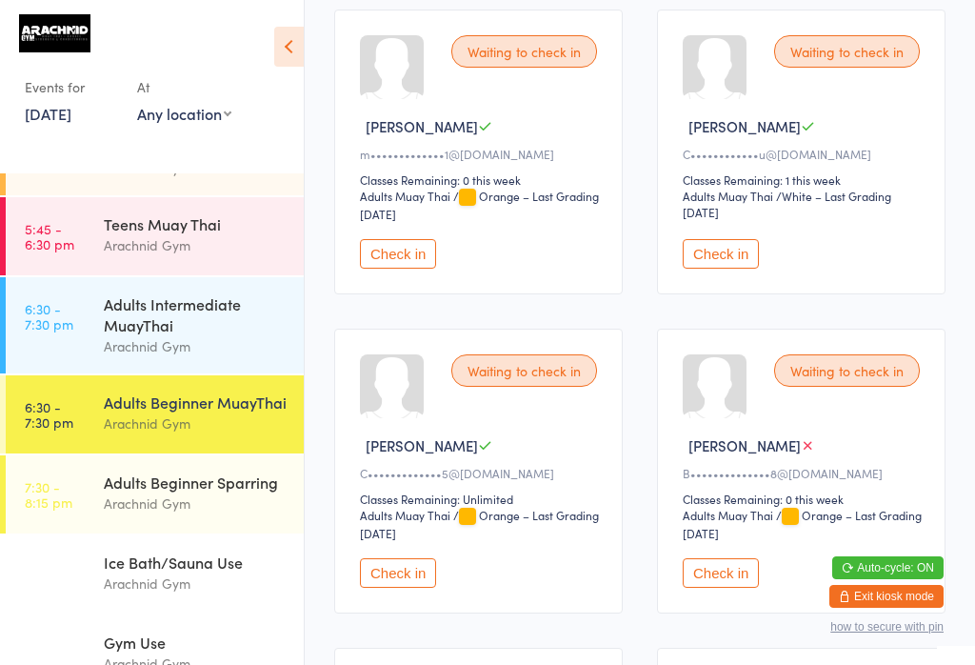
scroll to position [326, 0]
click at [420, 259] on button "Check in" at bounding box center [398, 253] width 76 height 30
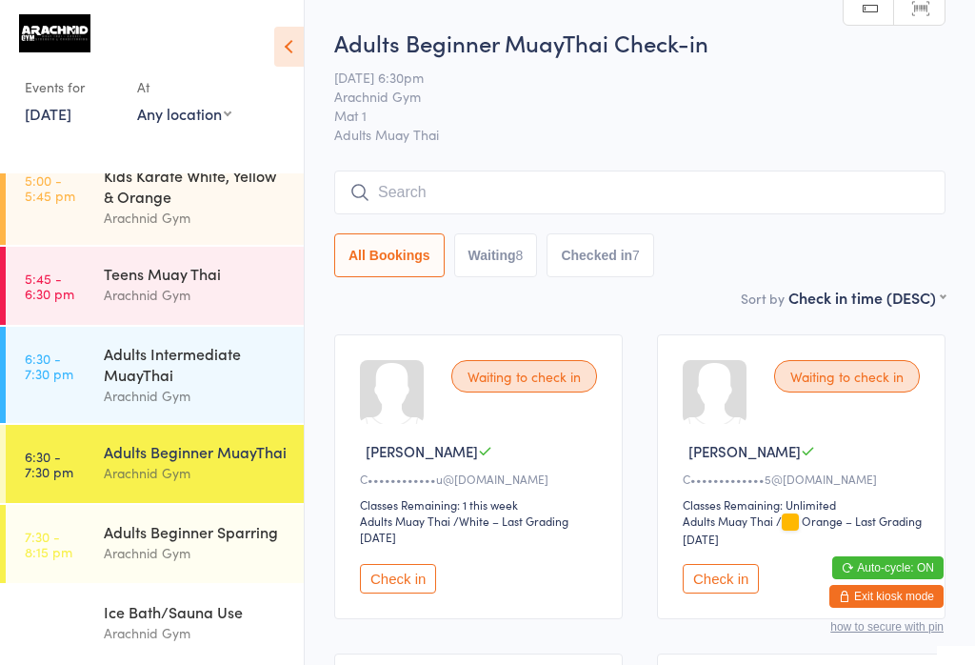
scroll to position [0, 0]
click at [768, 173] on input "search" at bounding box center [639, 192] width 611 height 44
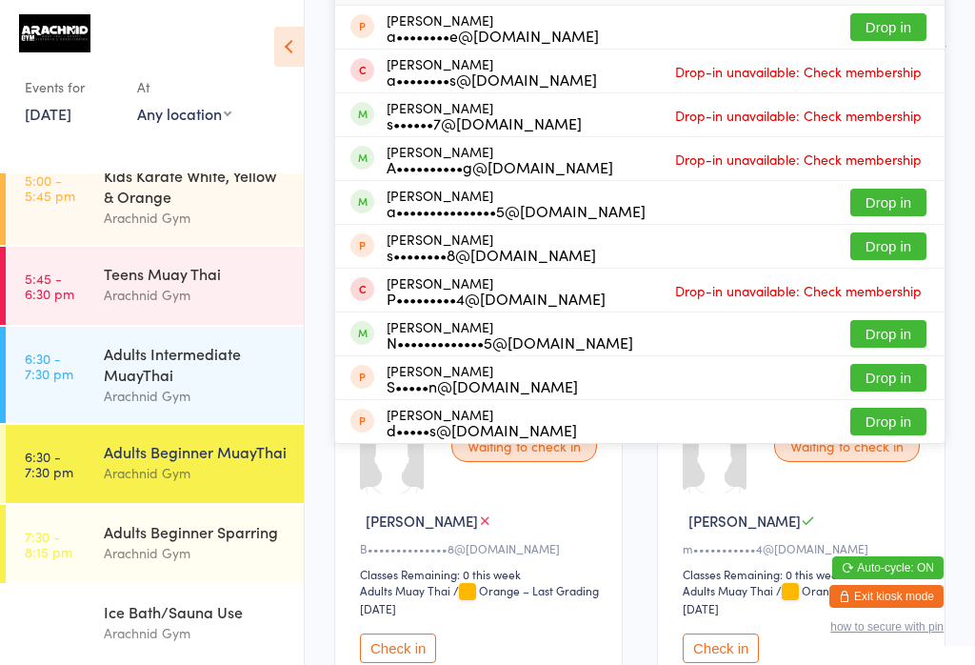
scroll to position [256, 0]
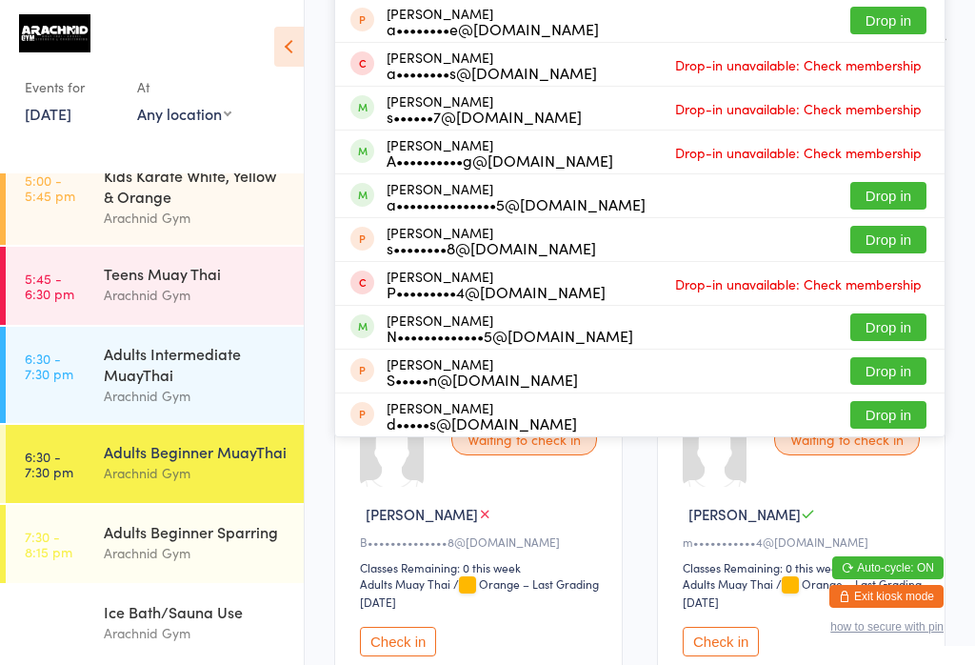
type input "Aaron"
click at [922, 191] on button "Drop in" at bounding box center [888, 196] width 76 height 28
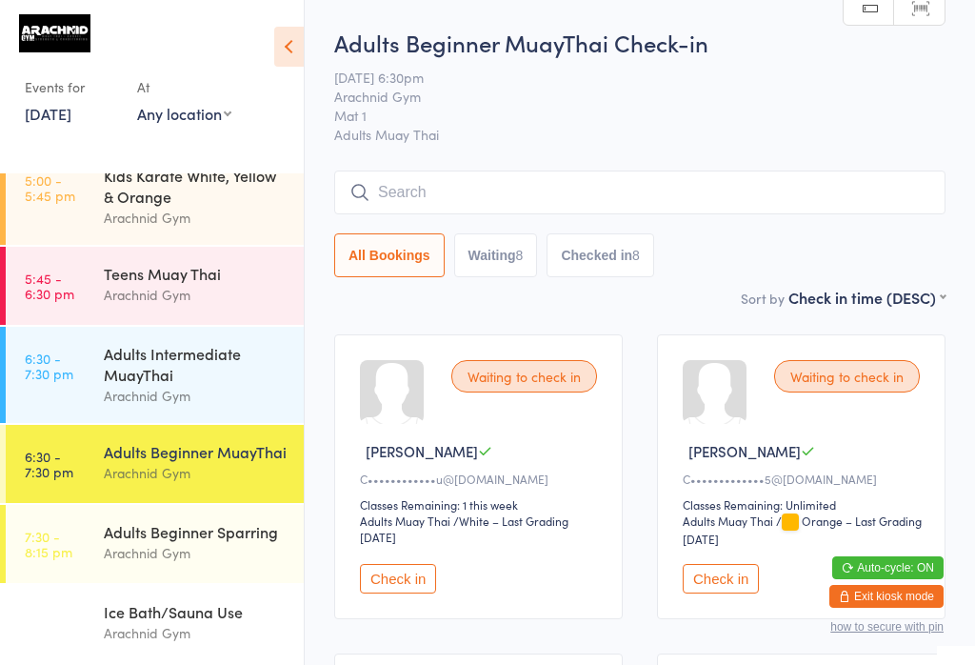
scroll to position [0, 0]
click at [569, 186] on input "search" at bounding box center [639, 192] width 611 height 44
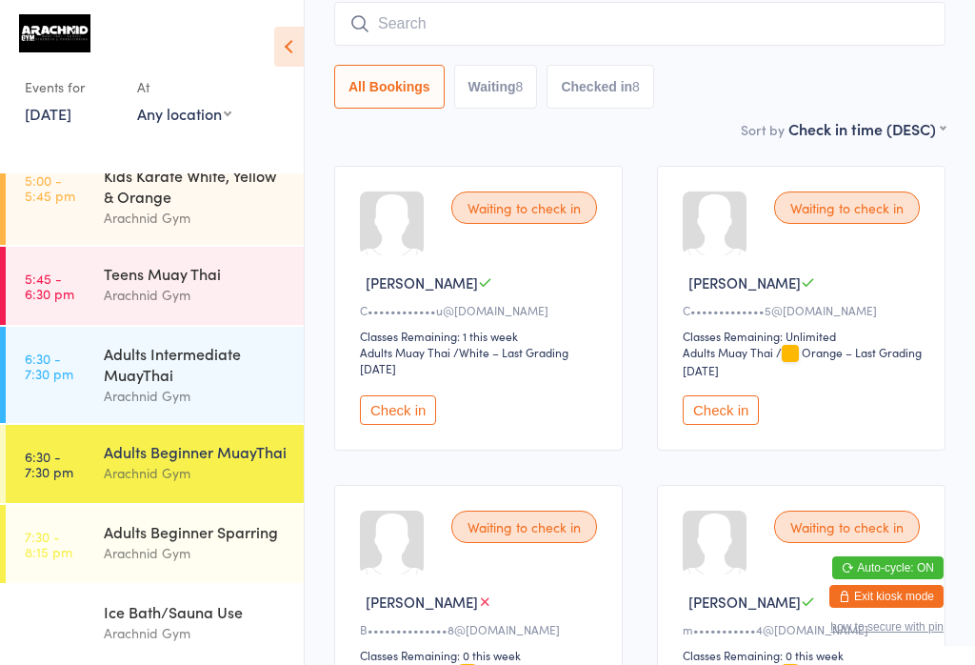
scroll to position [172, 0]
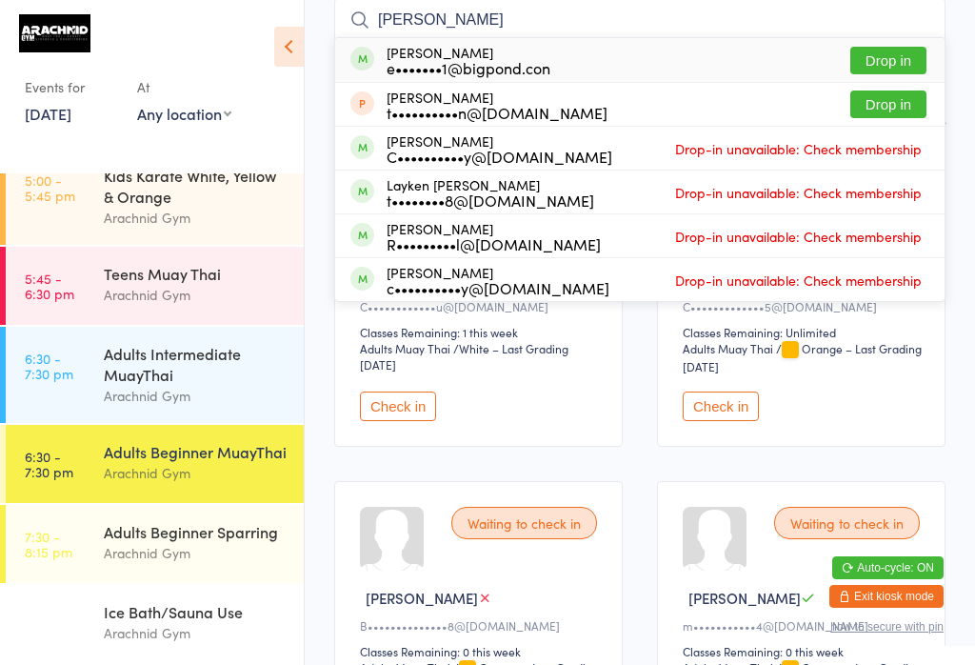
type input "Trent E"
click at [898, 49] on button "Drop in" at bounding box center [888, 61] width 76 height 28
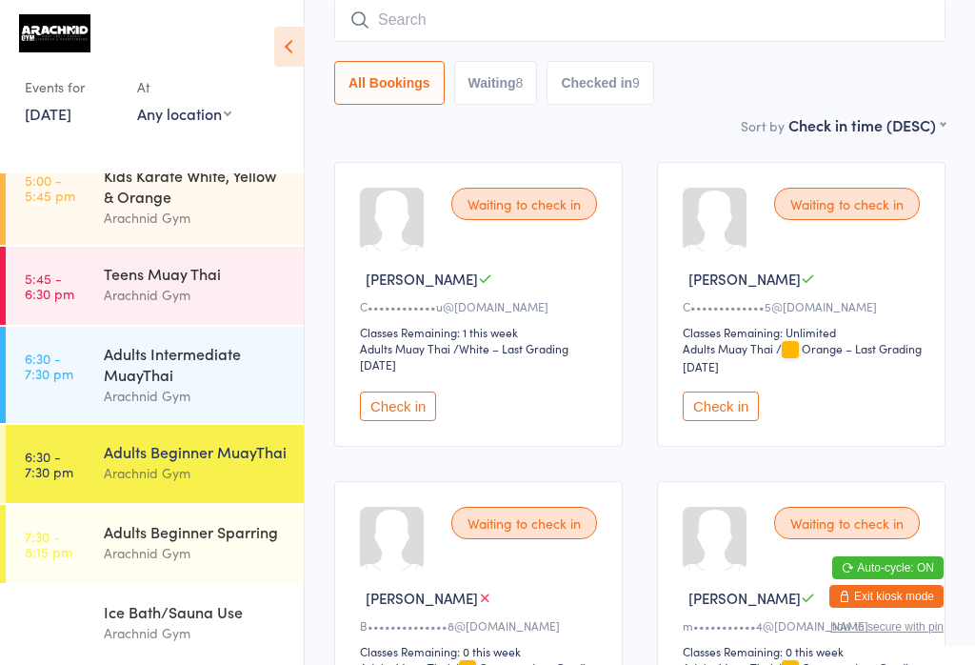
click at [463, 10] on input "search" at bounding box center [639, 20] width 611 height 44
type input "Thenaka"
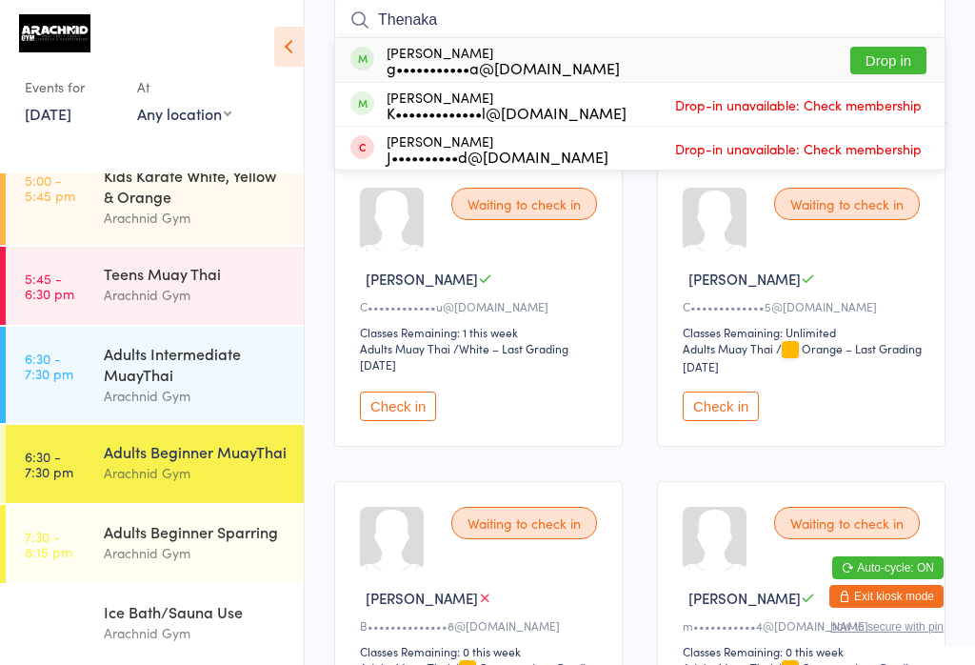
click at [870, 57] on button "Drop in" at bounding box center [888, 61] width 76 height 28
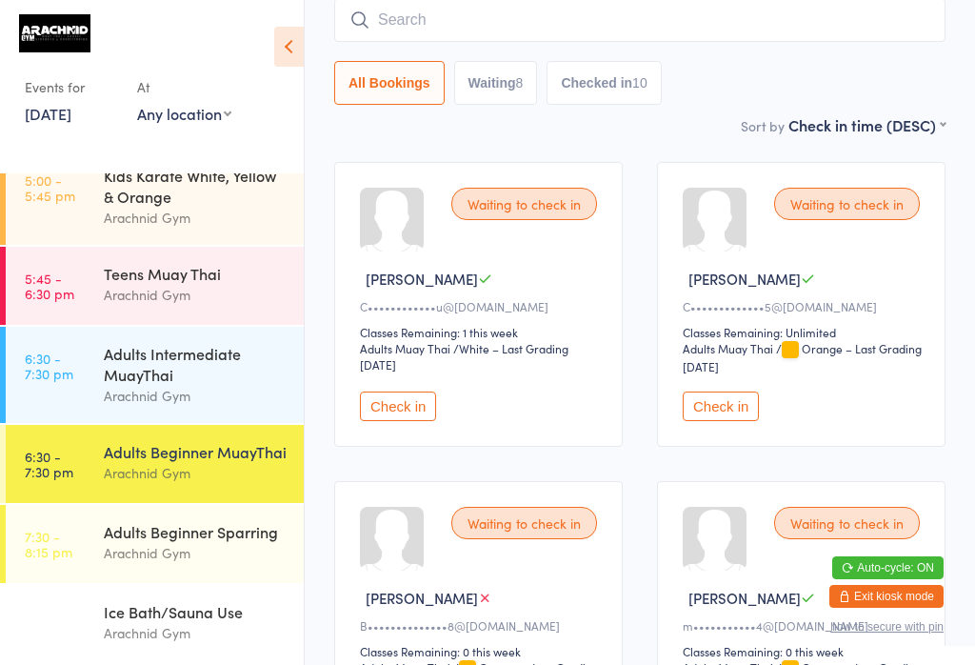
click at [441, 25] on input "search" at bounding box center [639, 20] width 611 height 44
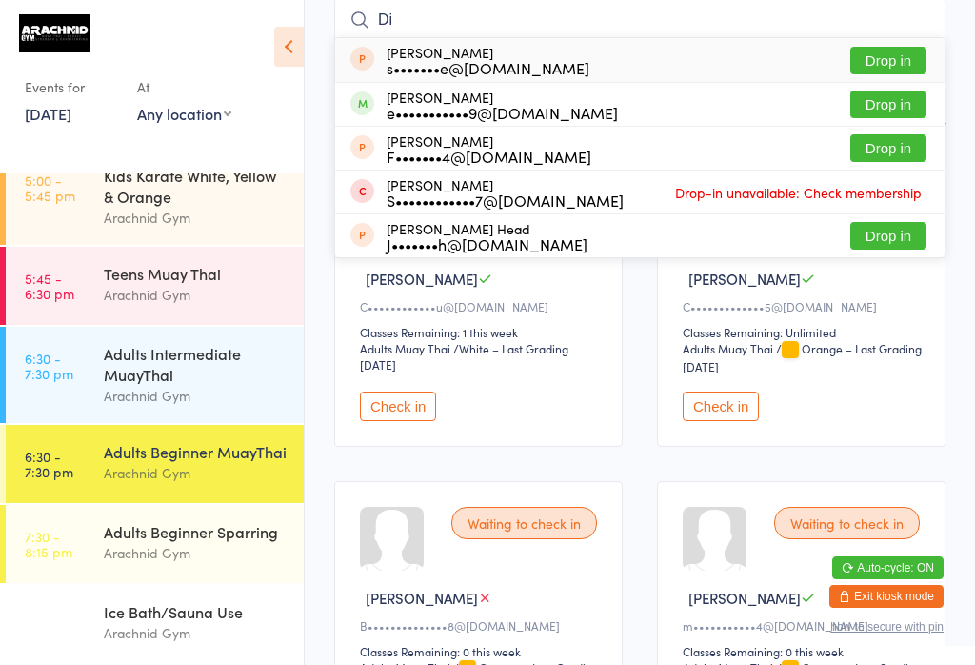
type input "D"
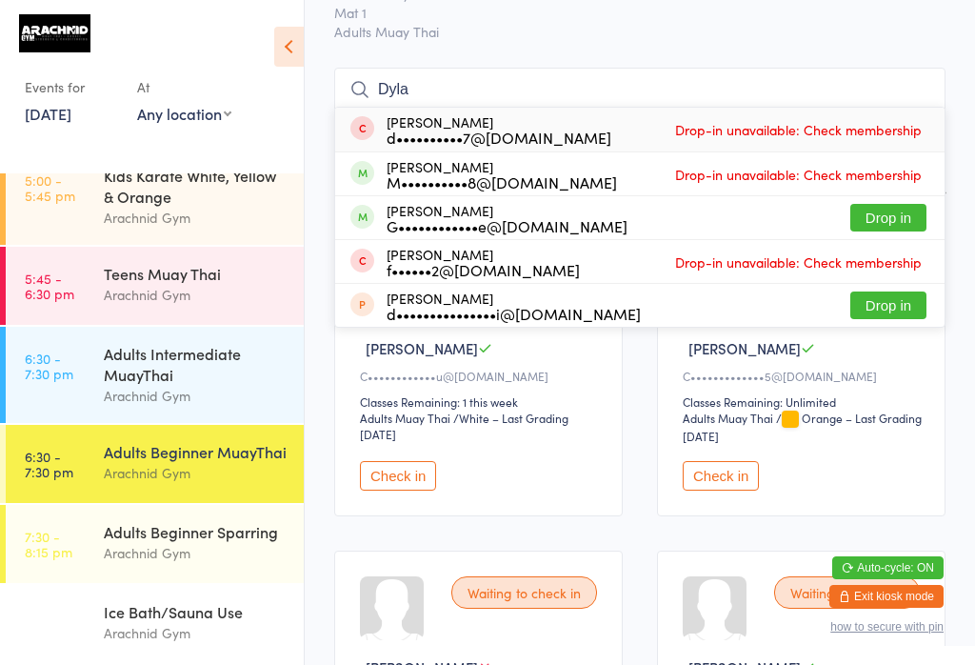
scroll to position [106, 0]
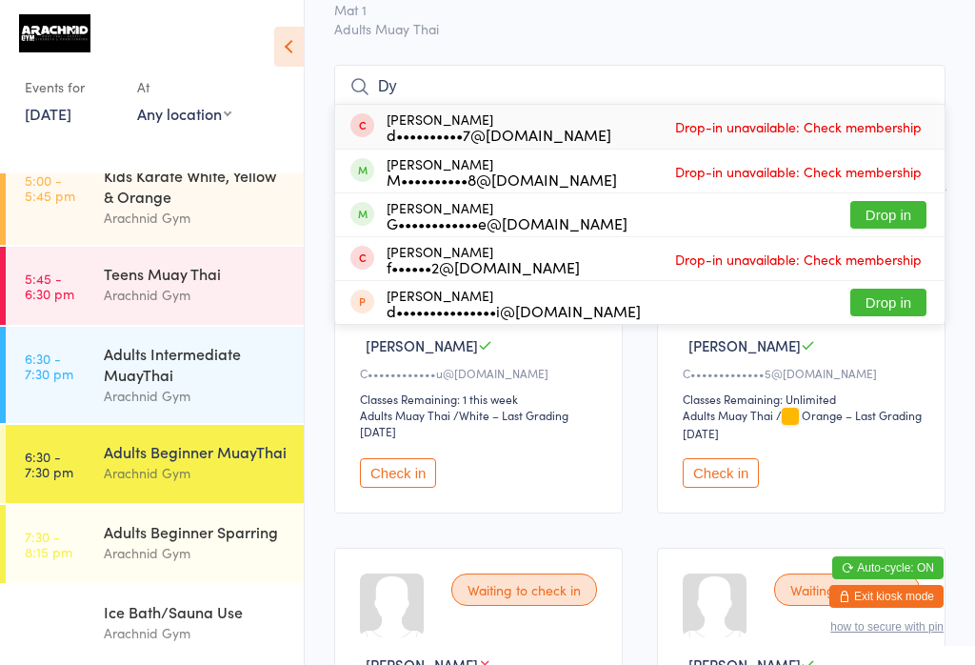
type input "D"
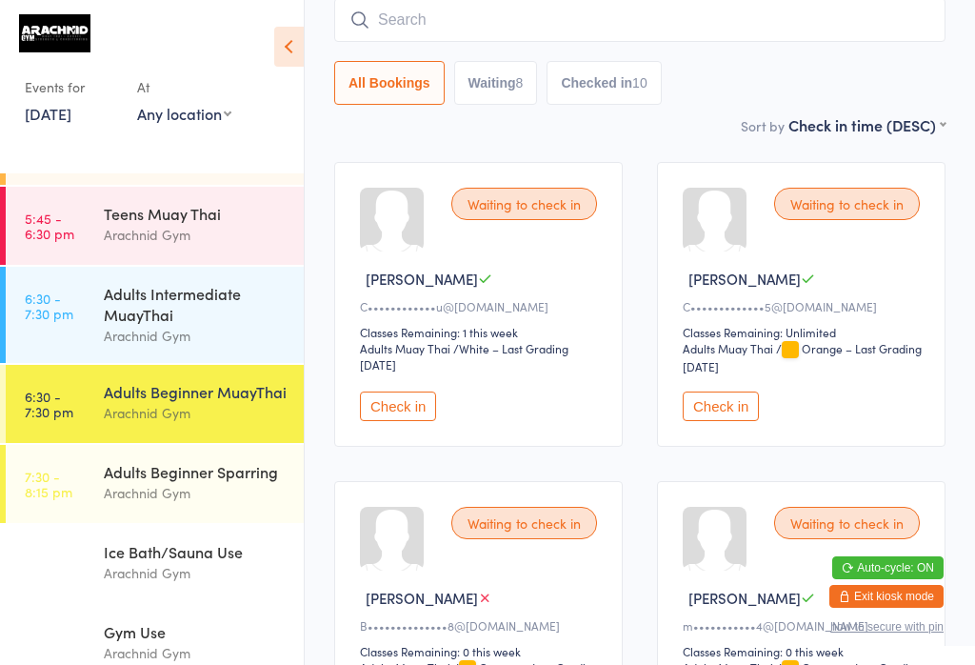
scroll to position [216, 0]
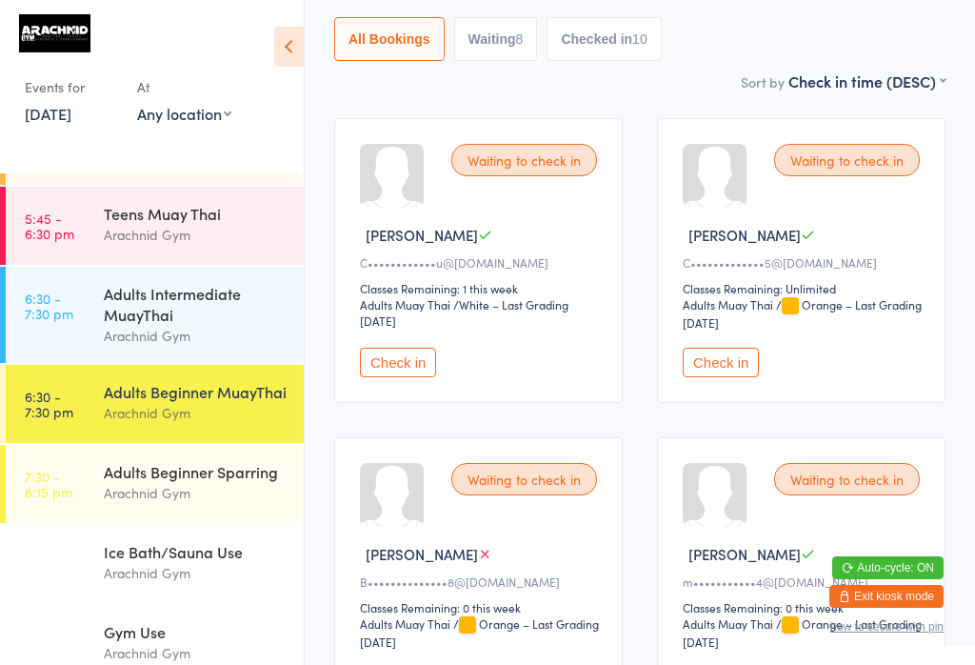
click at [244, 402] on div "Arachnid Gym" at bounding box center [196, 413] width 184 height 22
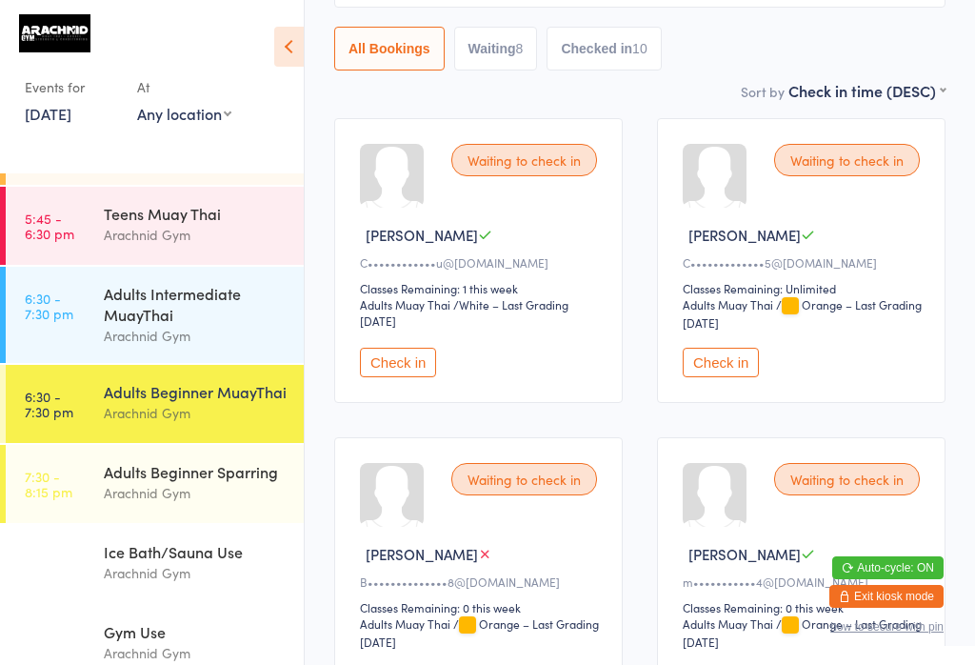
scroll to position [0, 0]
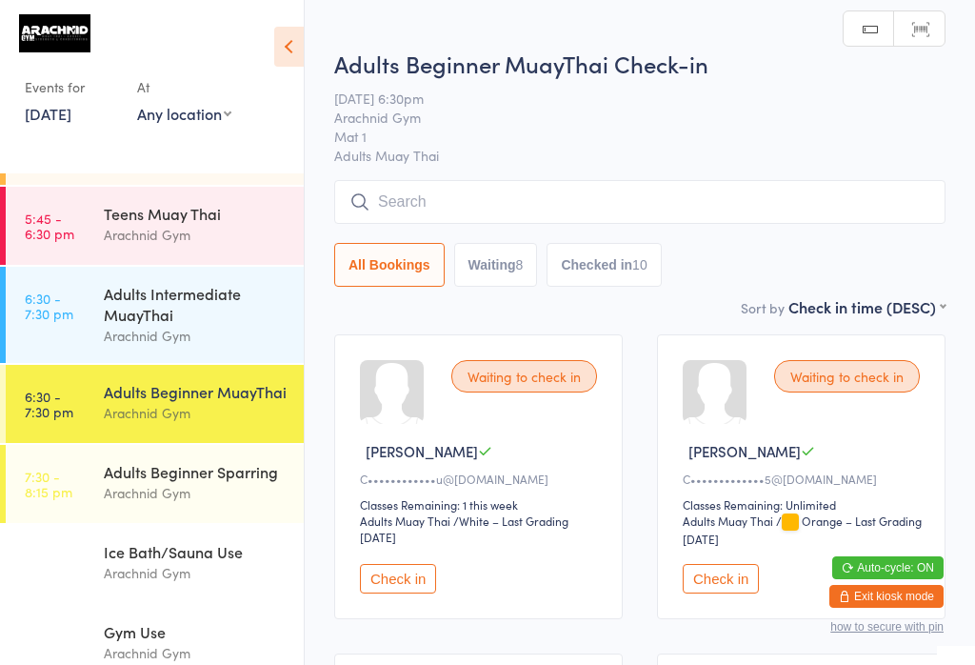
click at [605, 214] on input "search" at bounding box center [639, 202] width 611 height 44
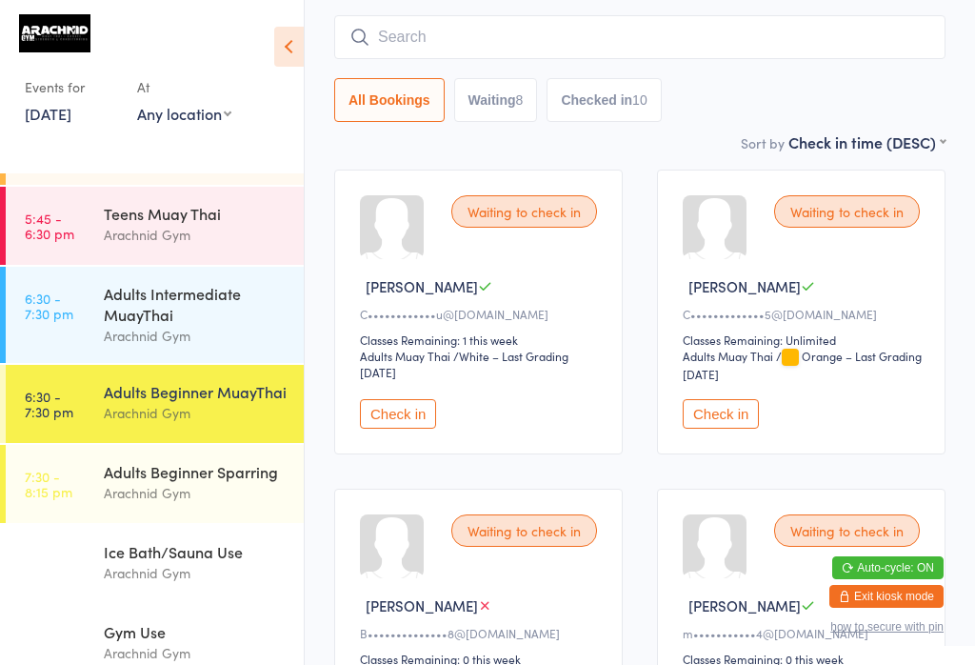
scroll to position [182, 0]
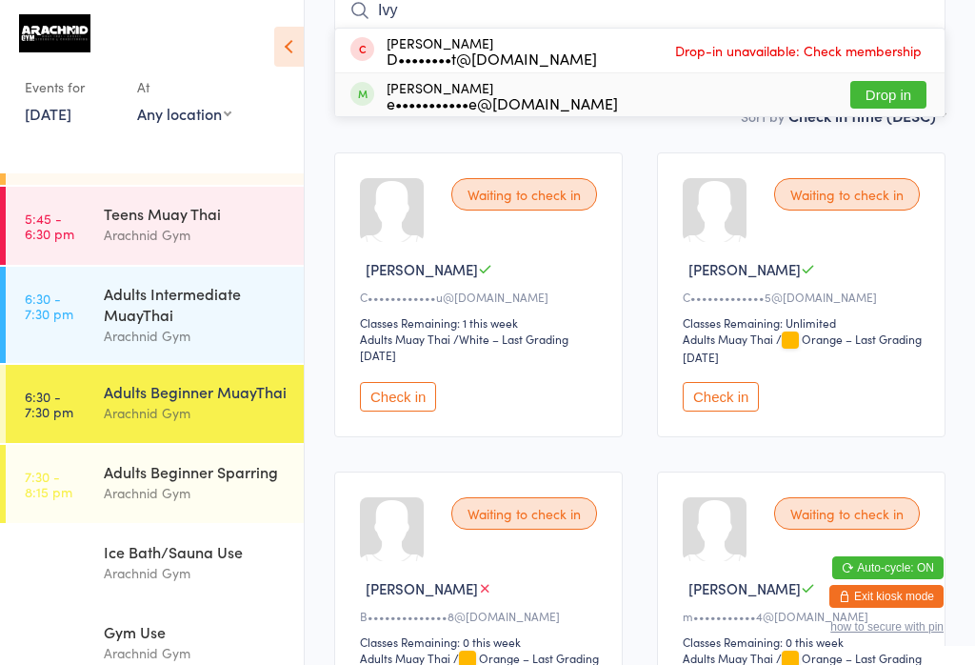
type input "Ivy"
click at [901, 92] on button "Drop in" at bounding box center [888, 95] width 76 height 28
